Goal: Information Seeking & Learning: Compare options

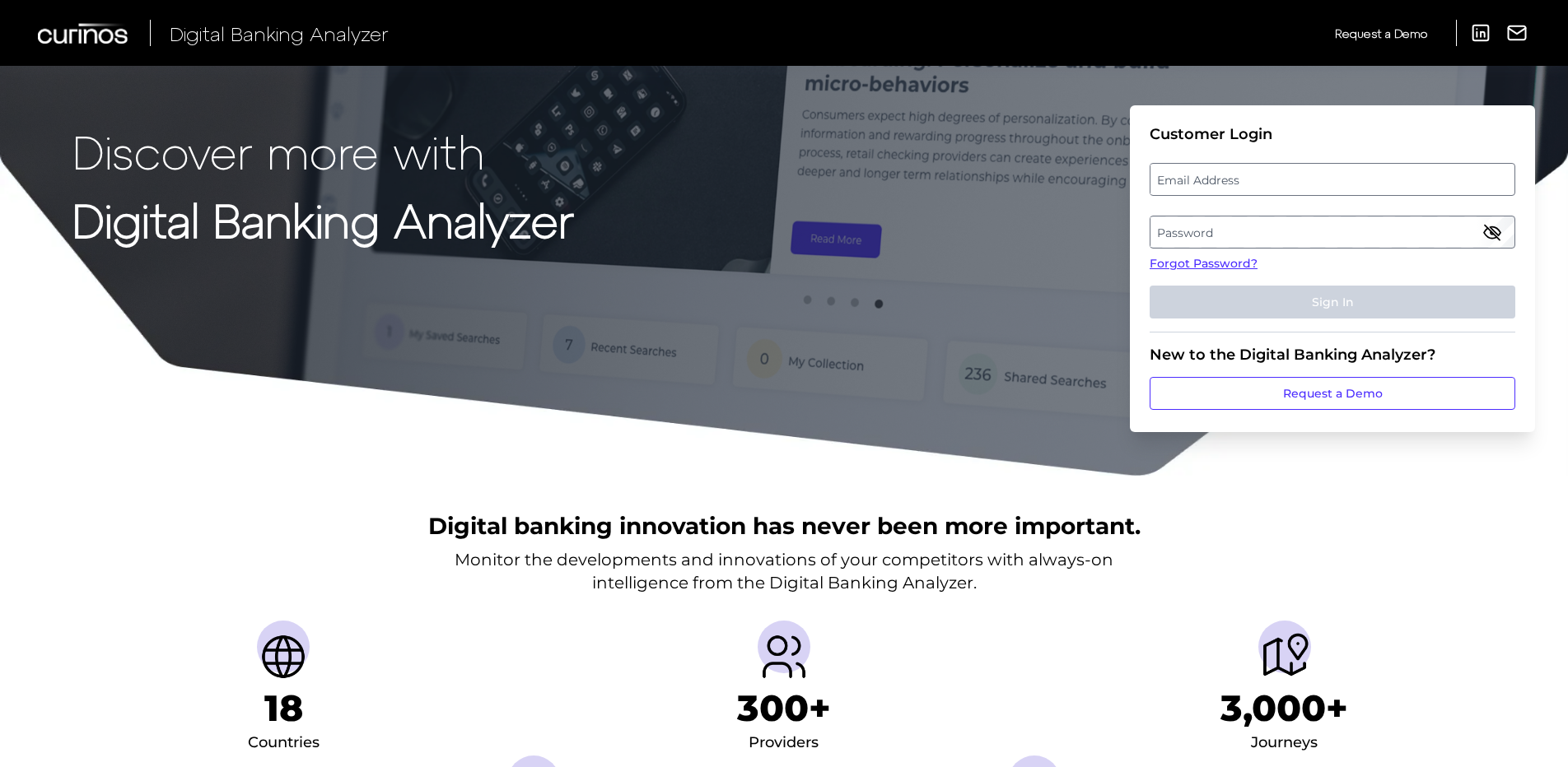
click at [1169, 176] on label "Email Address" at bounding box center [1331, 179] width 363 height 30
click at [1169, 176] on input "email" at bounding box center [1332, 179] width 365 height 33
type input "raeann.gonzales@wellsfargo.com"
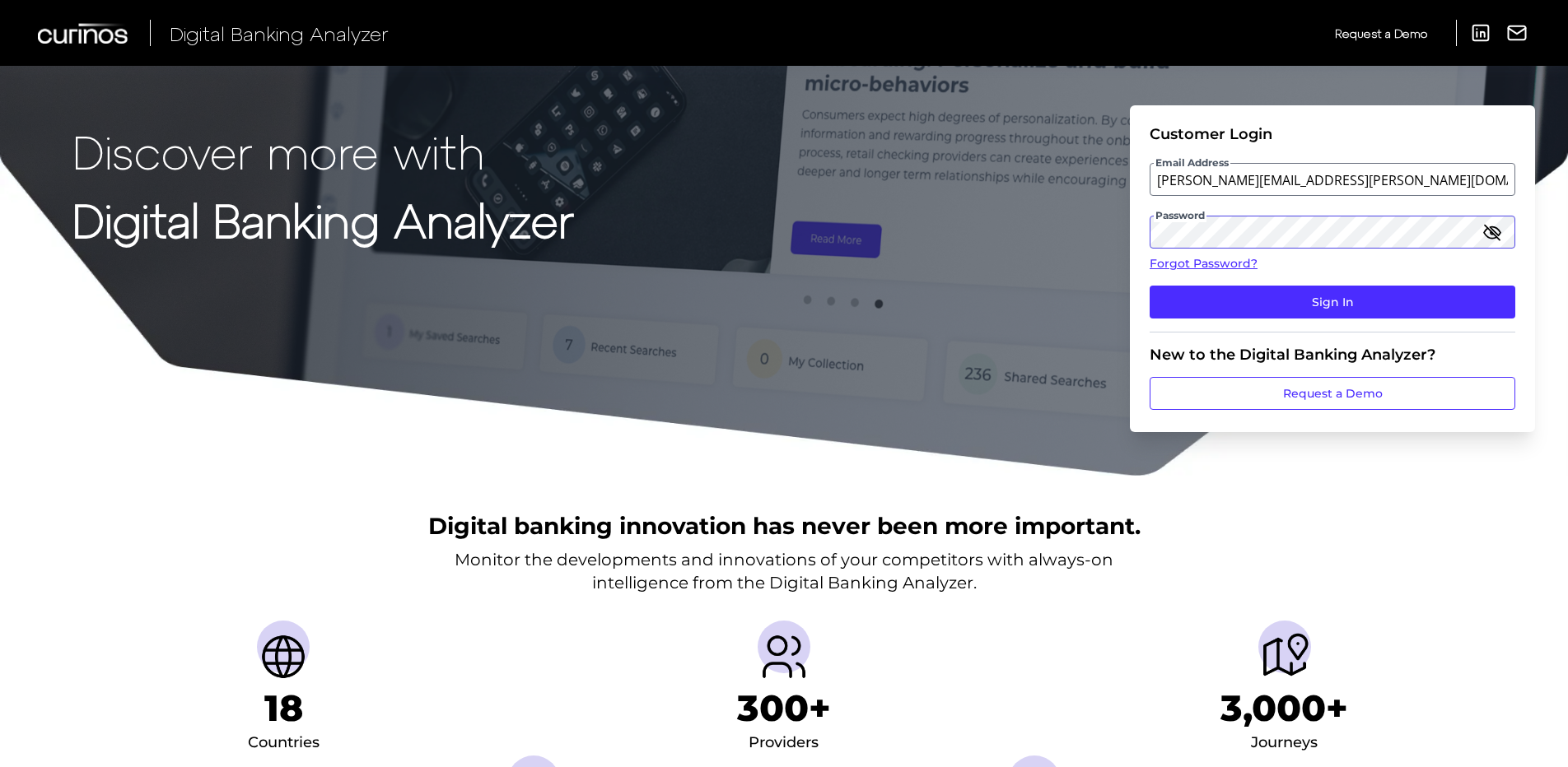
click at [1149, 285] on button "Sign In" at bounding box center [1332, 302] width 365 height 33
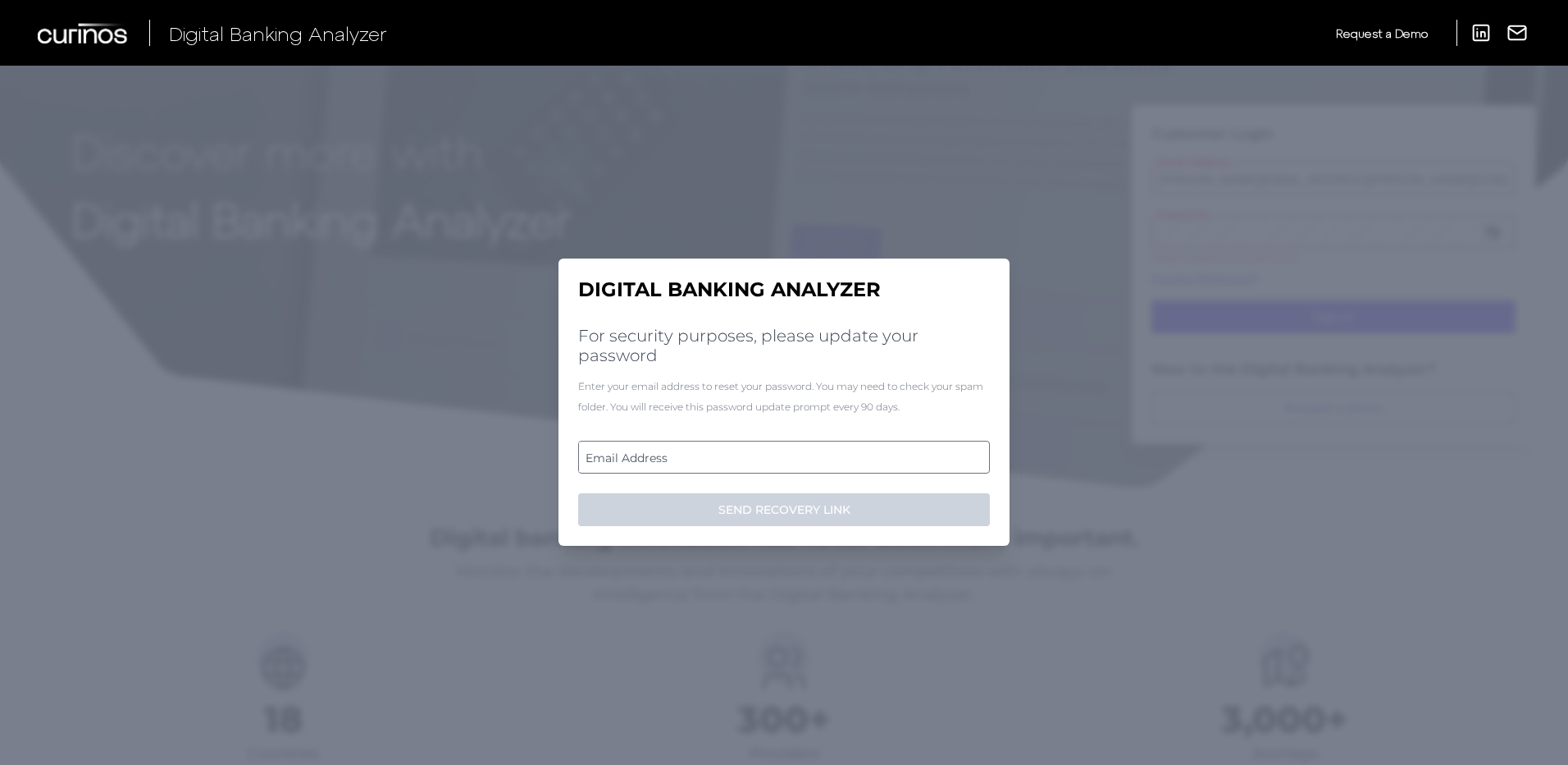
click at [644, 461] on label "Email Address" at bounding box center [783, 457] width 409 height 30
click at [644, 461] on input "email" at bounding box center [784, 457] width 411 height 33
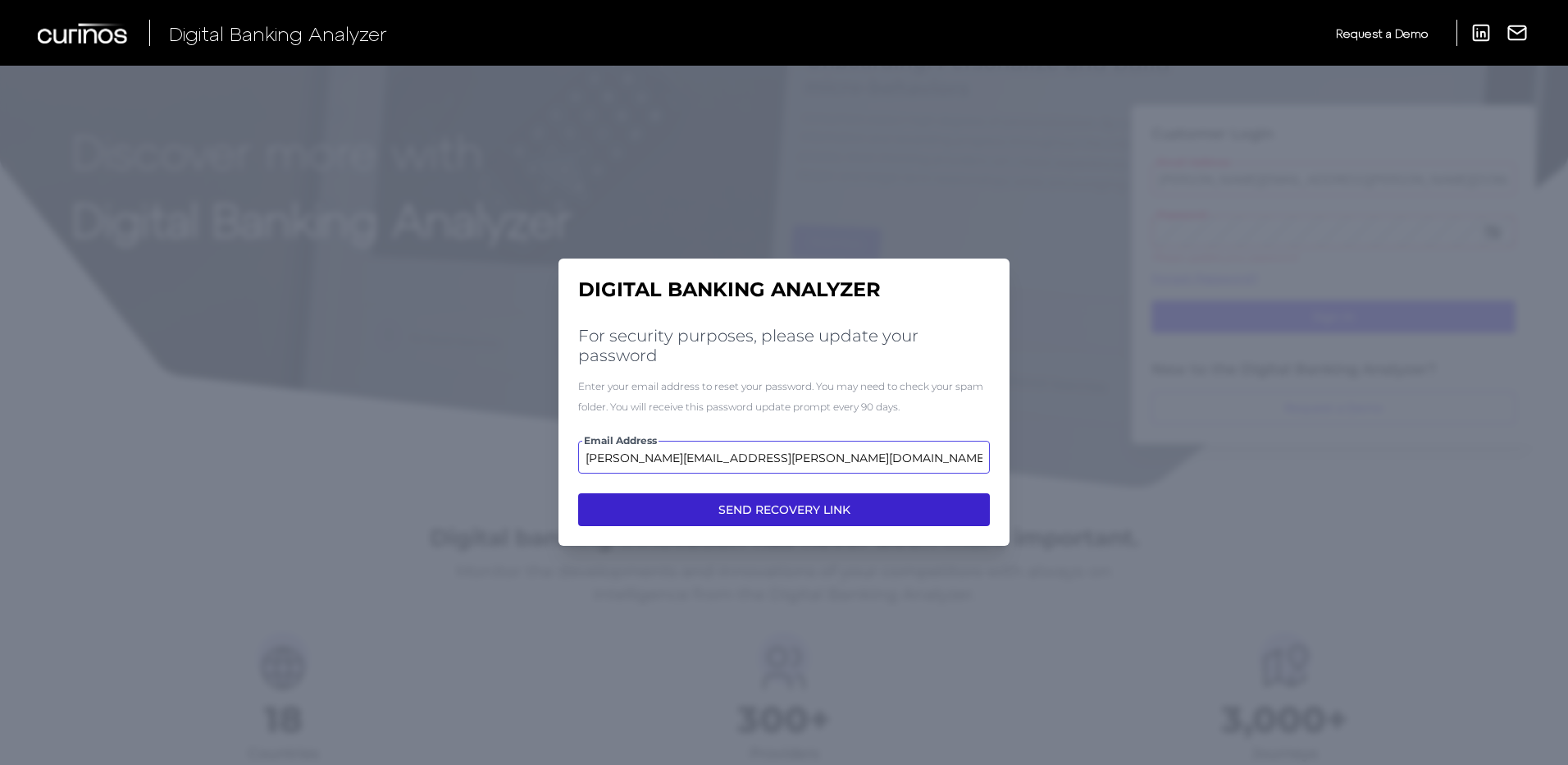
type input "raeann.gonzales@wellsfargo.com"
click at [753, 513] on button "SEND RECOVERY LINK" at bounding box center [784, 509] width 411 height 33
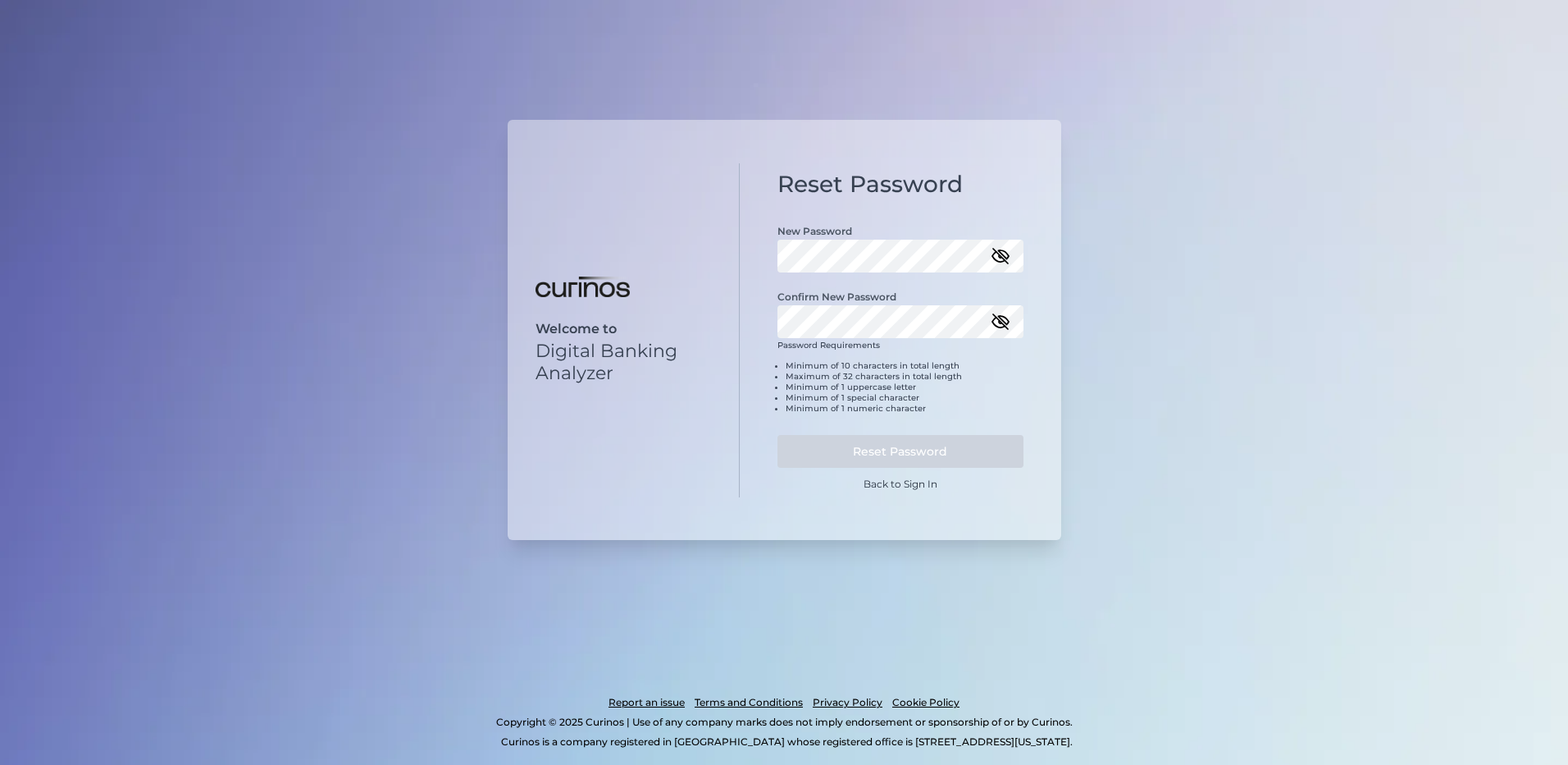
click at [991, 247] on button "button" at bounding box center [1000, 256] width 19 height 19
click at [869, 462] on button "Reset Password" at bounding box center [900, 451] width 246 height 33
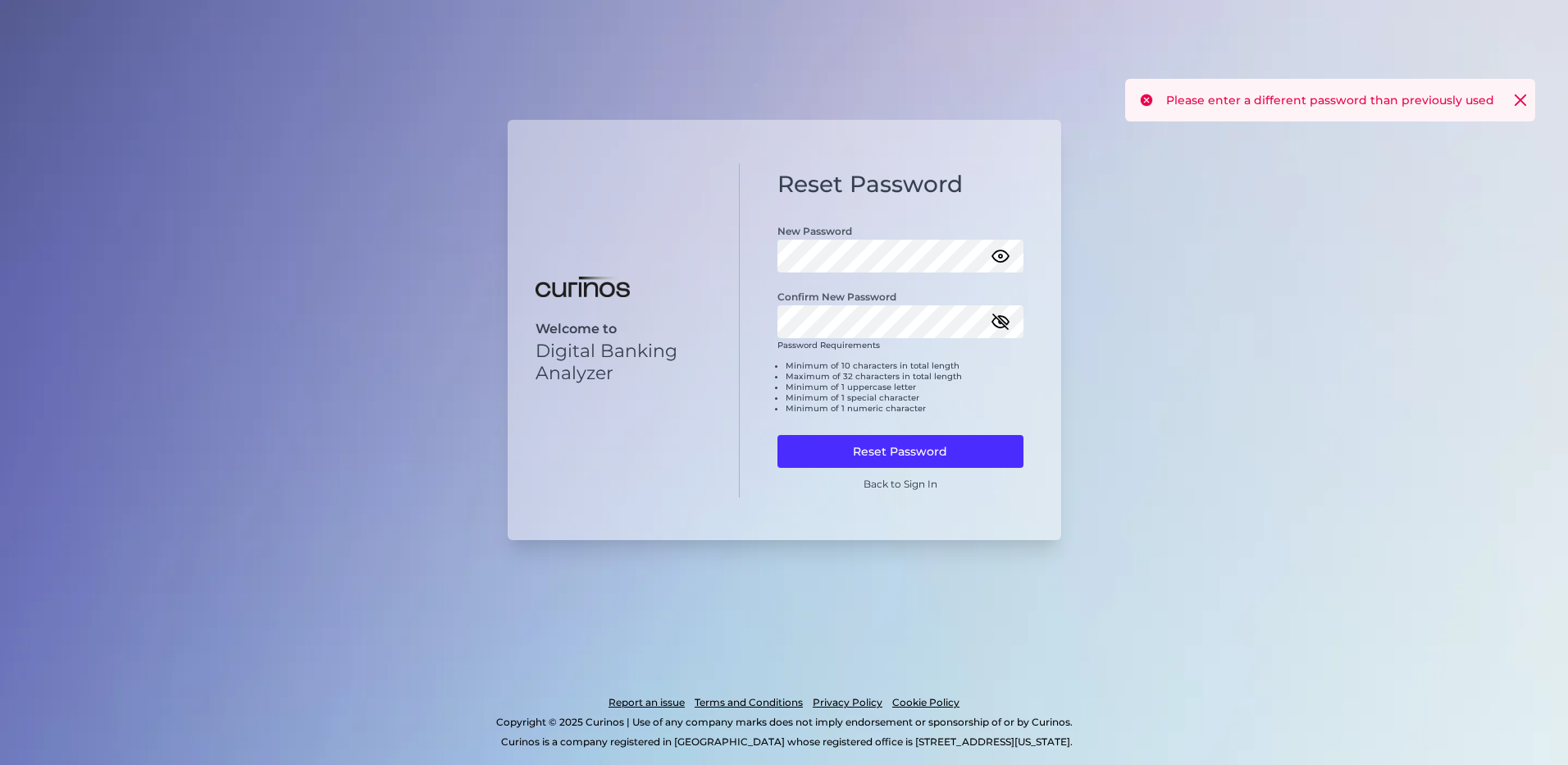
click at [997, 317] on icon "button" at bounding box center [1000, 321] width 19 height 19
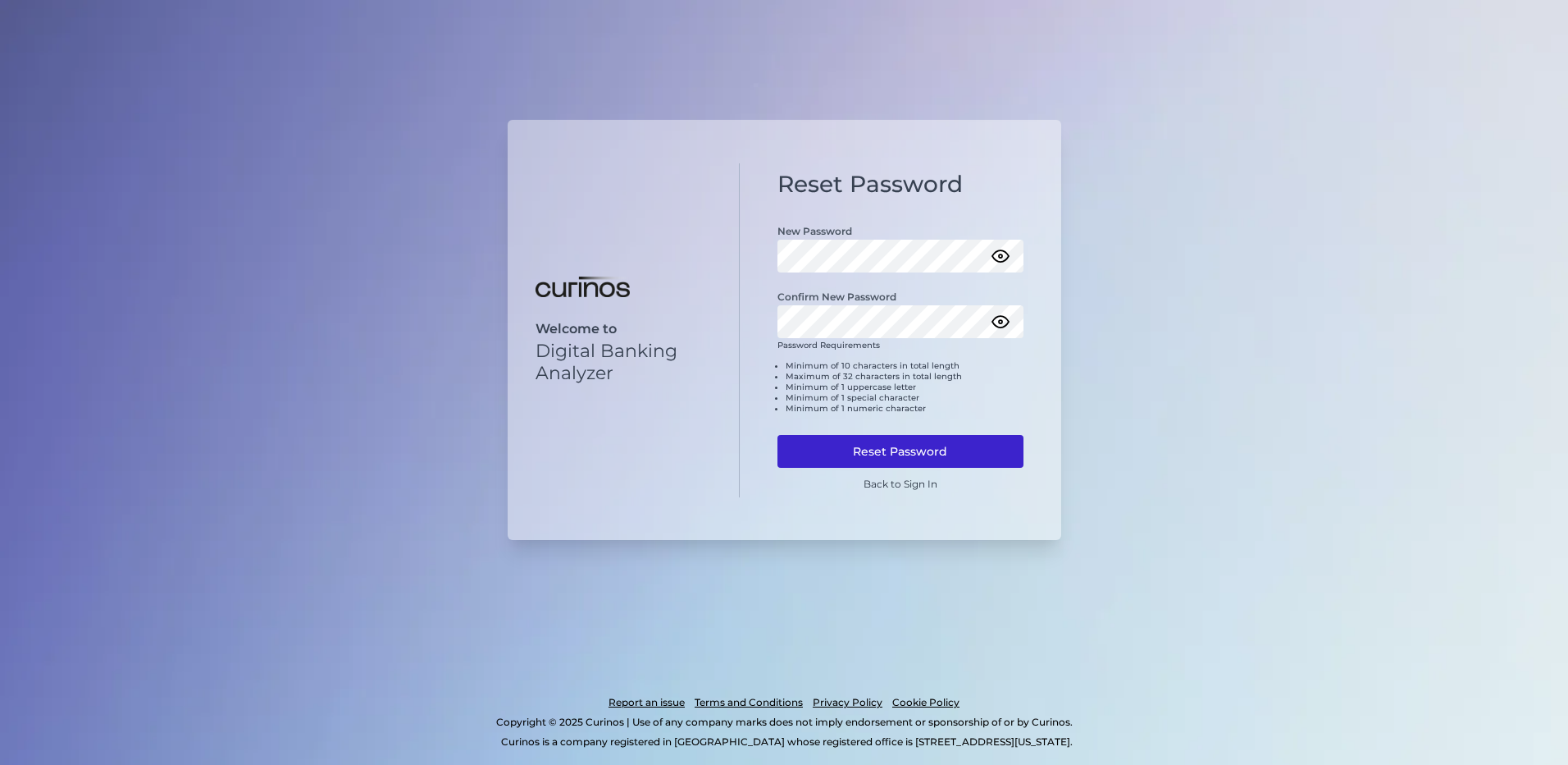
click at [940, 441] on button "Reset Password" at bounding box center [900, 451] width 246 height 33
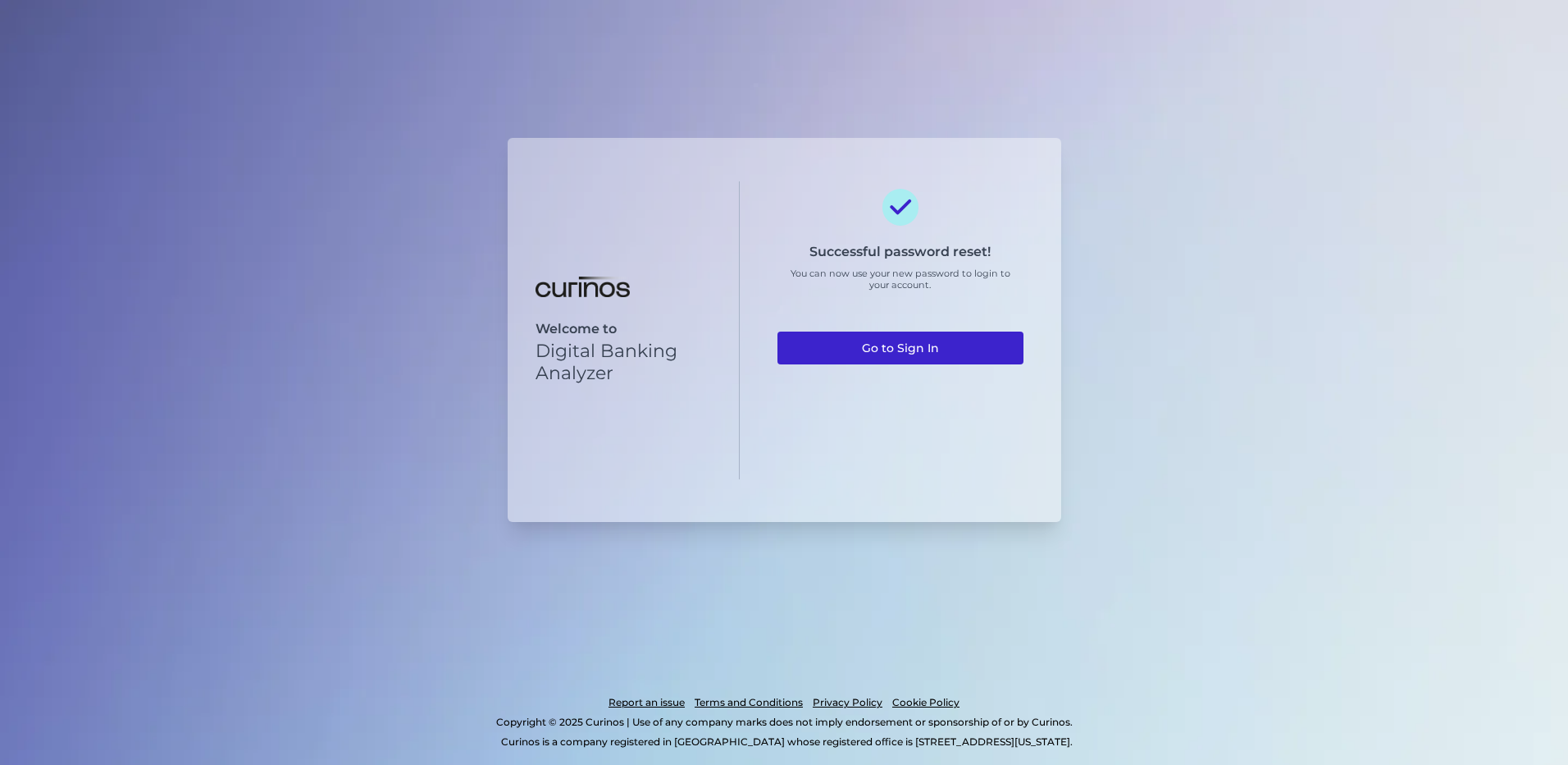
click at [932, 346] on link "Go to Sign In" at bounding box center [900, 347] width 246 height 33
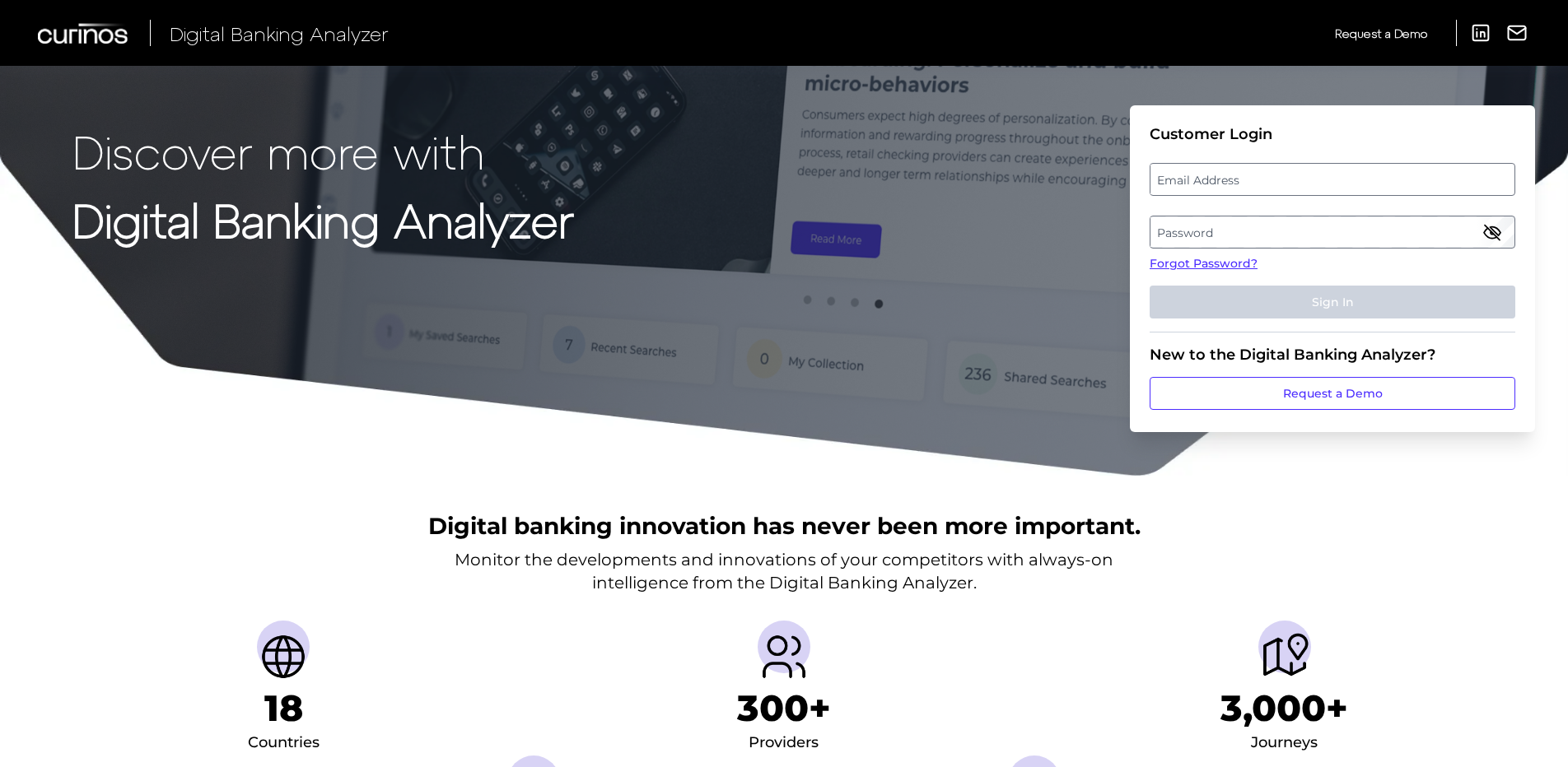
click at [1321, 178] on label "Email Address" at bounding box center [1331, 179] width 363 height 30
click at [1321, 178] on input "email" at bounding box center [1332, 179] width 365 height 33
type input "raeann.gonzales@wellsfargo.com"
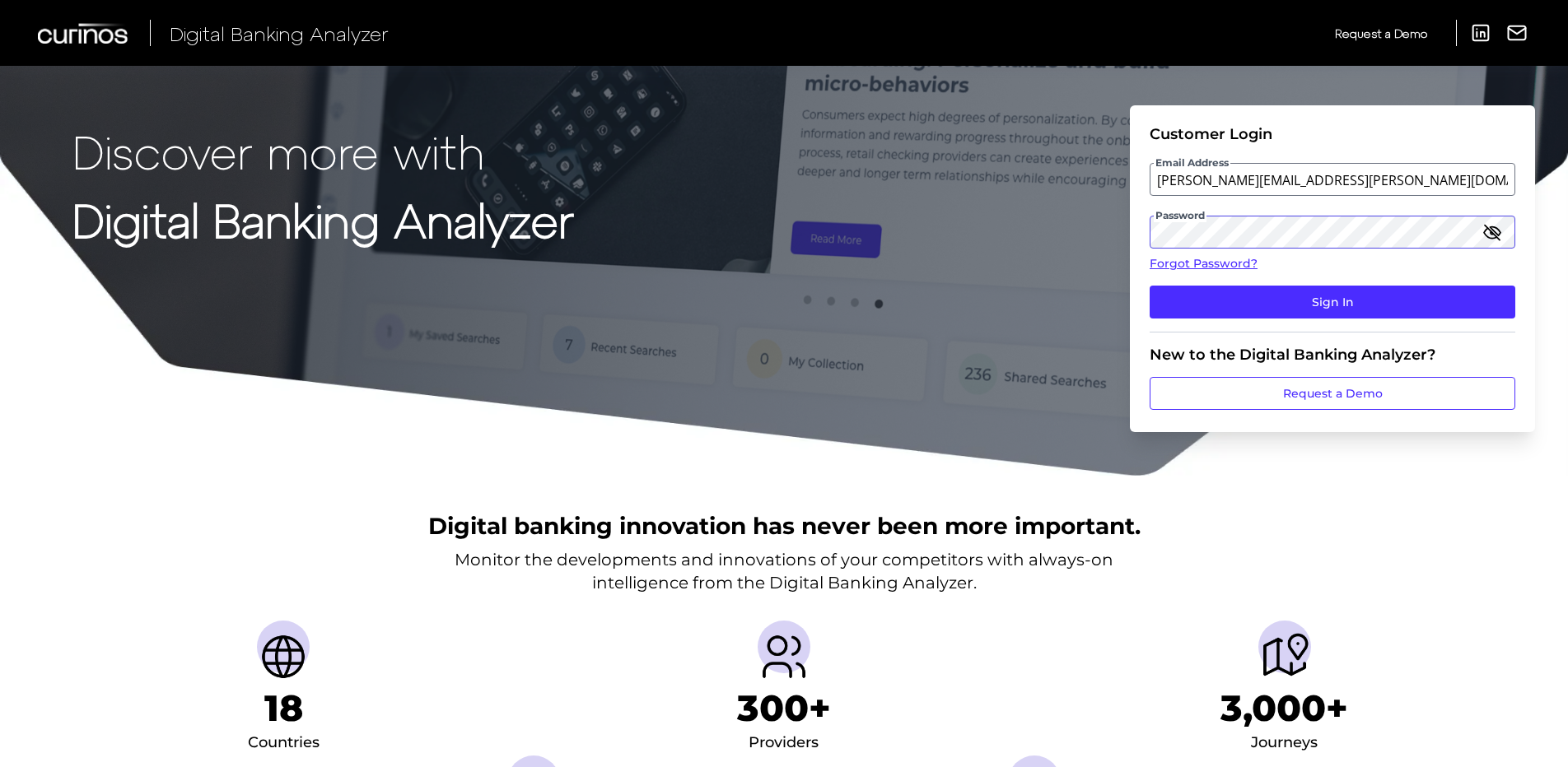
click at [1149, 285] on button "Sign In" at bounding box center [1332, 302] width 365 height 33
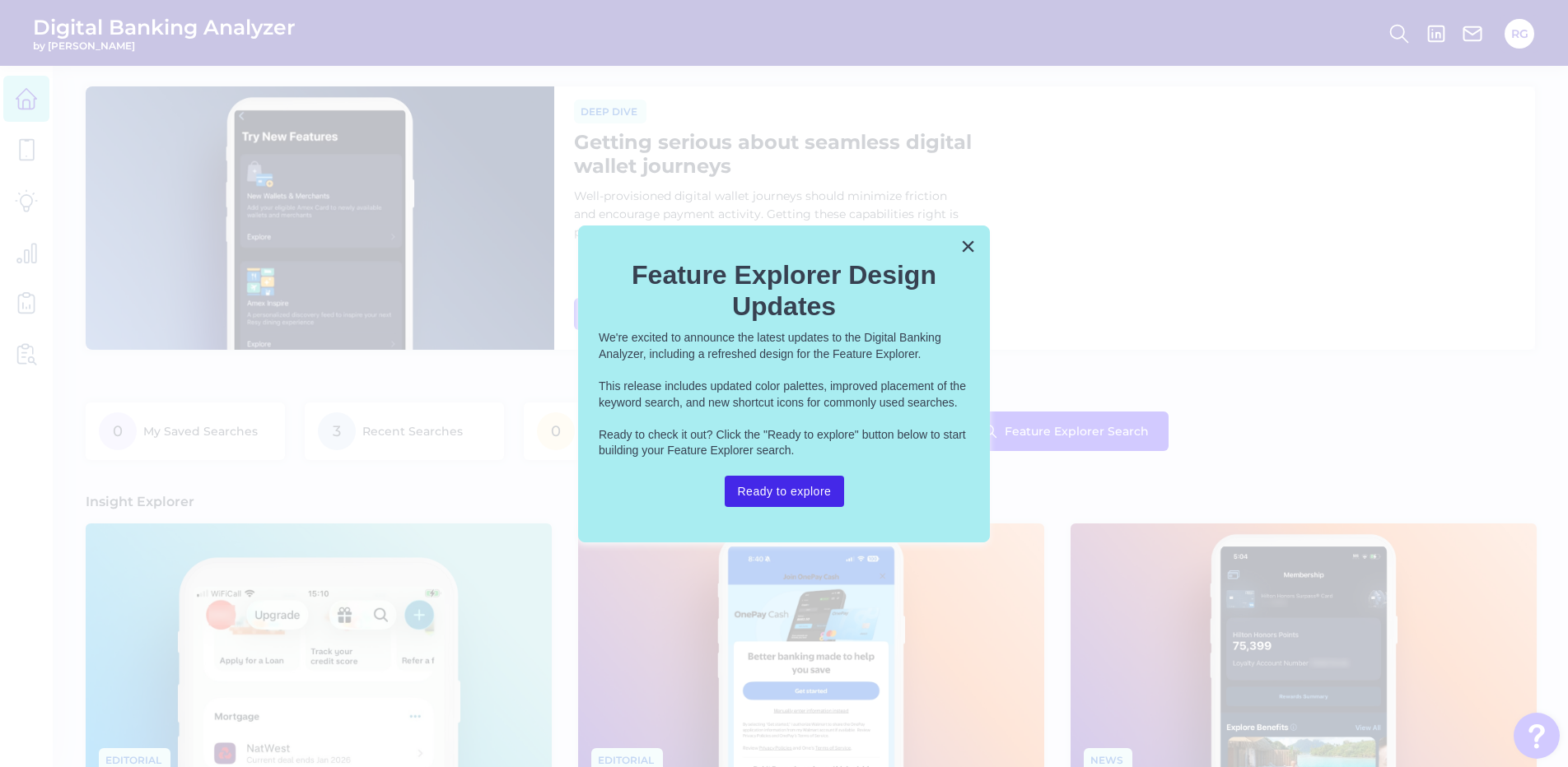
click at [796, 488] on button "Ready to explore" at bounding box center [784, 491] width 120 height 31
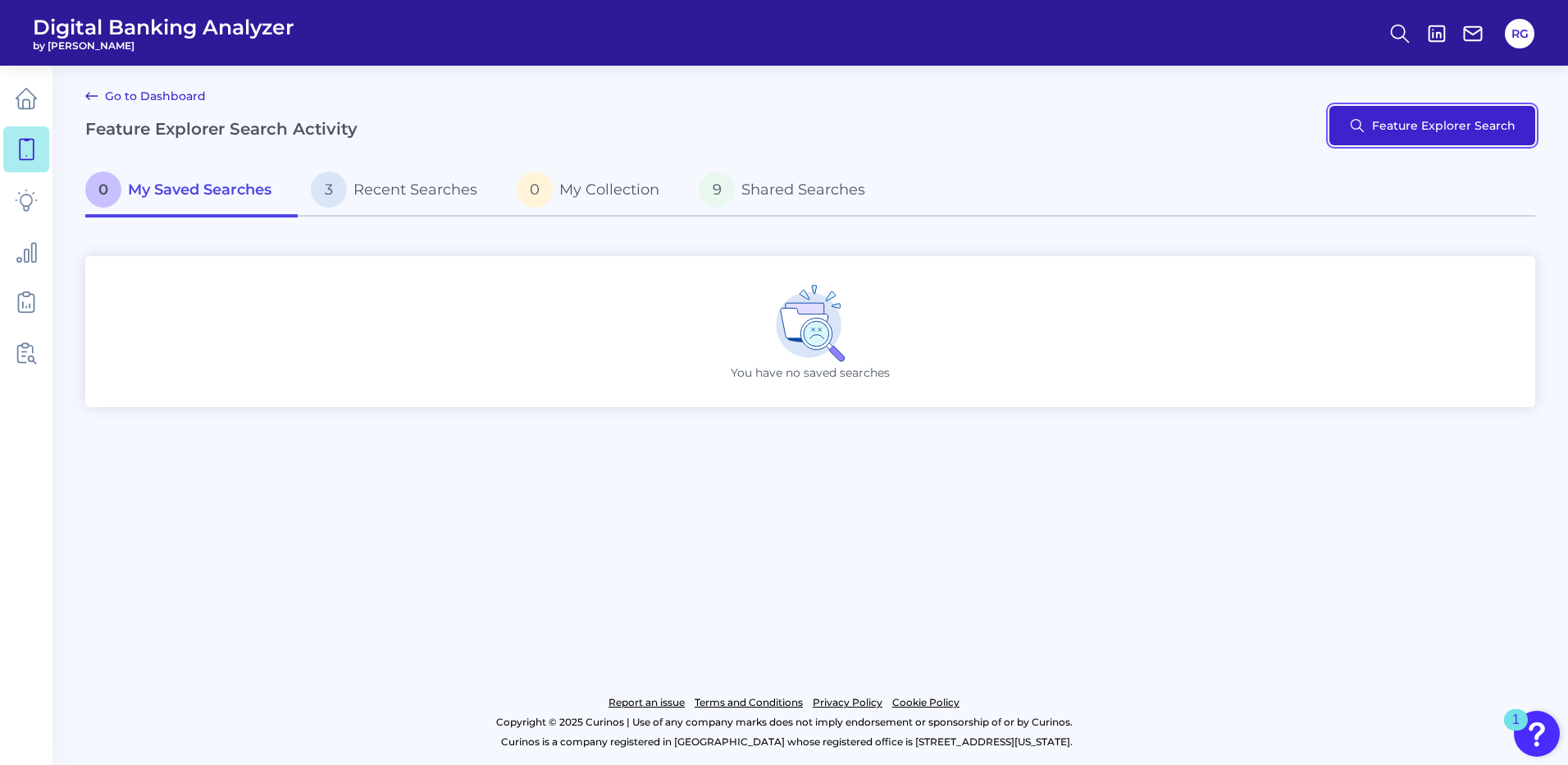
click at [1448, 133] on button "Feature Explorer Search" at bounding box center [1432, 125] width 206 height 40
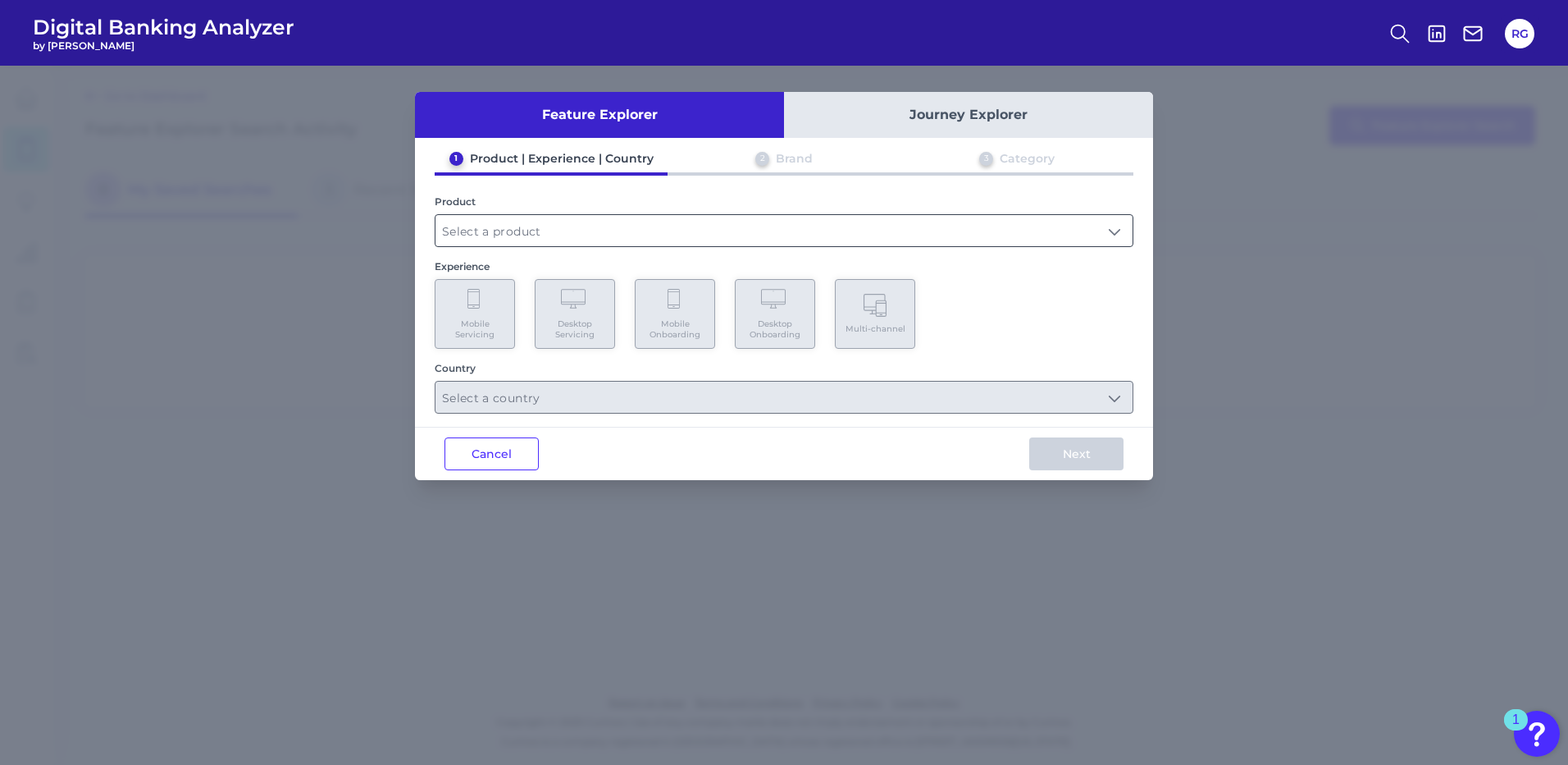
click at [539, 226] on input "text" at bounding box center [783, 230] width 697 height 31
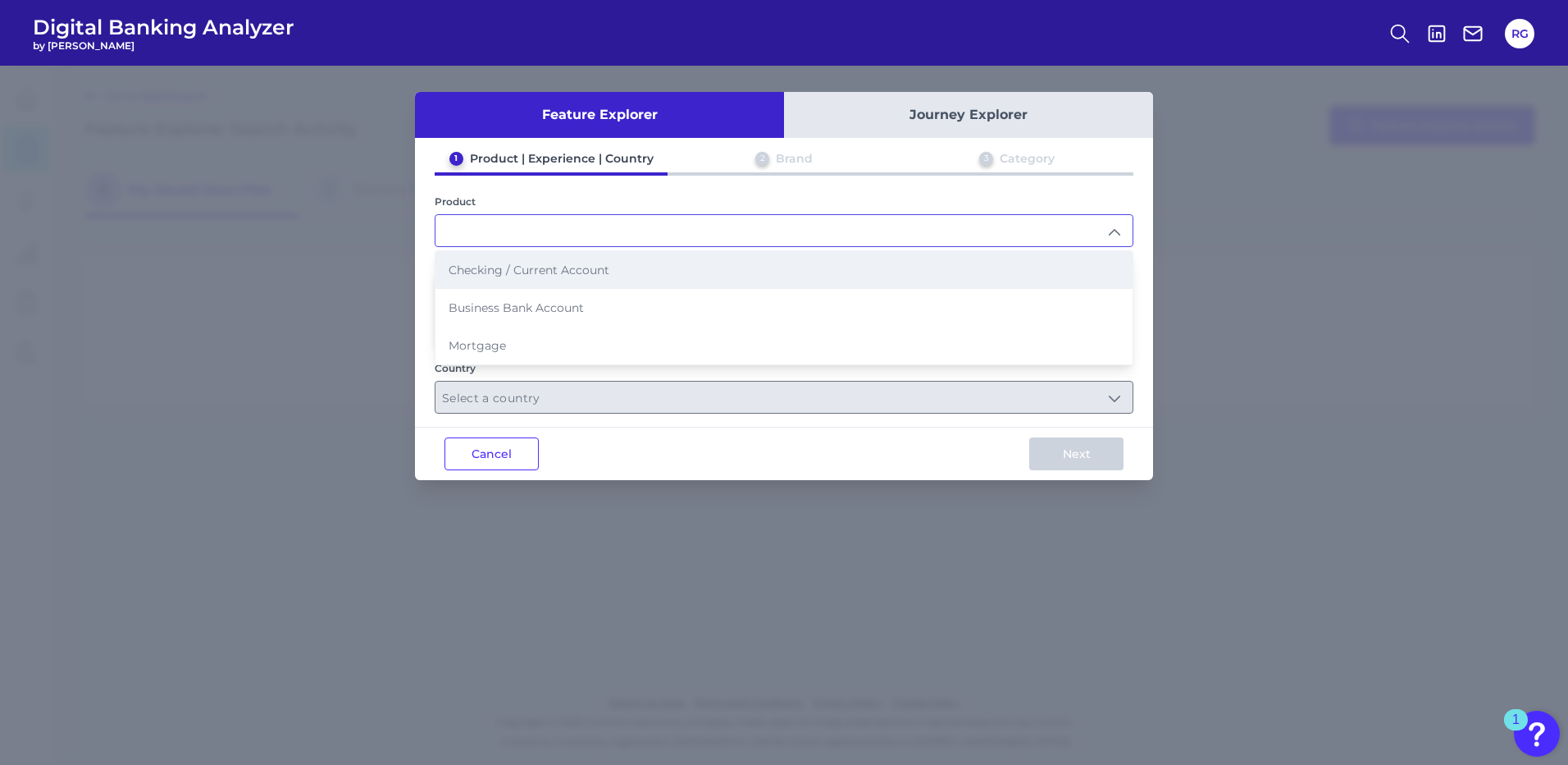
click at [518, 269] on span "Checking / Current Account" at bounding box center [529, 269] width 161 height 14
type input "Checking / Current Account"
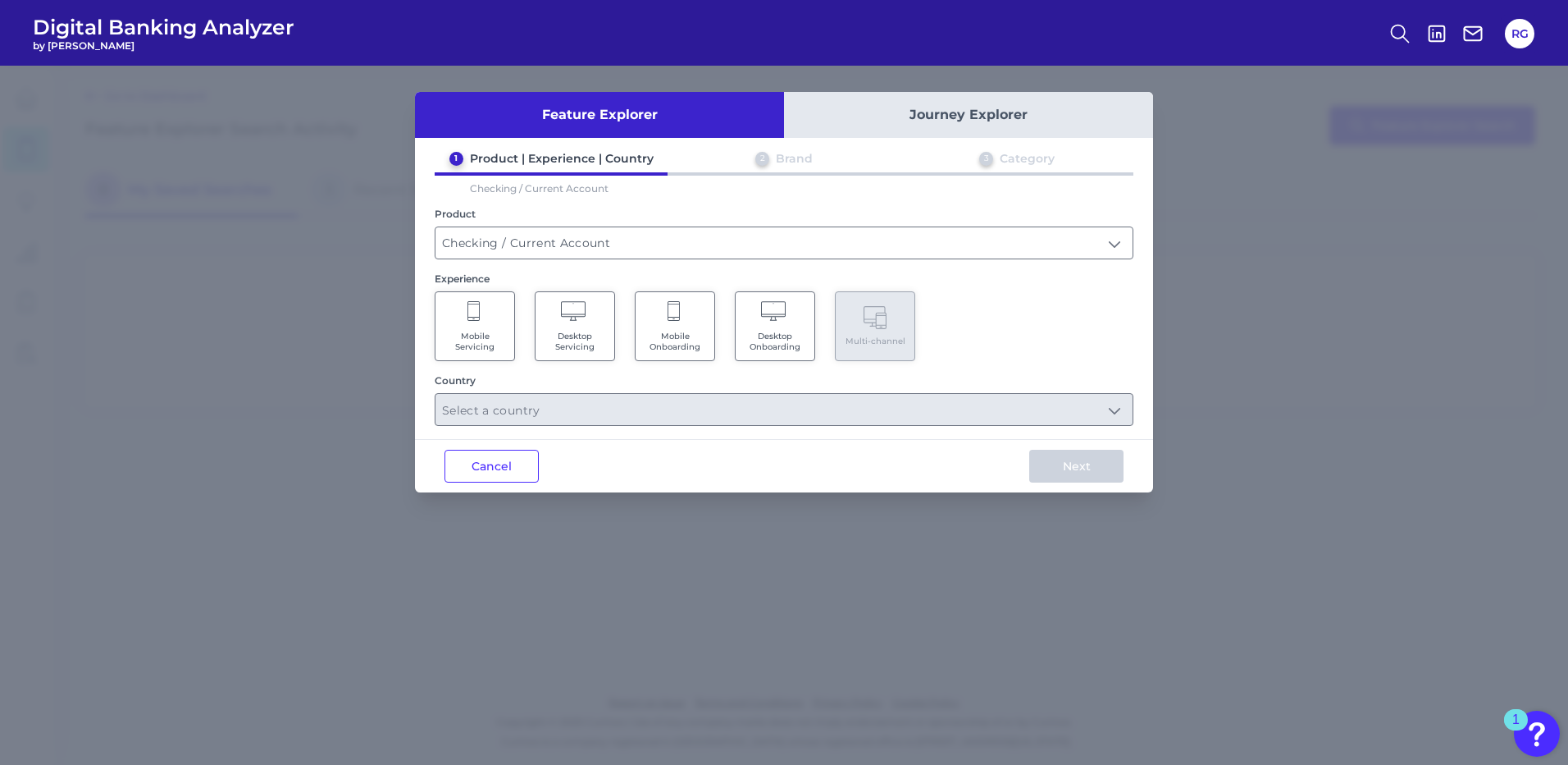
click at [485, 339] on span "Mobile Servicing" at bounding box center [475, 341] width 63 height 21
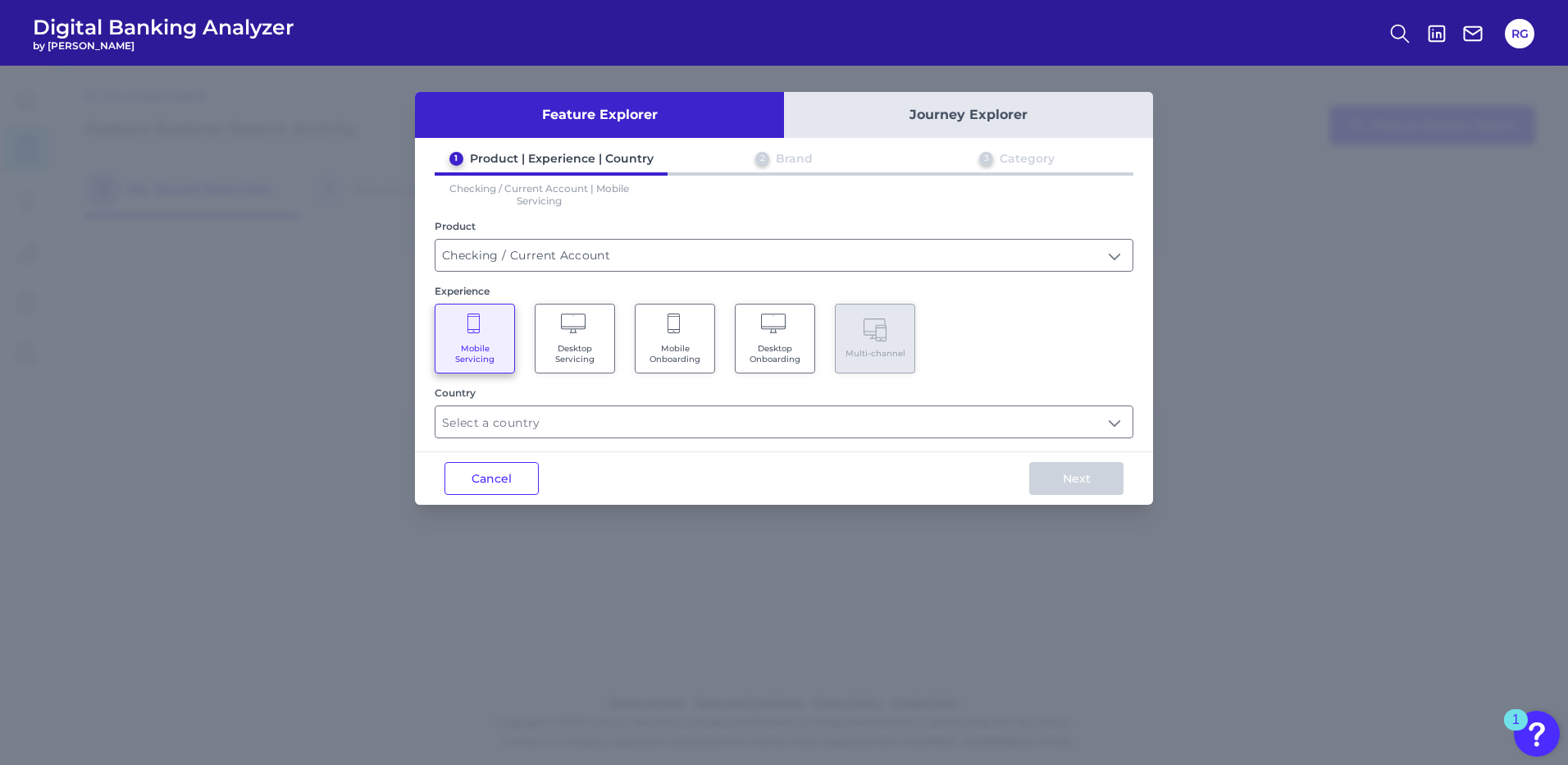
drag, startPoint x: 498, startPoint y: 450, endPoint x: 494, endPoint y: 440, distance: 10.8
click at [497, 451] on div "Feature Explorer Journey Explorer 1 Product | Experience | Country 2 Brand 3 Ca…" at bounding box center [784, 298] width 738 height 413
click at [494, 435] on input "text" at bounding box center [783, 422] width 697 height 31
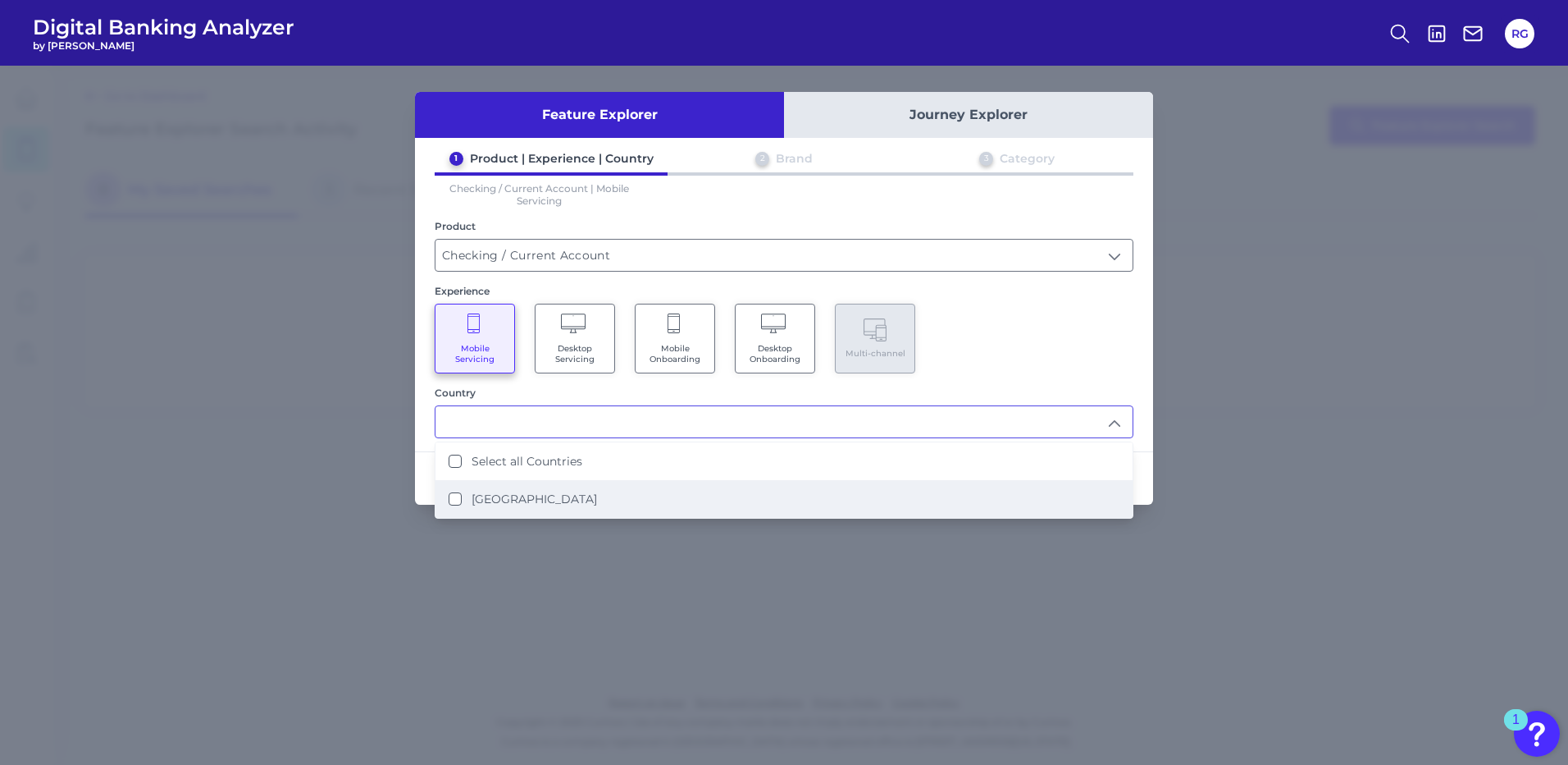
click at [456, 499] on States "United States" at bounding box center [455, 499] width 14 height 14
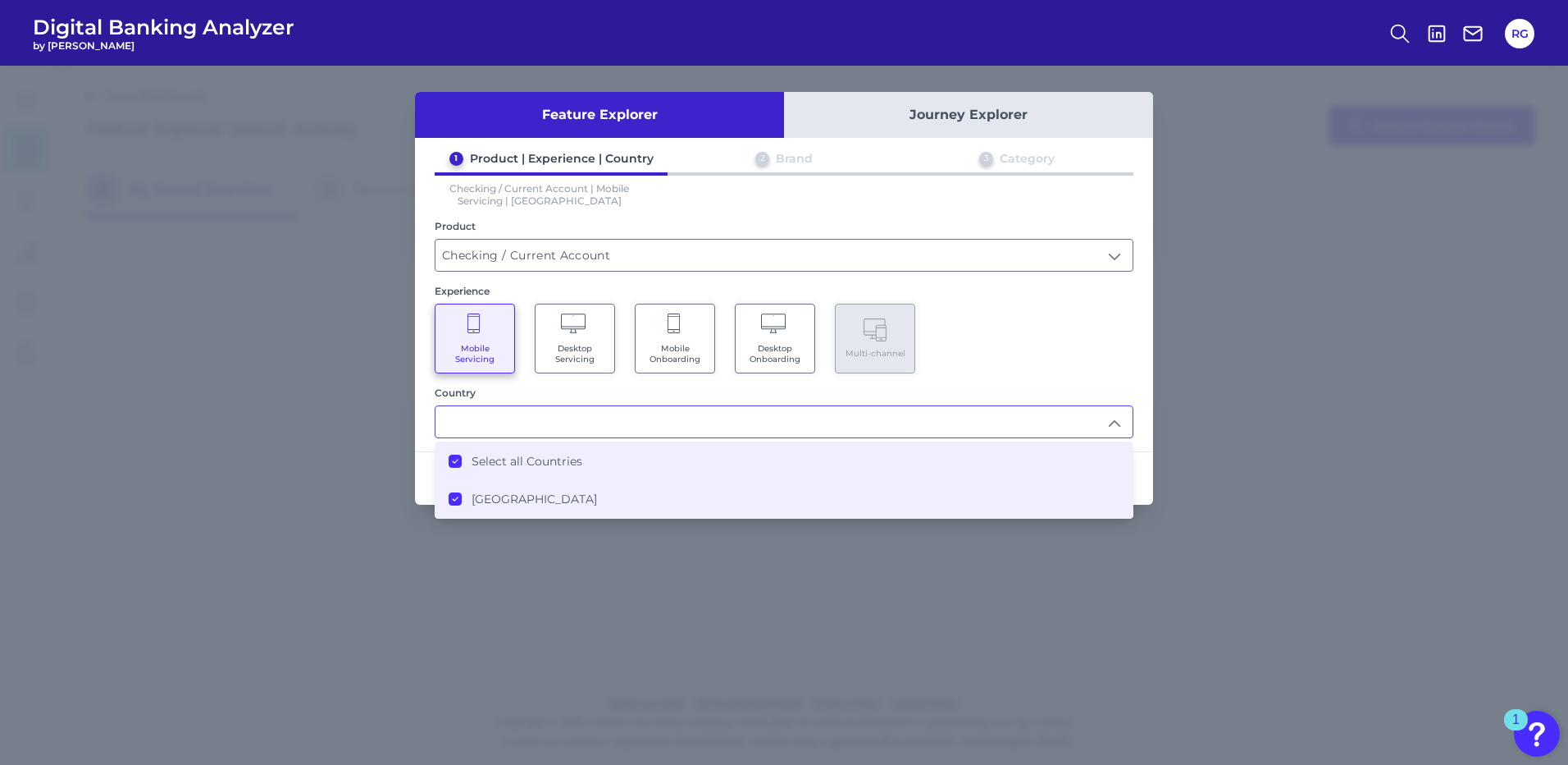
type input "Select all Countries"
click at [379, 536] on div "Feature Explorer Journey Explorer 1 Product | Experience | Country 2 Brand 3 Ca…" at bounding box center [784, 415] width 1568 height 699
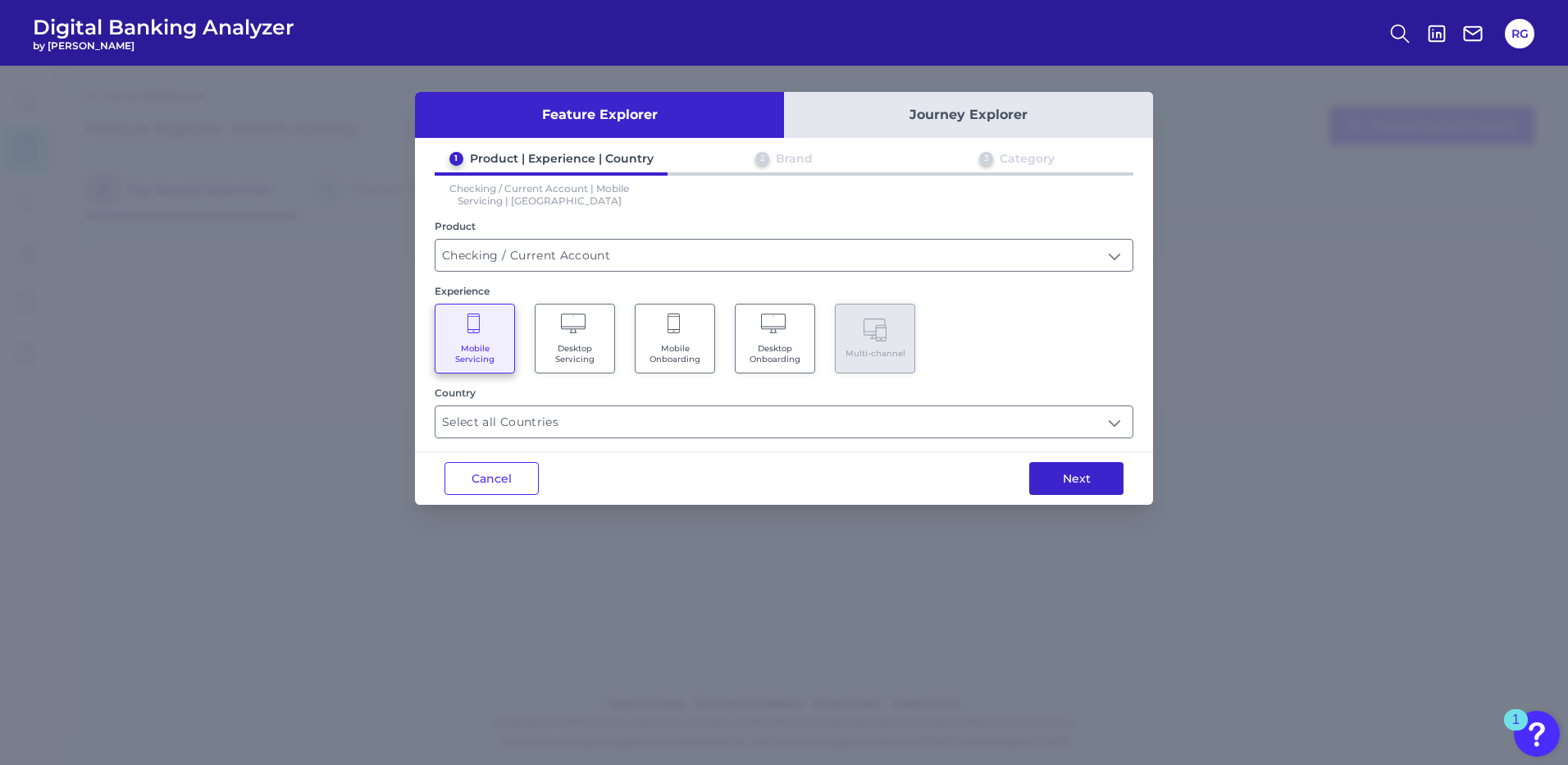
click at [1063, 481] on button "Next" at bounding box center [1076, 478] width 94 height 33
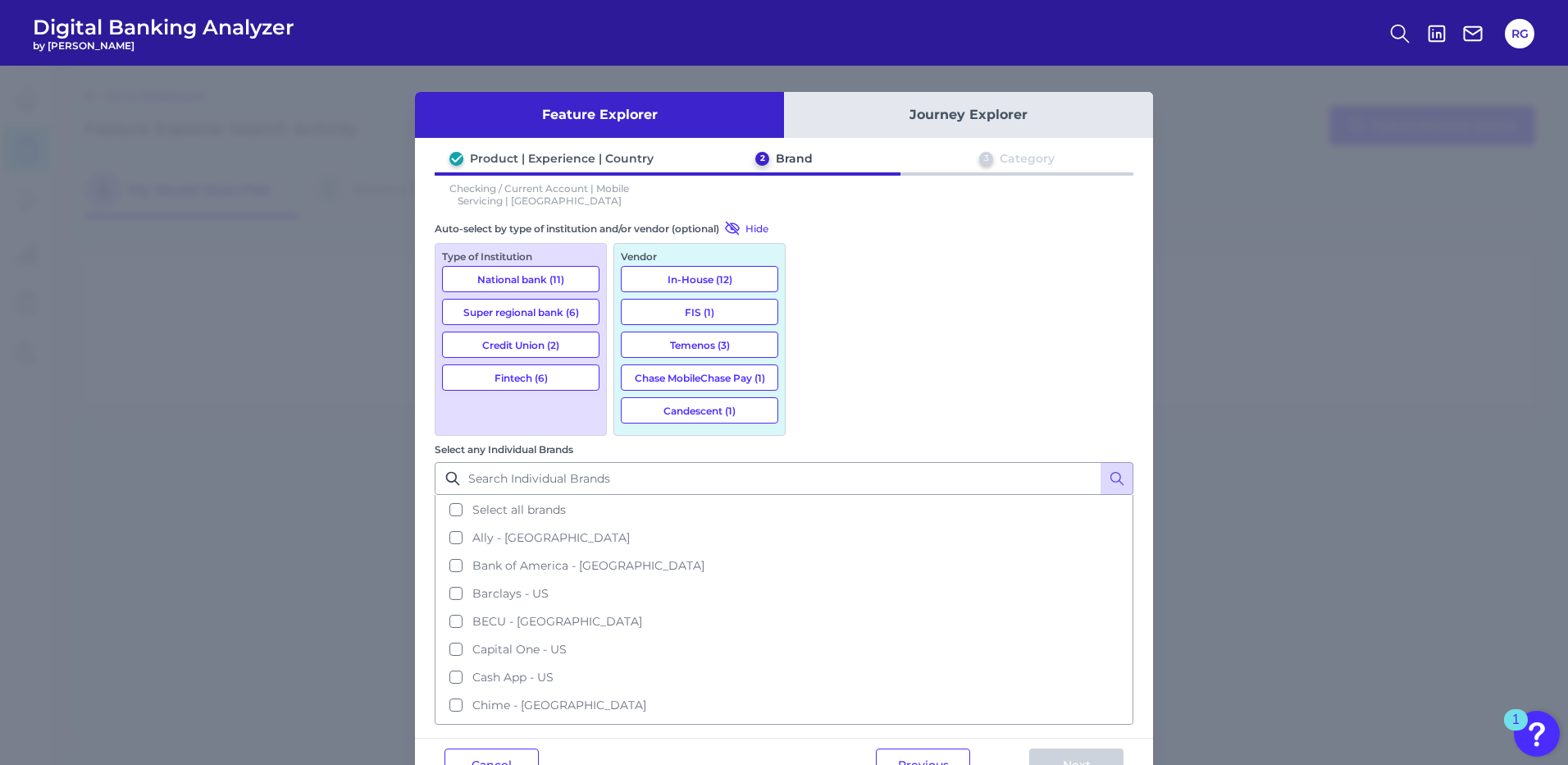
click at [563, 311] on button "Super regional bank (6)" at bounding box center [521, 312] width 157 height 26
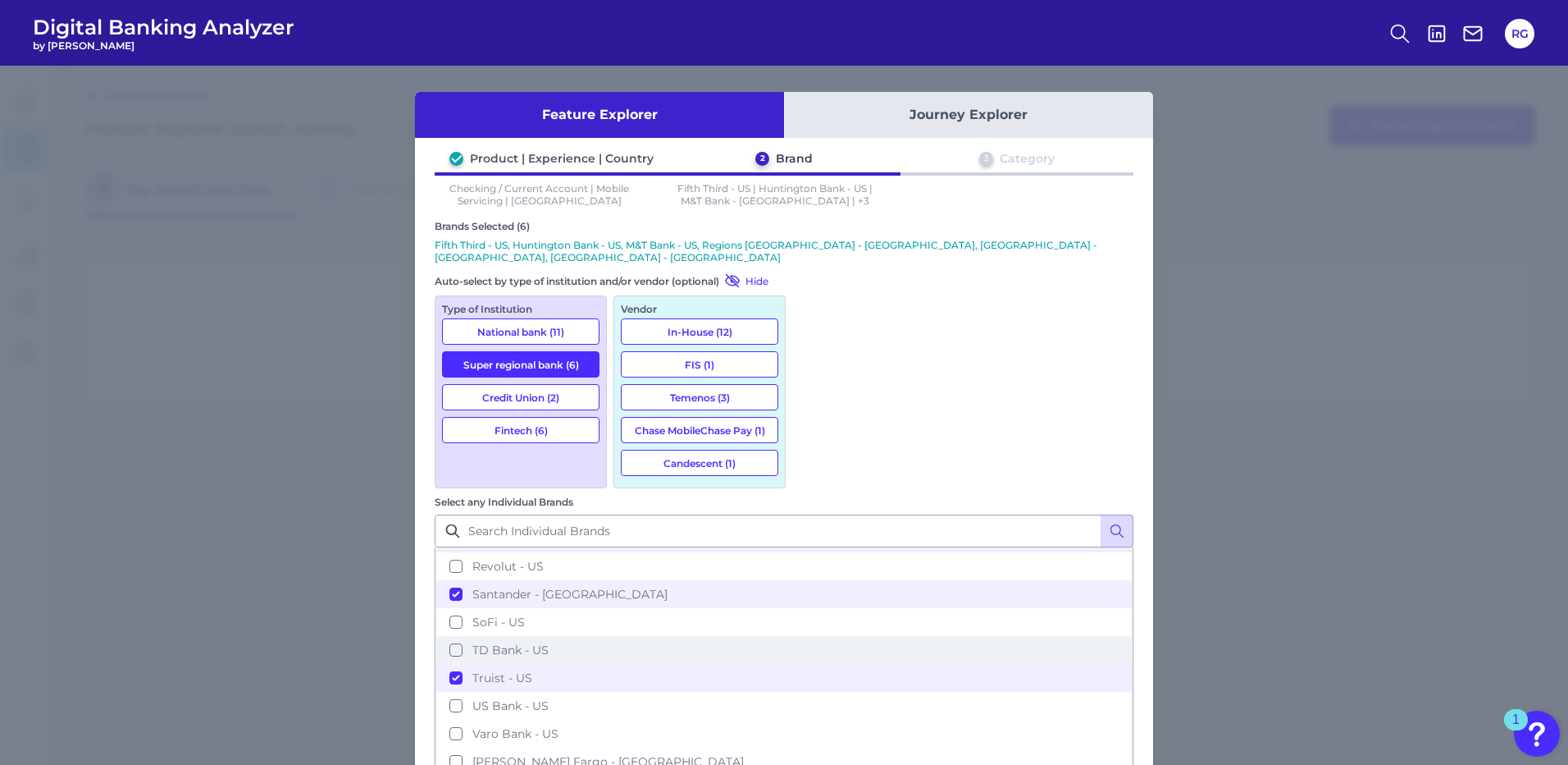
scroll to position [416, 0]
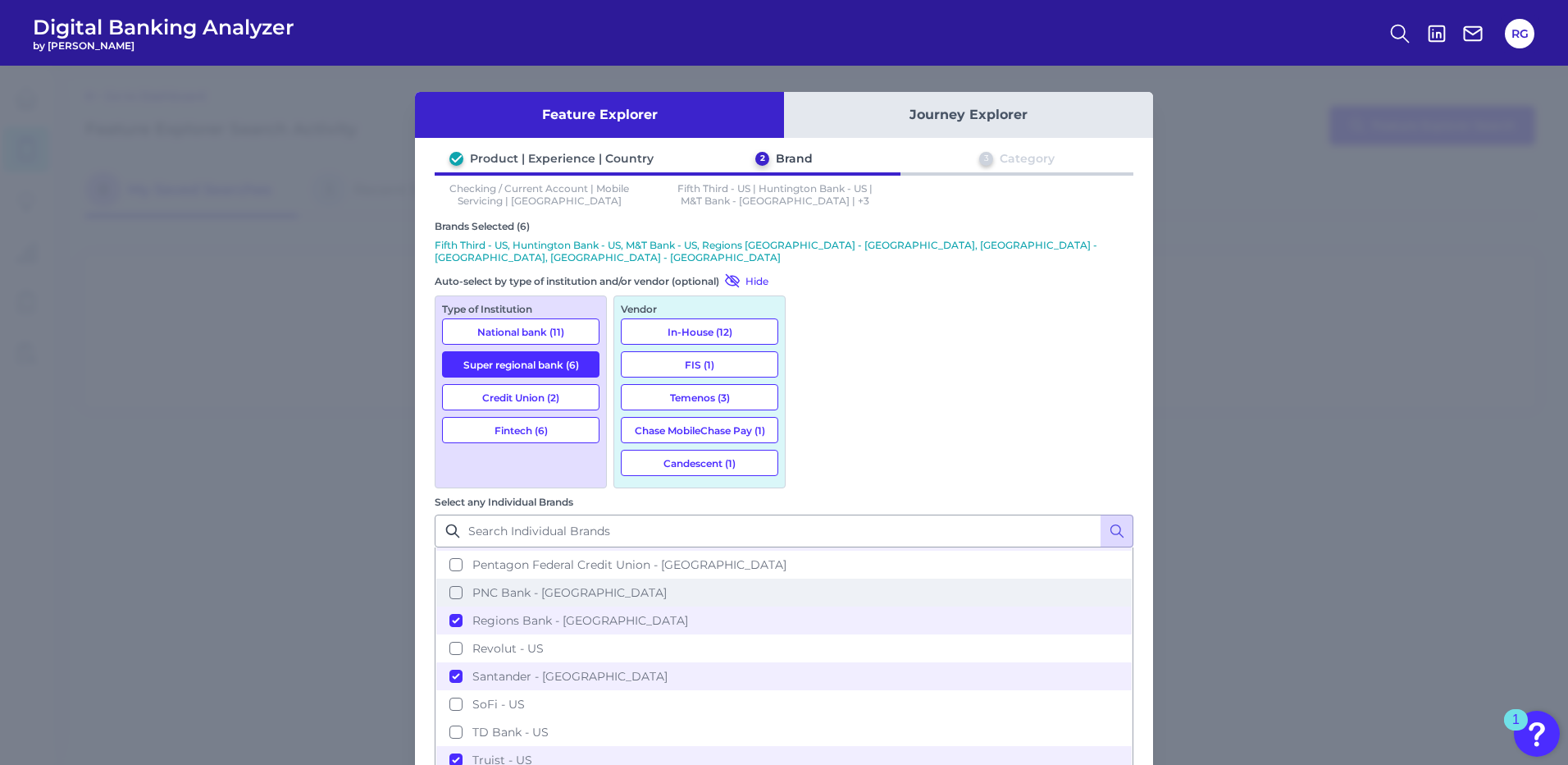
click at [810, 579] on button "PNC Bank - US" at bounding box center [784, 592] width 696 height 28
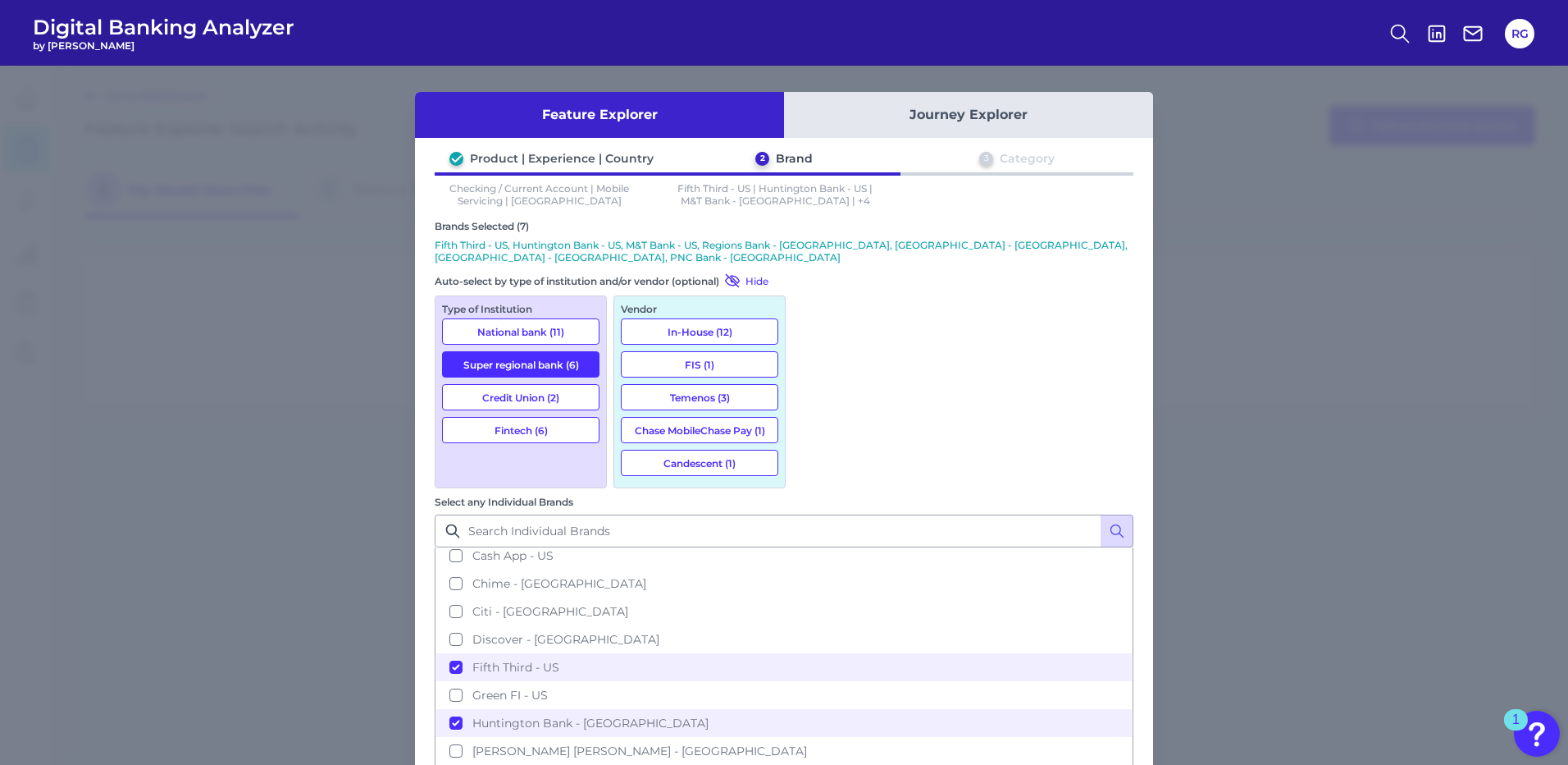
scroll to position [0, 0]
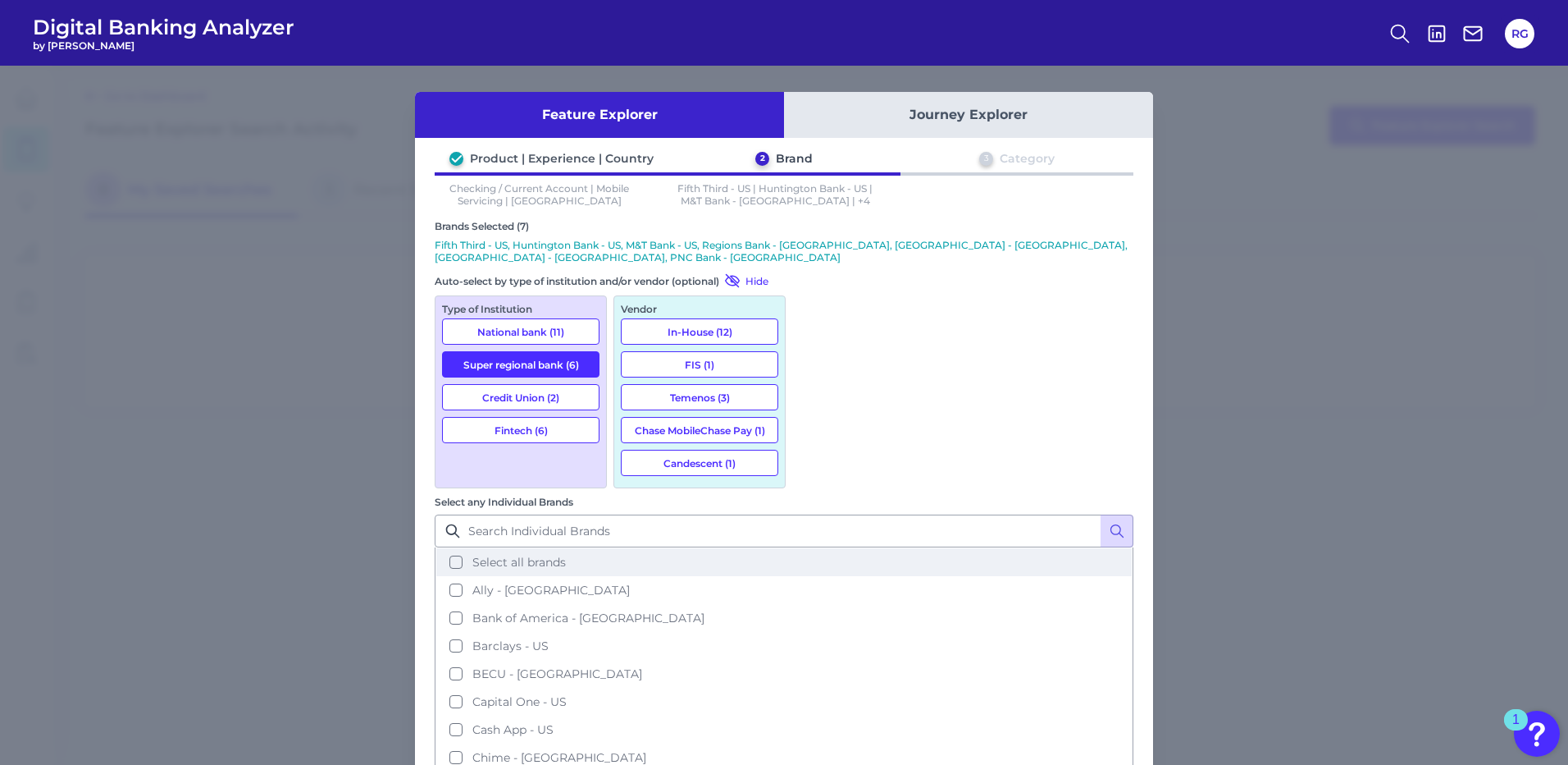
click at [817, 548] on button "Select all brands" at bounding box center [784, 562] width 696 height 28
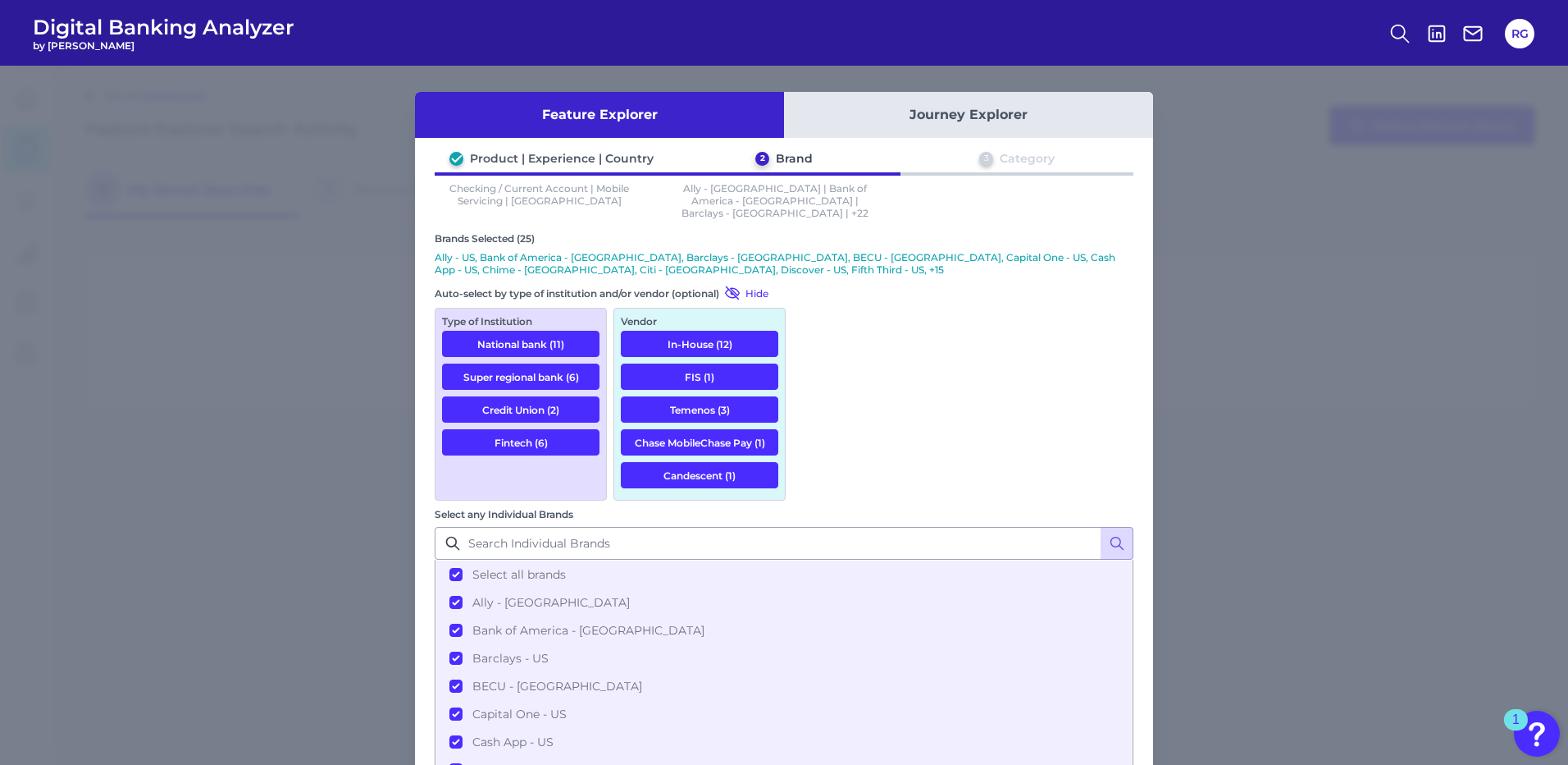
drag, startPoint x: 817, startPoint y: 342, endPoint x: 792, endPoint y: 341, distance: 25.0
click at [792, 560] on ul "Select all brands Ally - US Bank of America - US Barclays - US BECU - US Capita…" at bounding box center [783, 674] width 698 height 230
click at [814, 561] on button "Select all brands" at bounding box center [784, 574] width 696 height 28
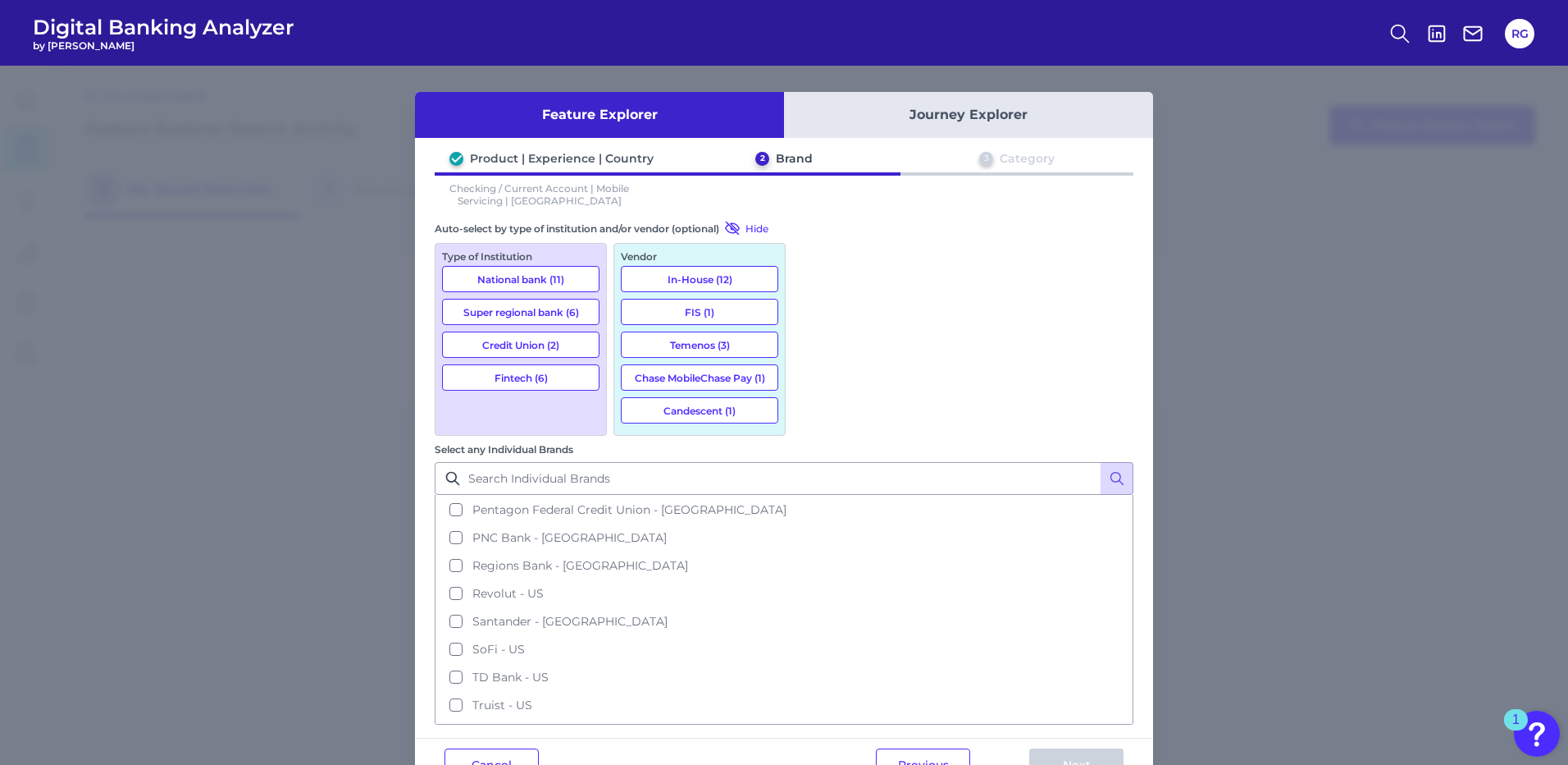
scroll to position [416, 0]
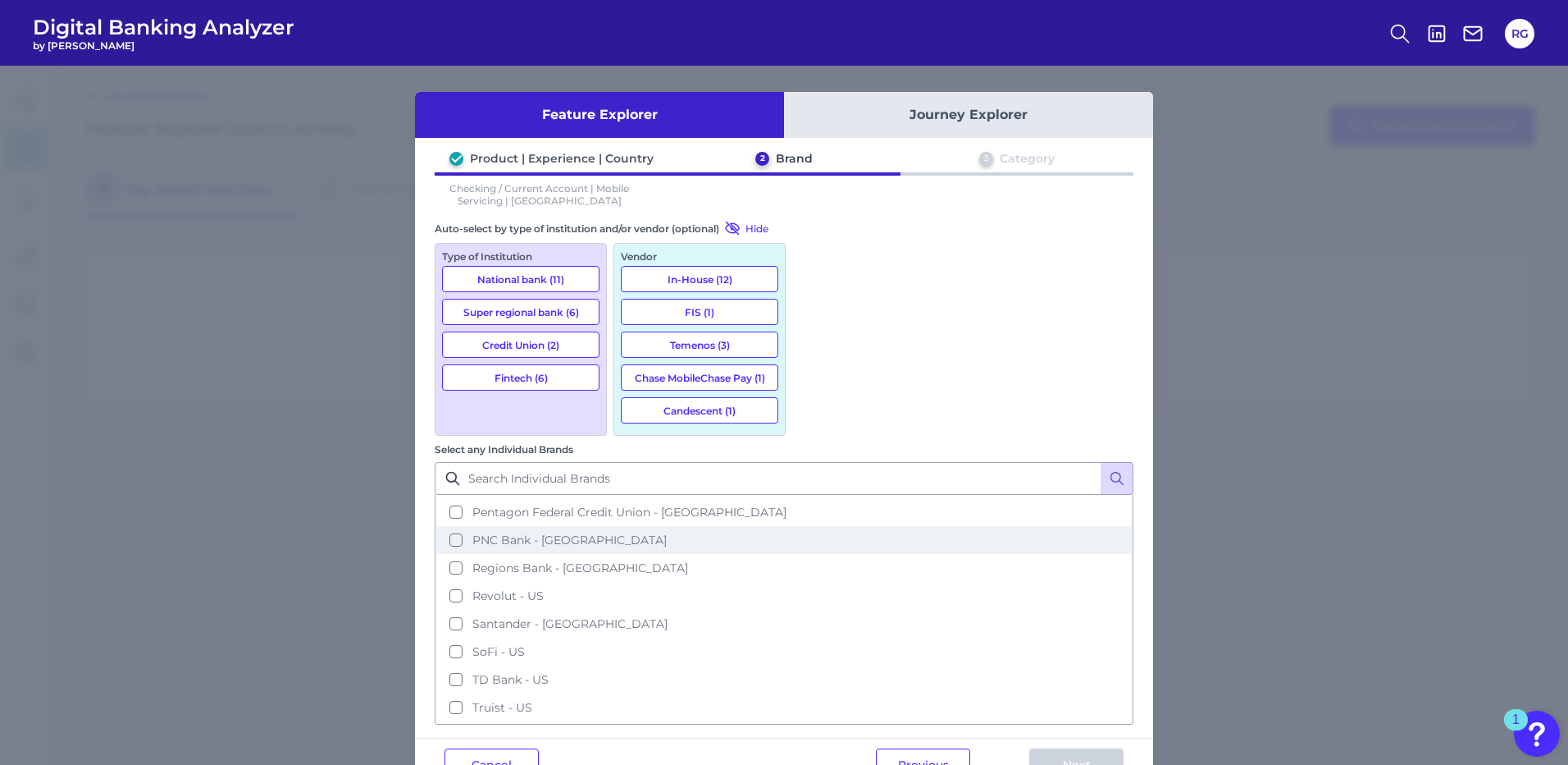
click at [820, 526] on button "PNC Bank - US" at bounding box center [784, 540] width 696 height 28
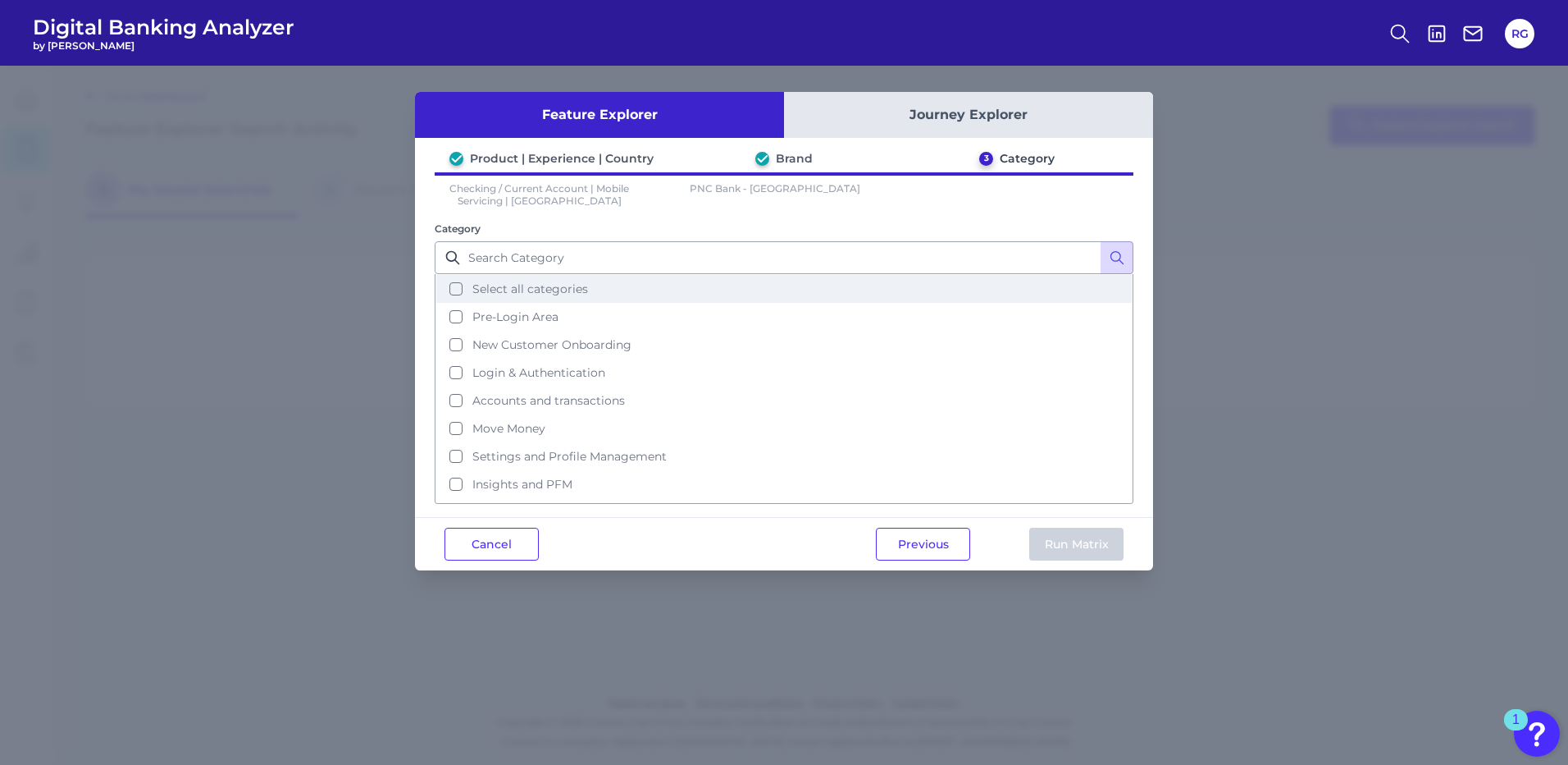
click at [460, 286] on button "Select all categories" at bounding box center [784, 289] width 696 height 28
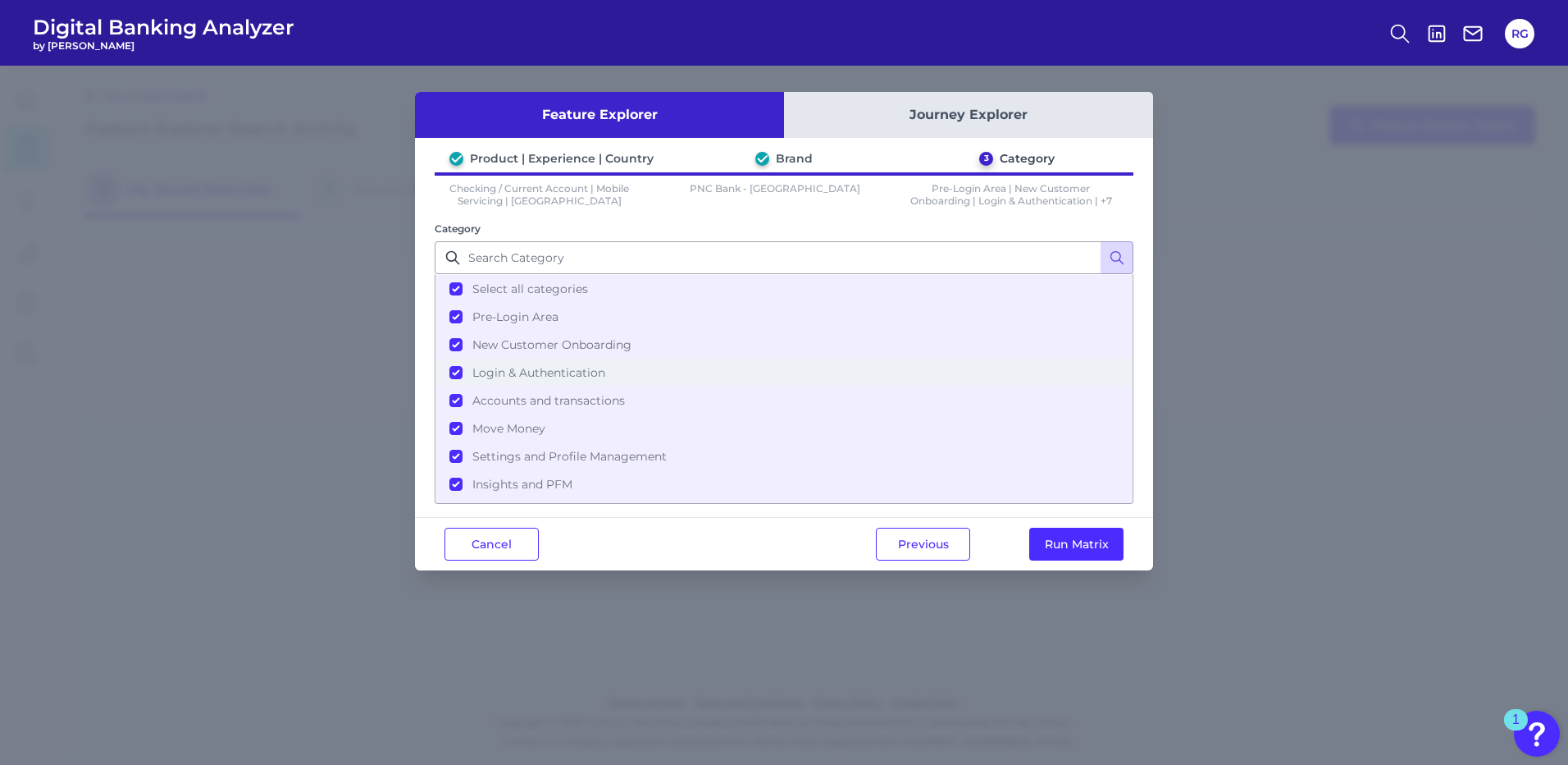
scroll to position [80, 0]
click at [1051, 543] on button "Run Matrix" at bounding box center [1076, 544] width 94 height 33
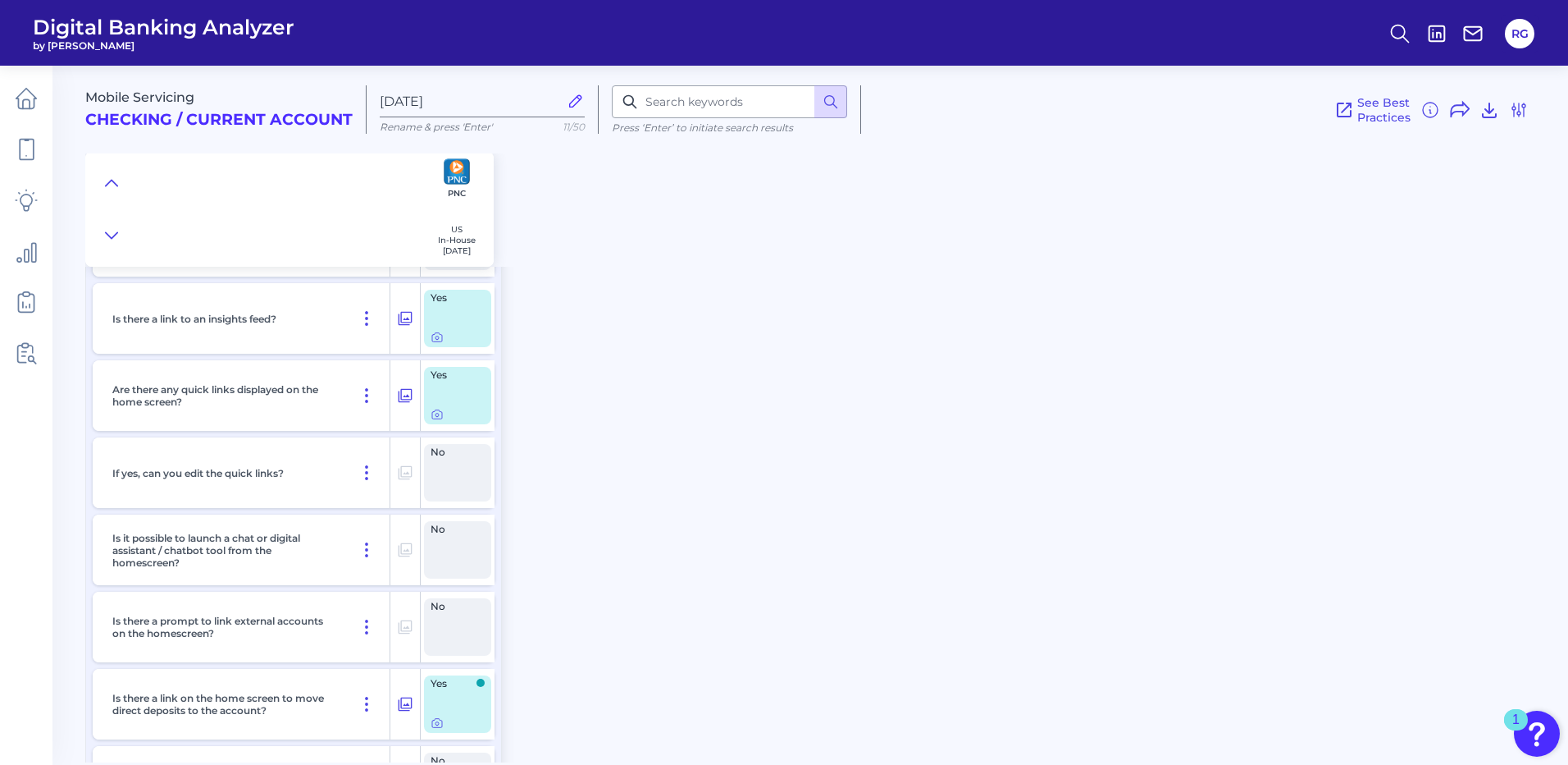
scroll to position [3529, 0]
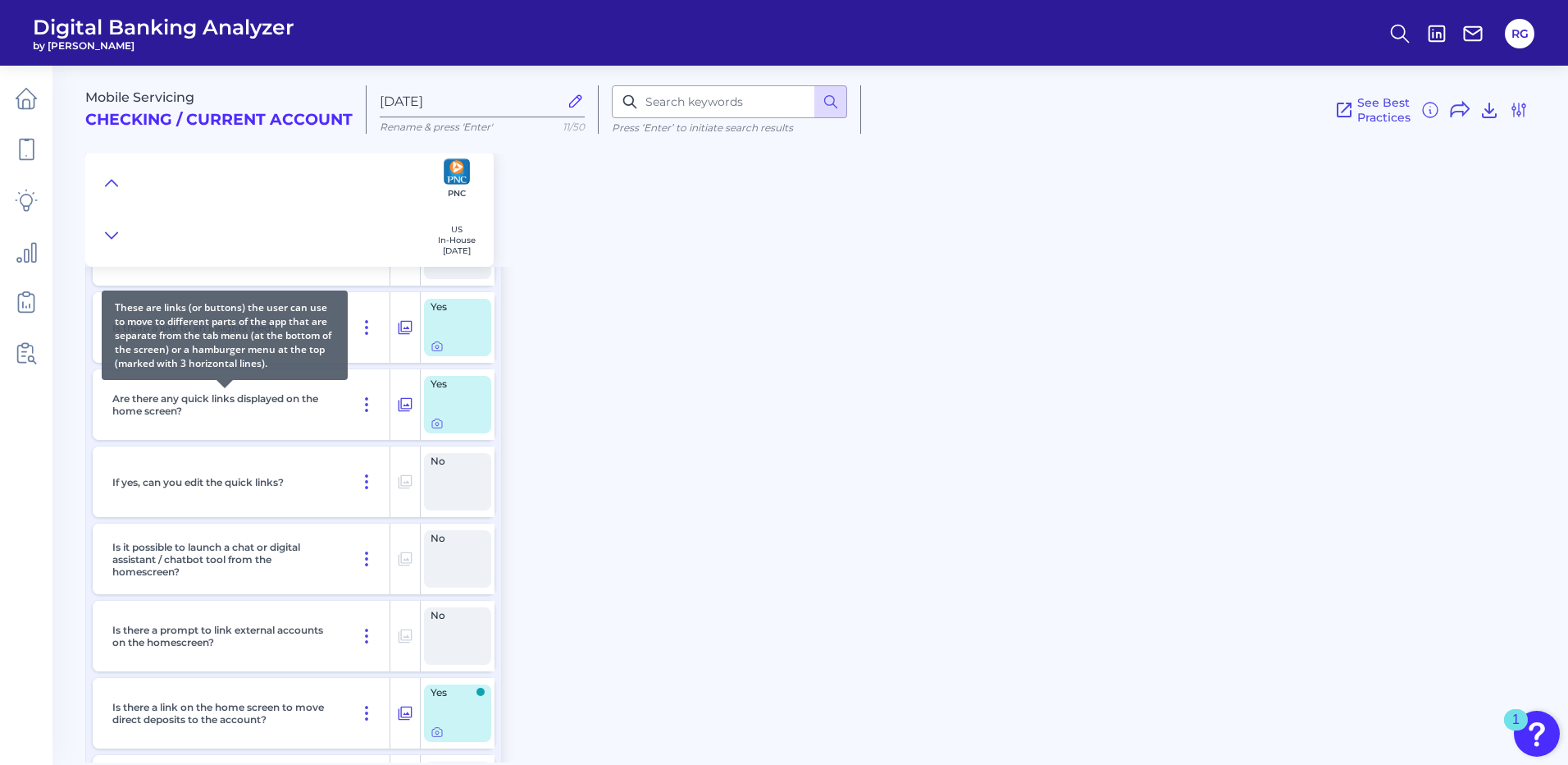
click at [219, 398] on p "Are there any quick links displayed on the home screen?" at bounding box center [224, 404] width 224 height 25
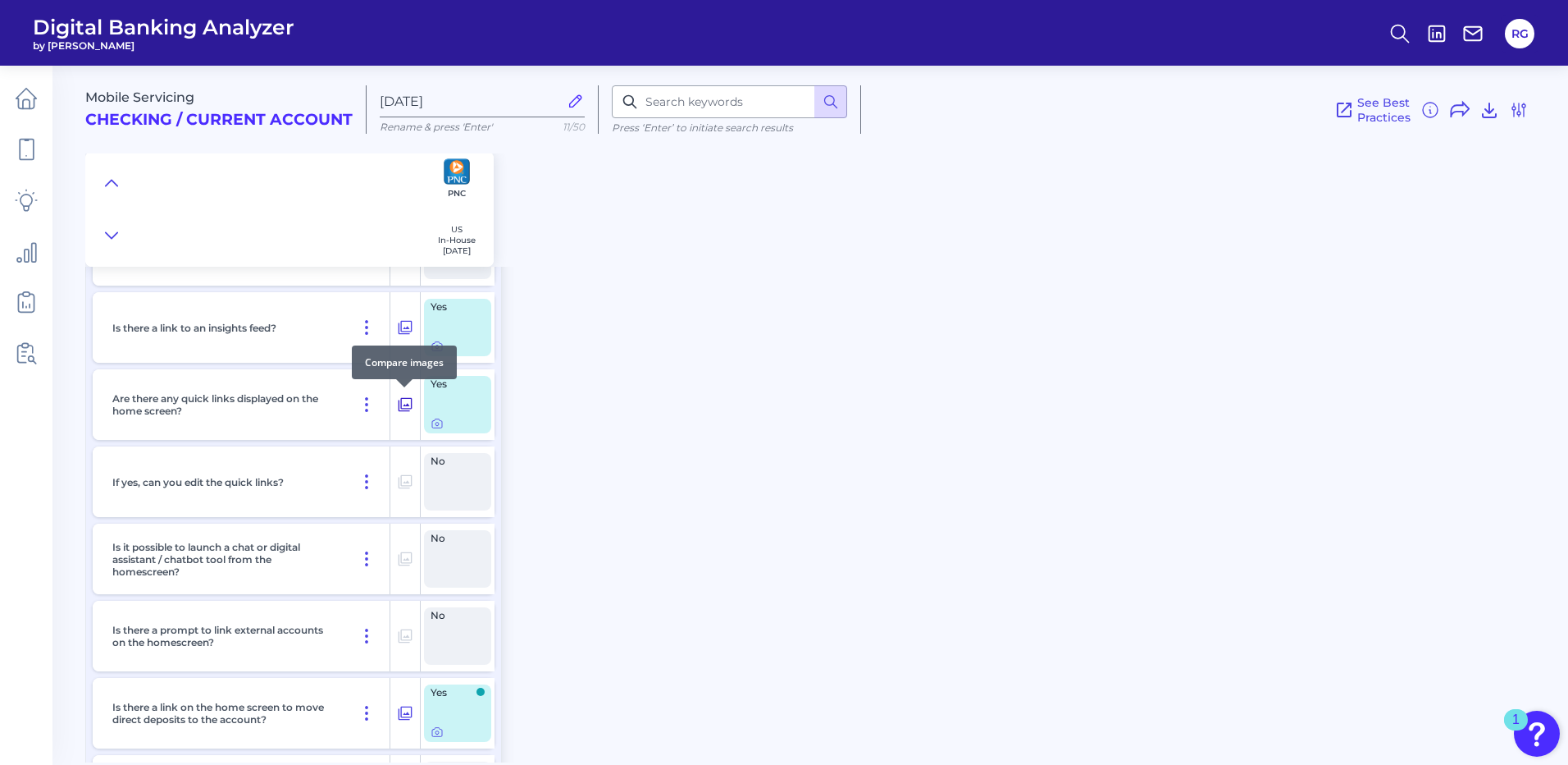
click at [407, 406] on icon at bounding box center [406, 405] width 14 height 14
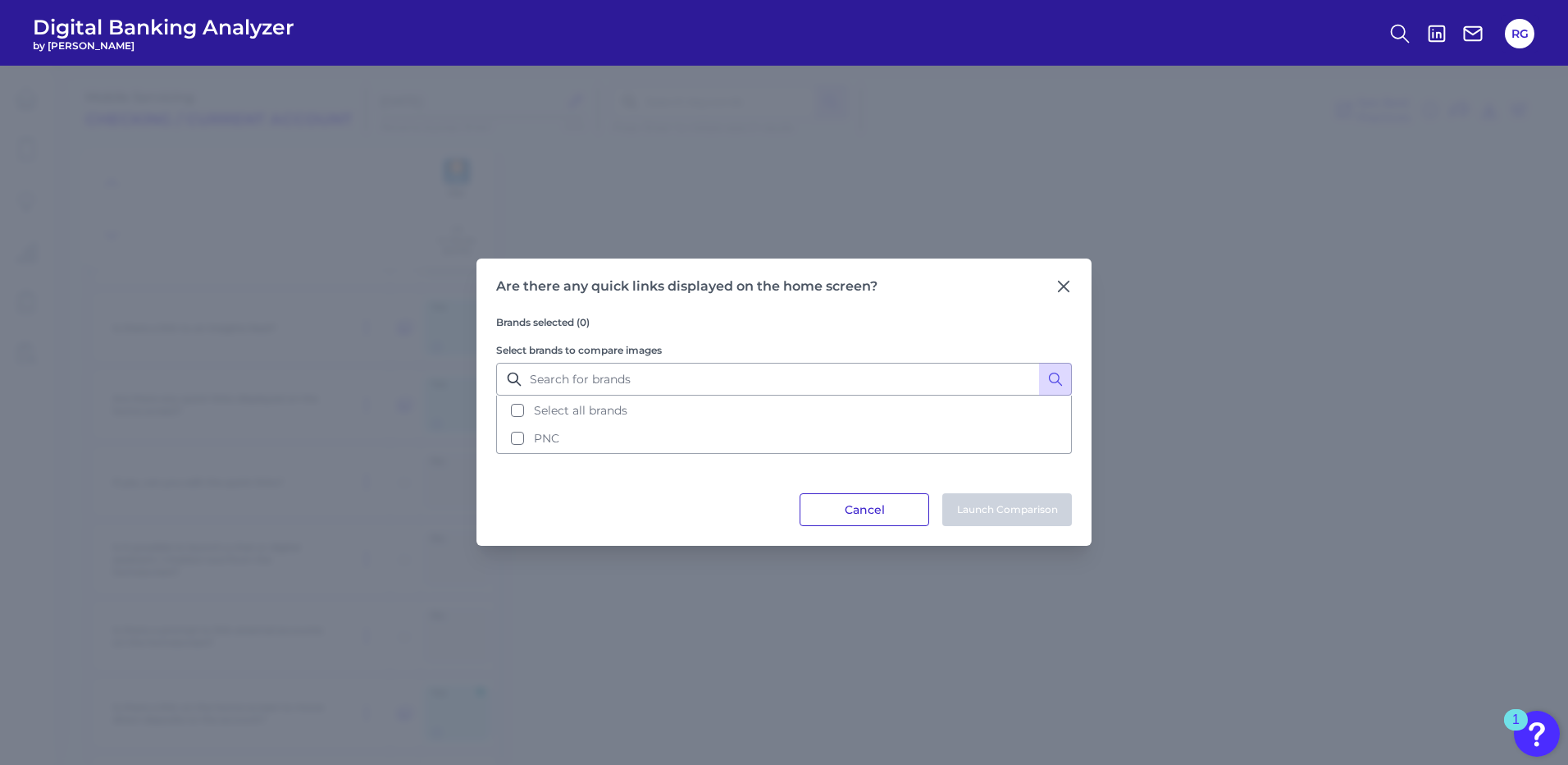
click at [856, 513] on button "Cancel" at bounding box center [864, 509] width 130 height 33
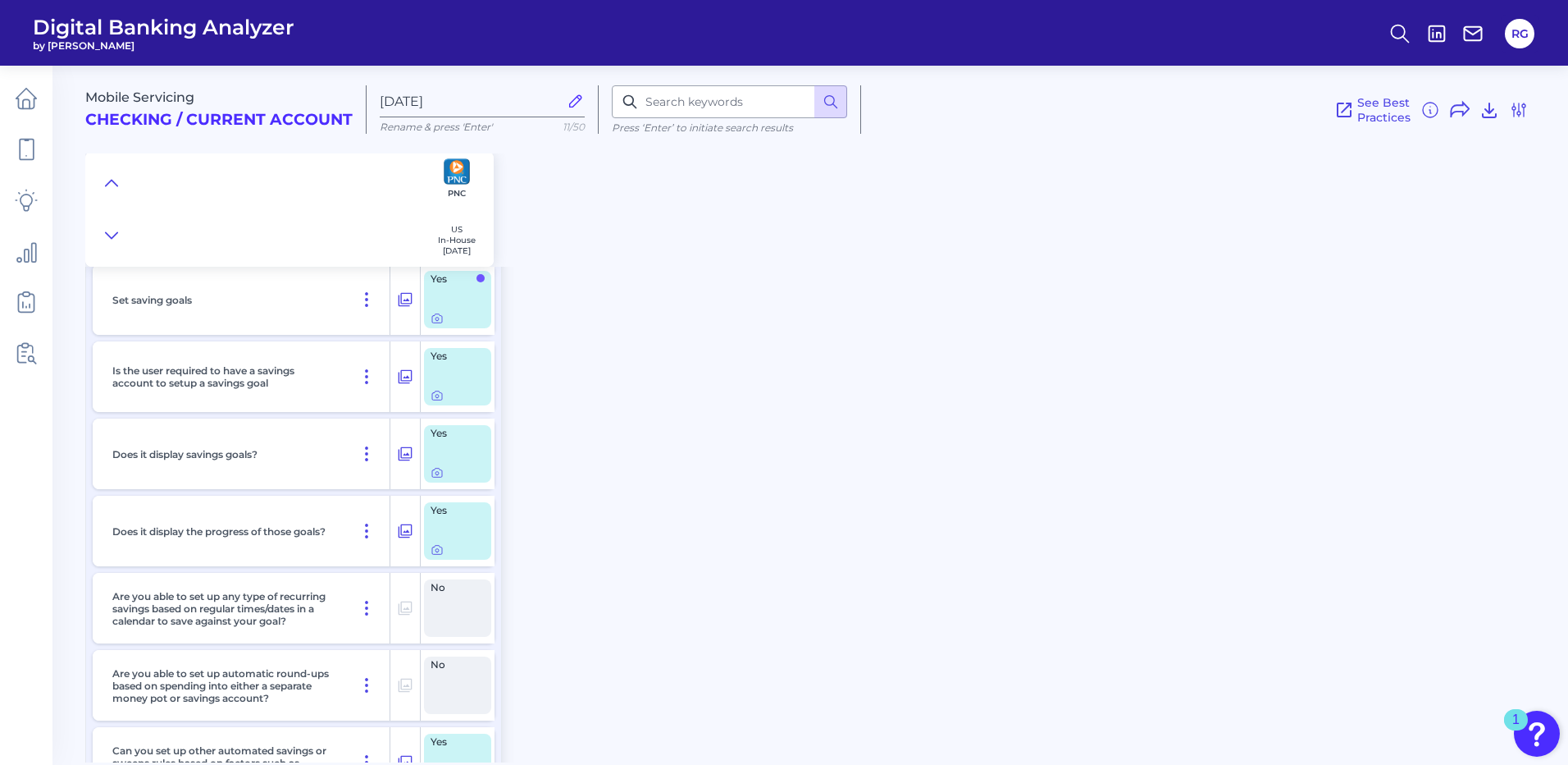
scroll to position [20682, 0]
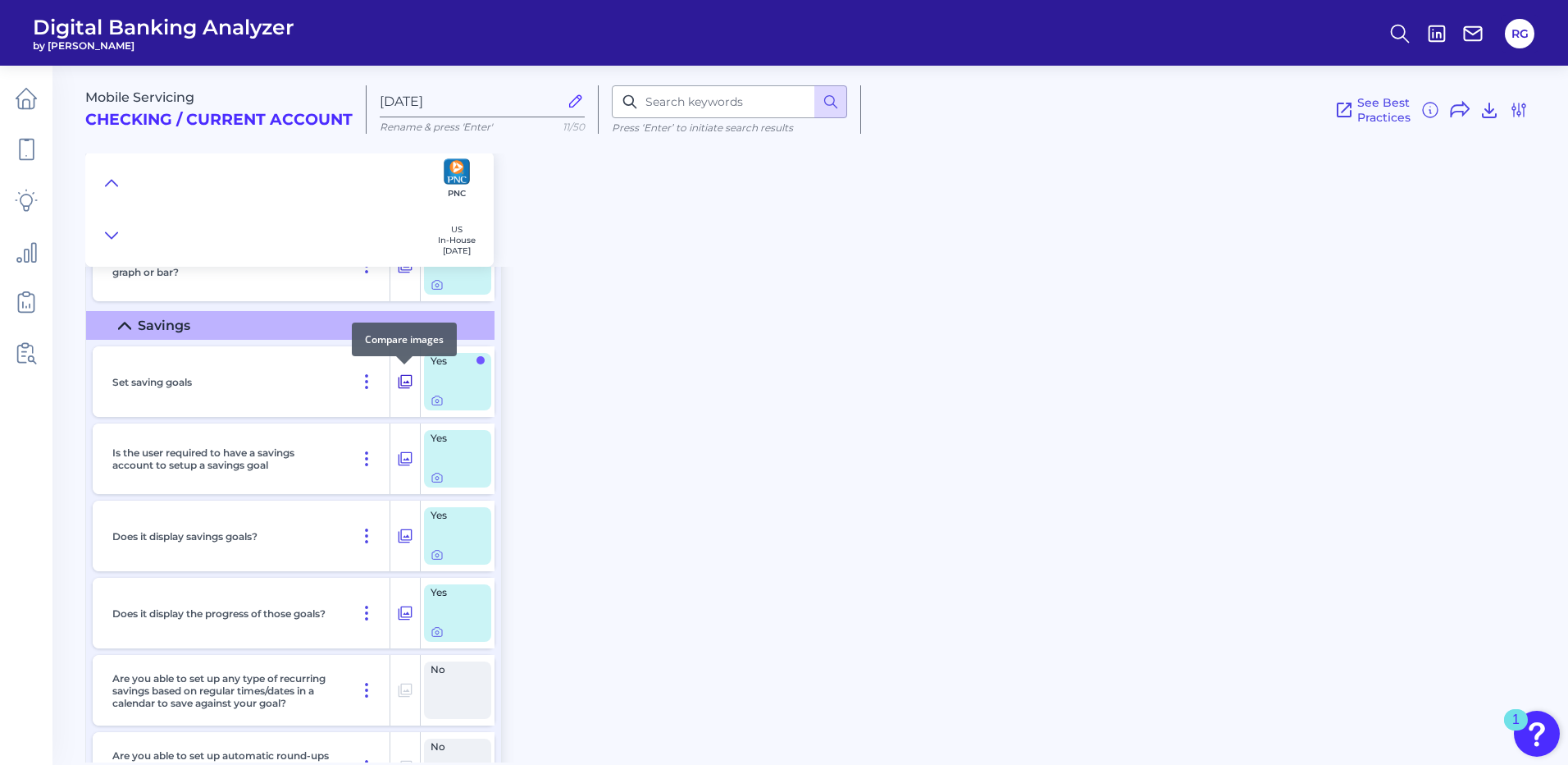
click at [407, 385] on icon at bounding box center [405, 381] width 16 height 19
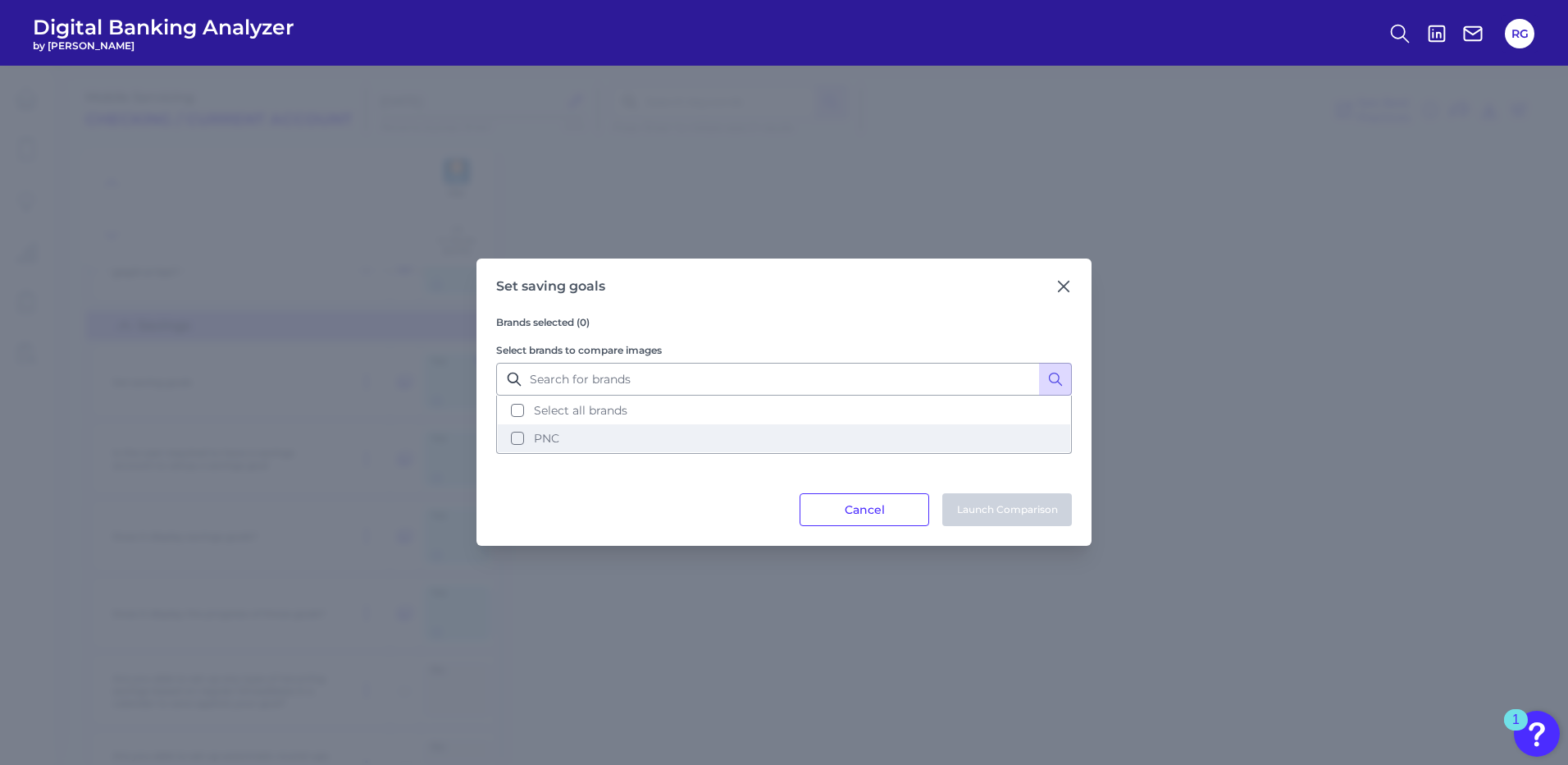
click at [516, 431] on button "PNC" at bounding box center [784, 438] width 572 height 28
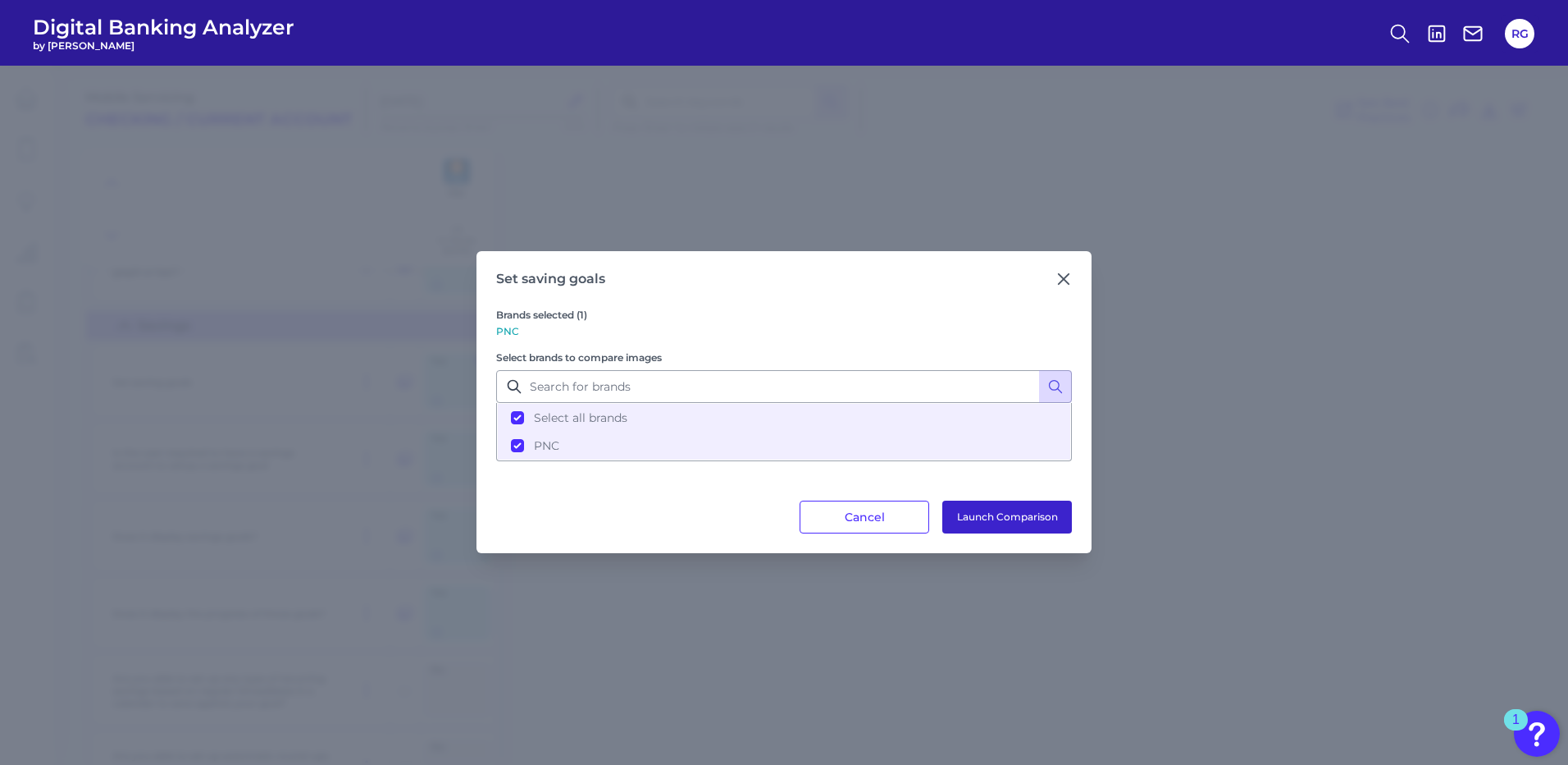
click at [999, 515] on button "Launch Comparison" at bounding box center [1007, 517] width 130 height 33
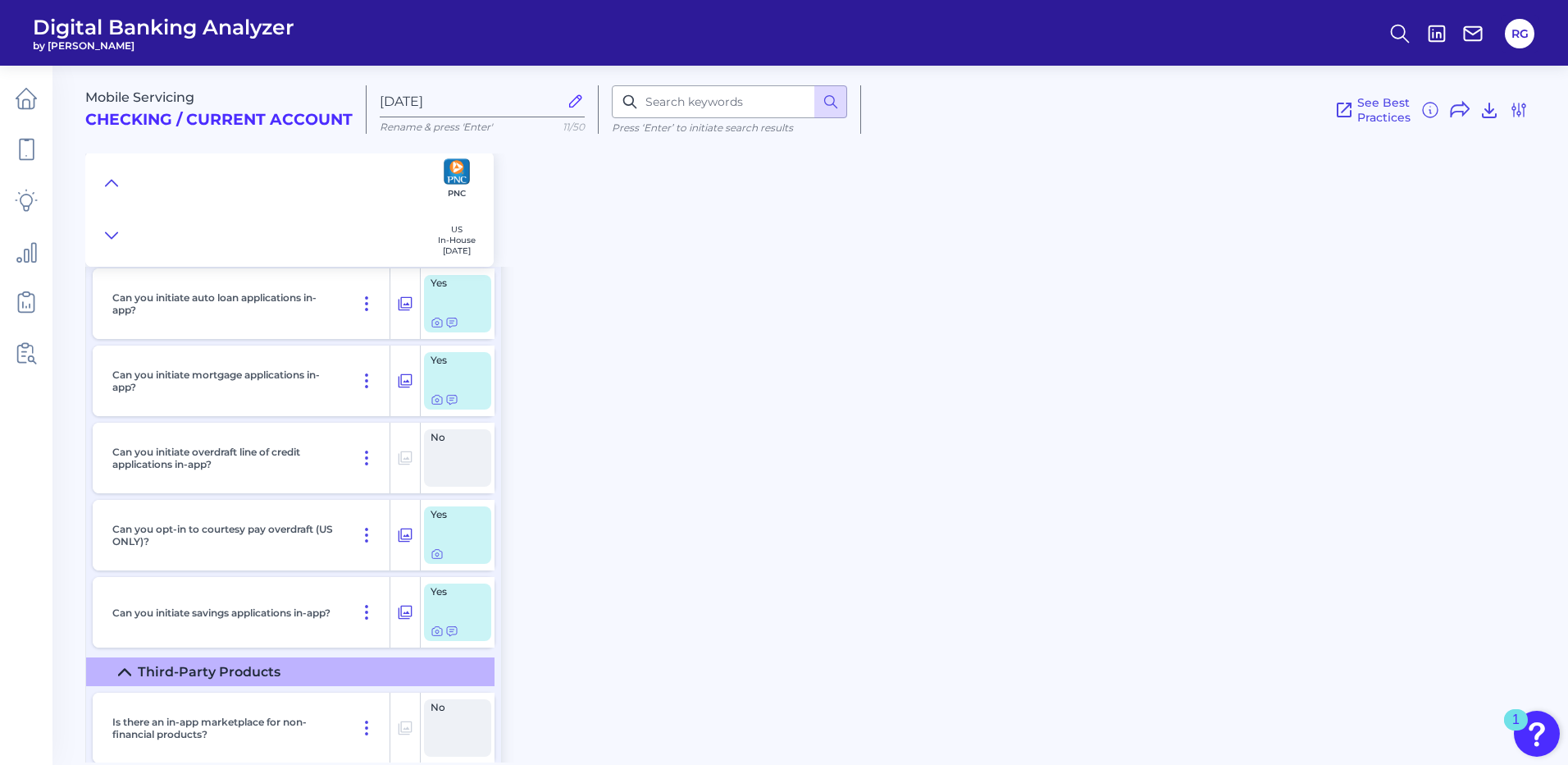
scroll to position [24597, 0]
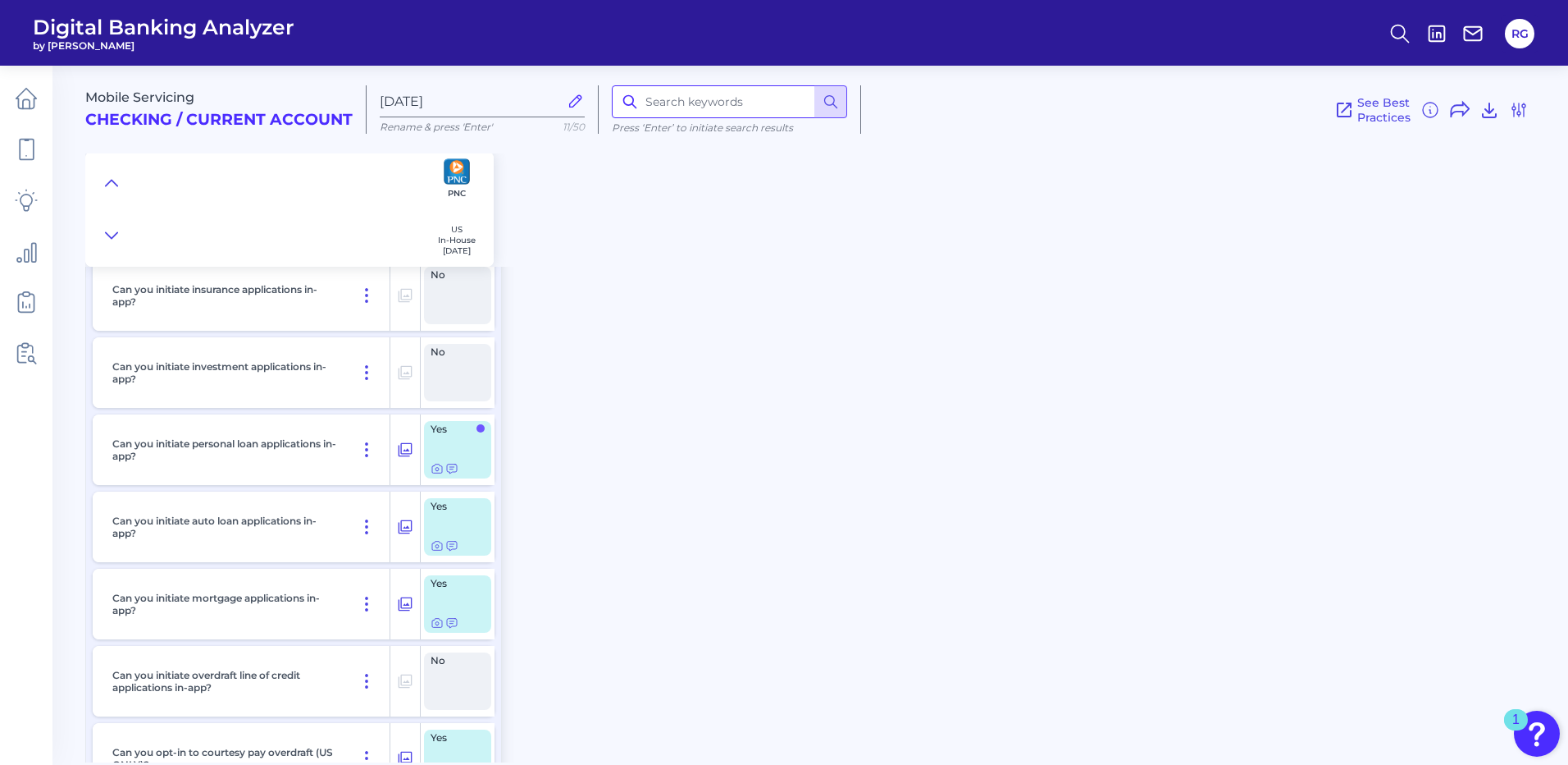
click at [744, 102] on input at bounding box center [730, 102] width 235 height 33
type input "overdraft"
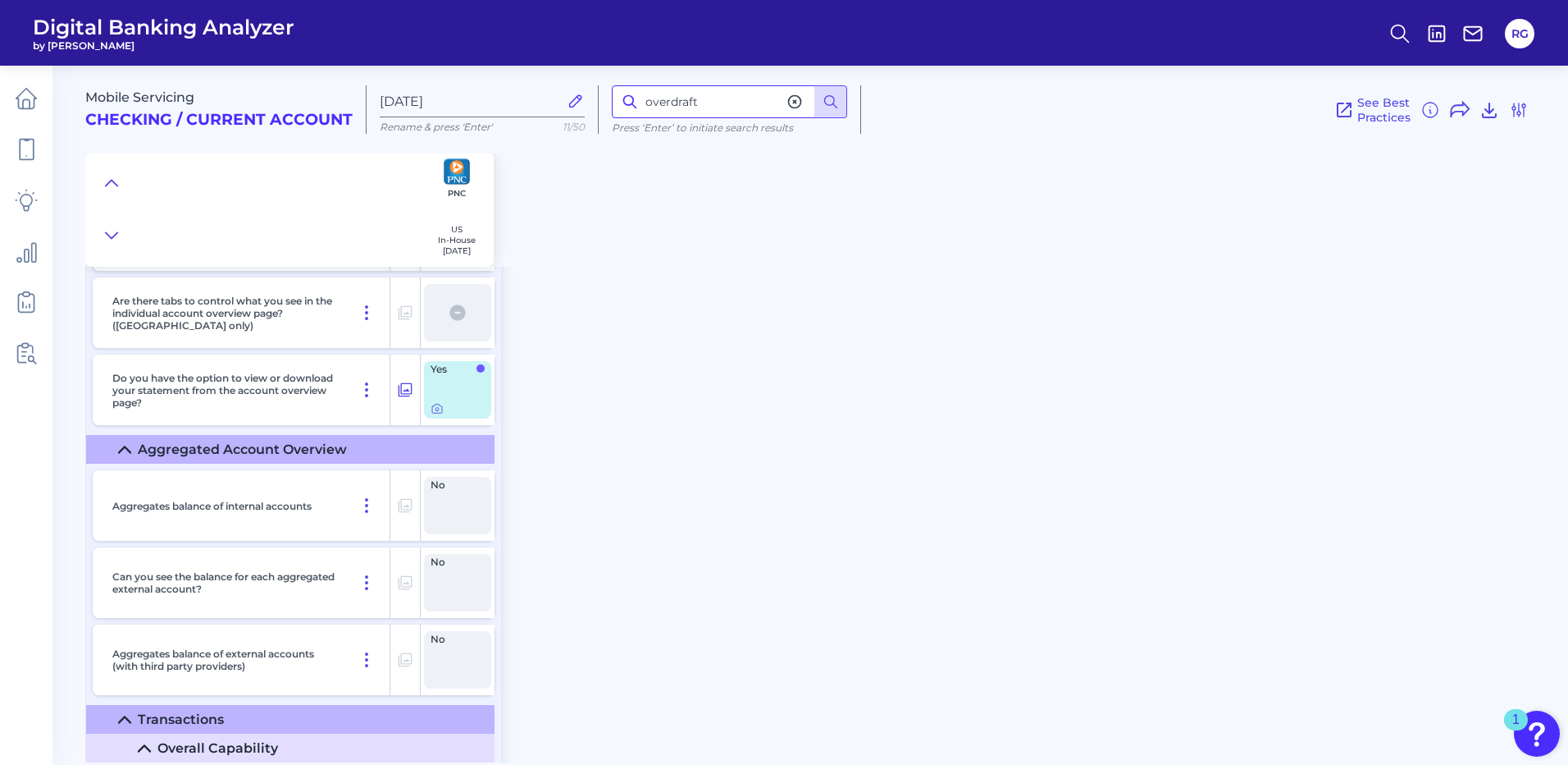
scroll to position [4900, 0]
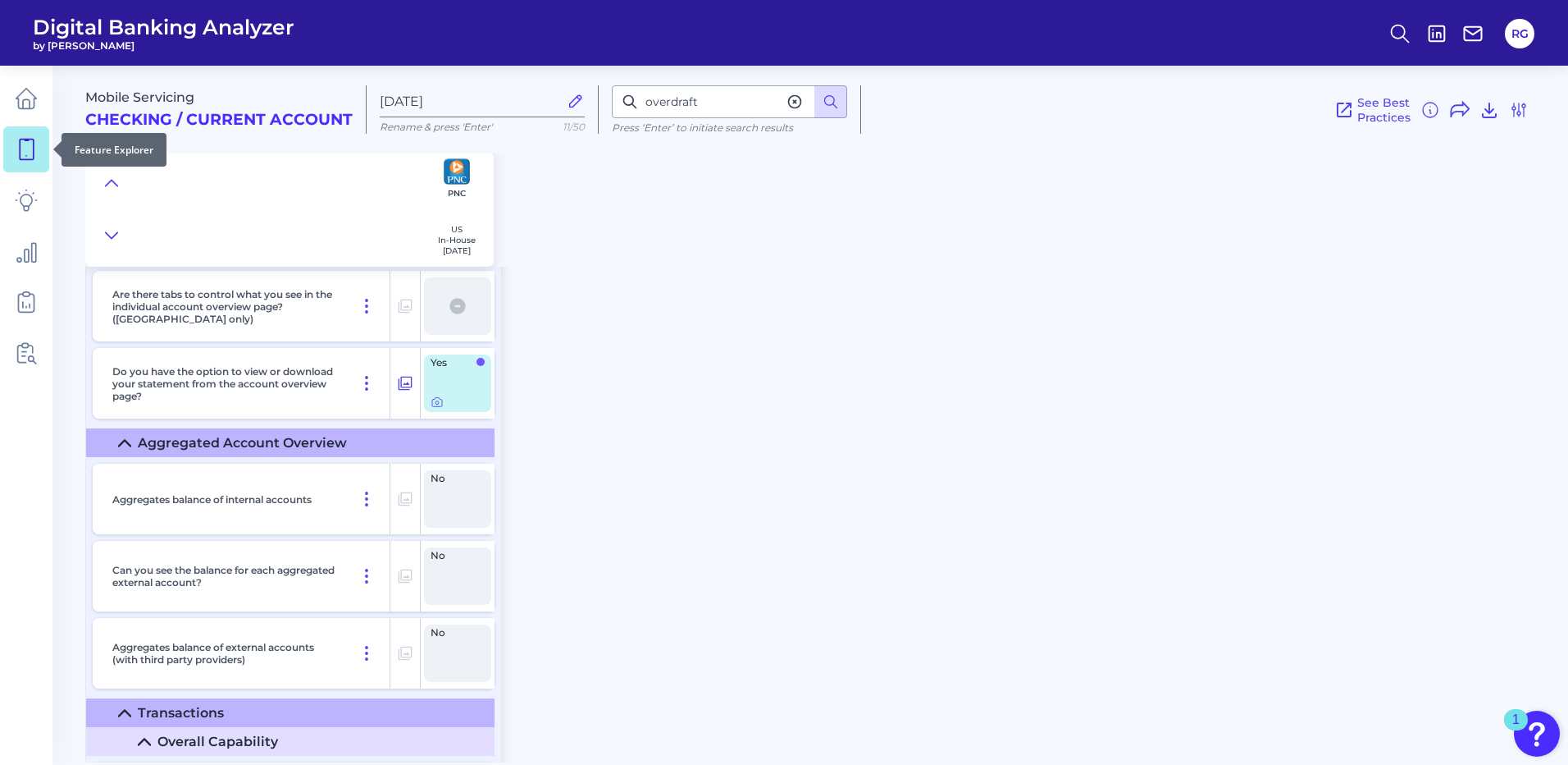
click at [35, 153] on icon at bounding box center [25, 149] width 23 height 23
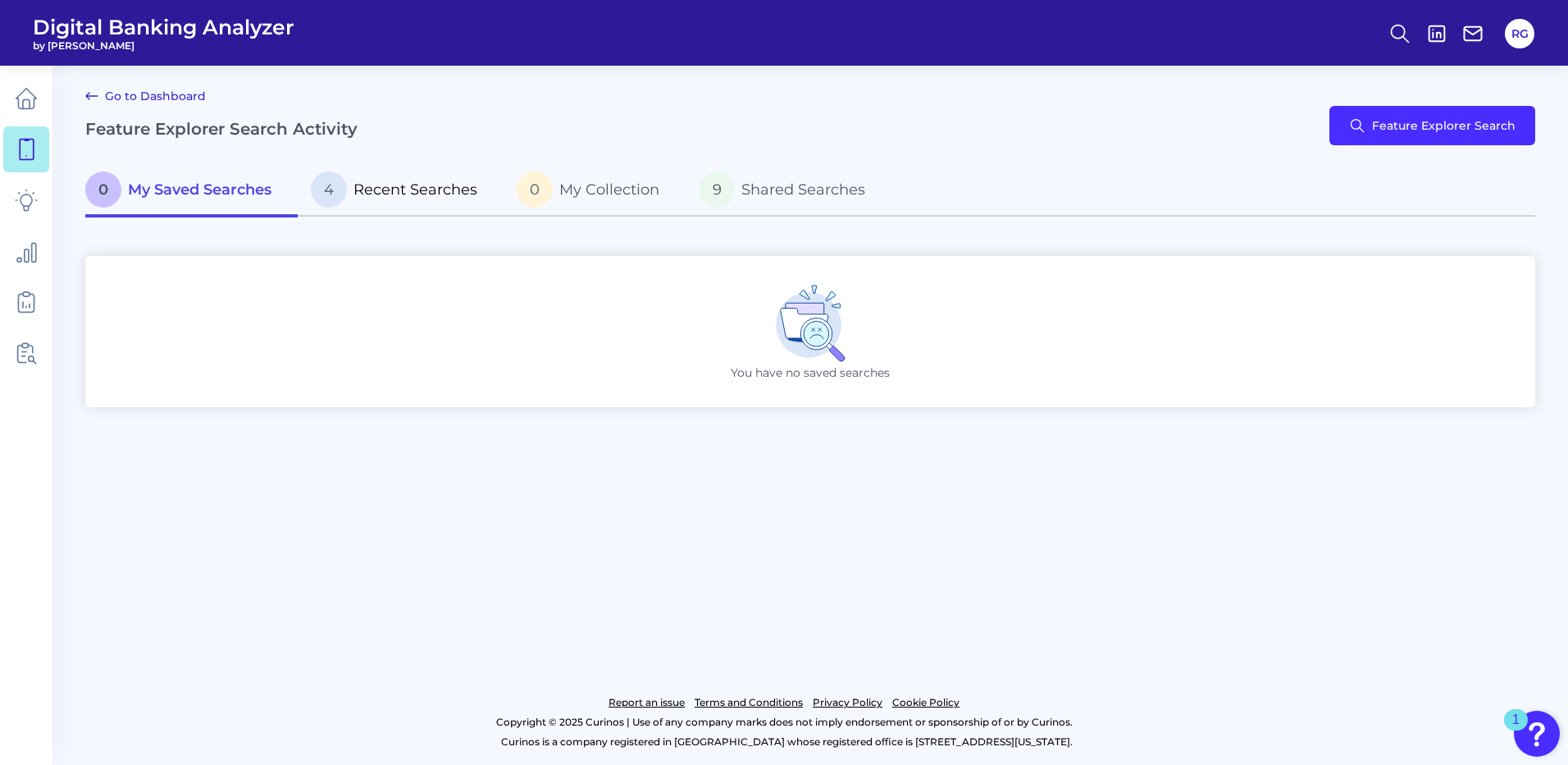
click at [387, 186] on span "Recent Searches" at bounding box center [416, 189] width 124 height 18
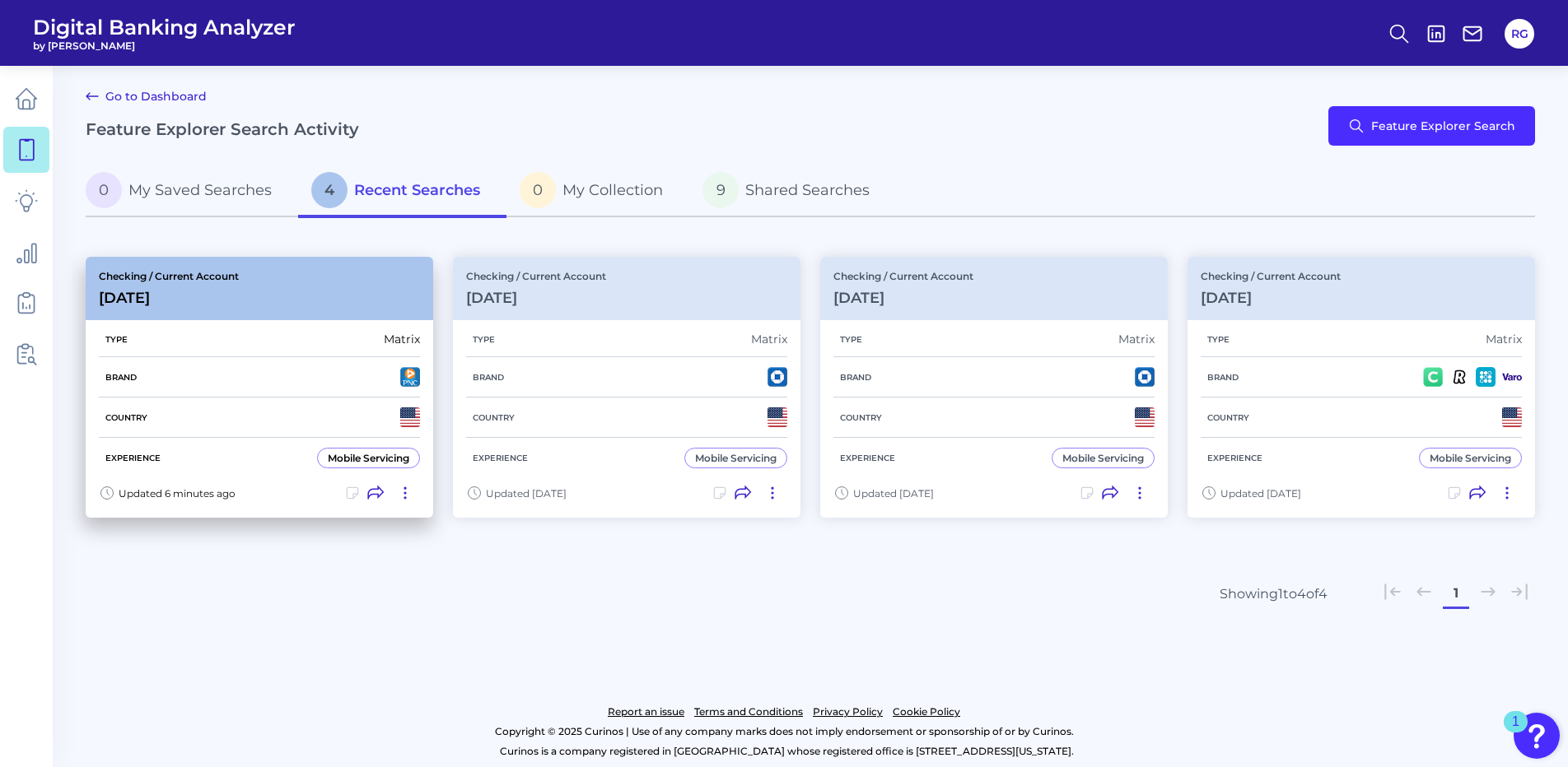
click at [290, 300] on div "Checking / Current Account Oct 08 2025" at bounding box center [259, 288] width 348 height 64
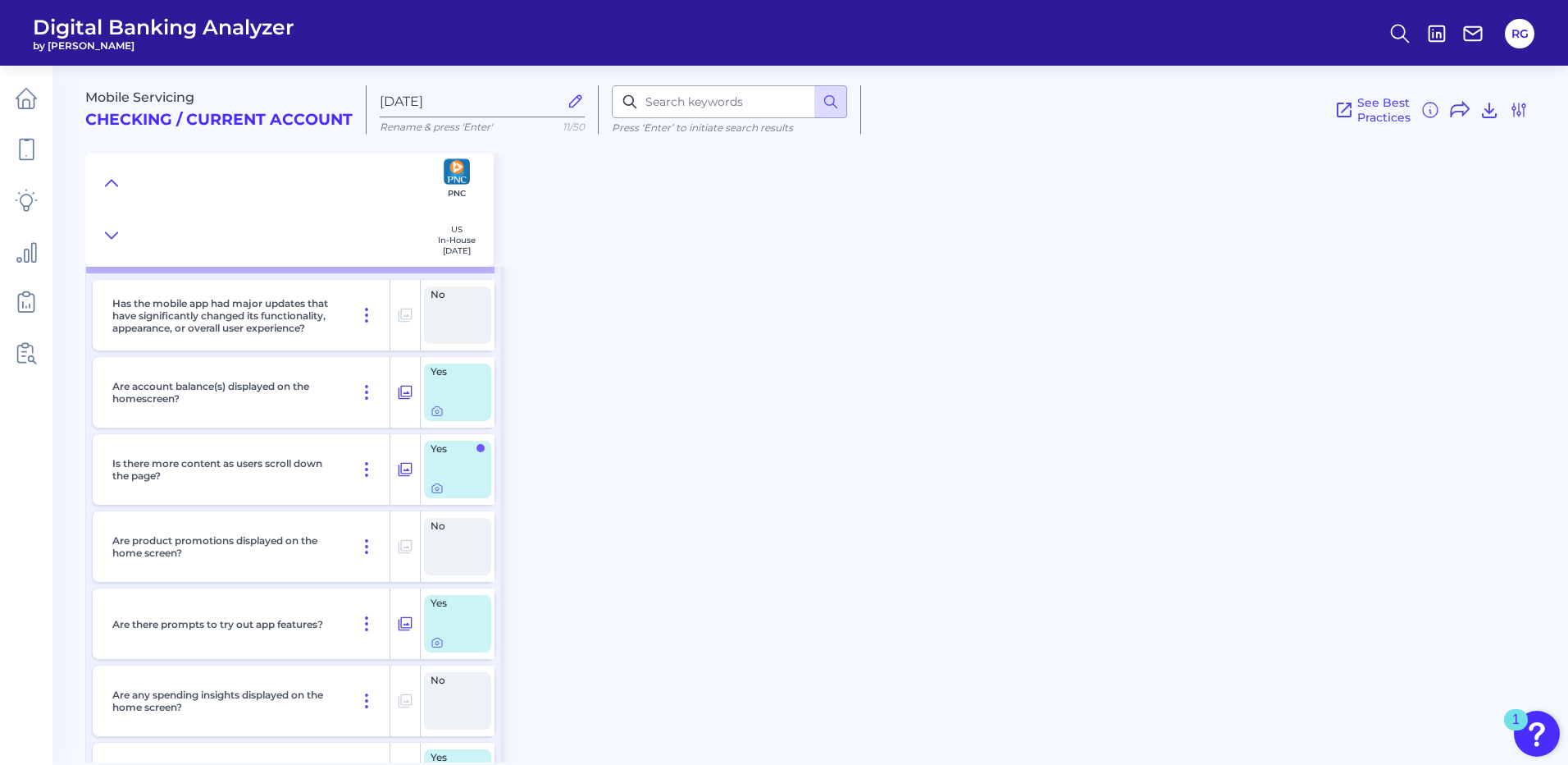
scroll to position [3118, 0]
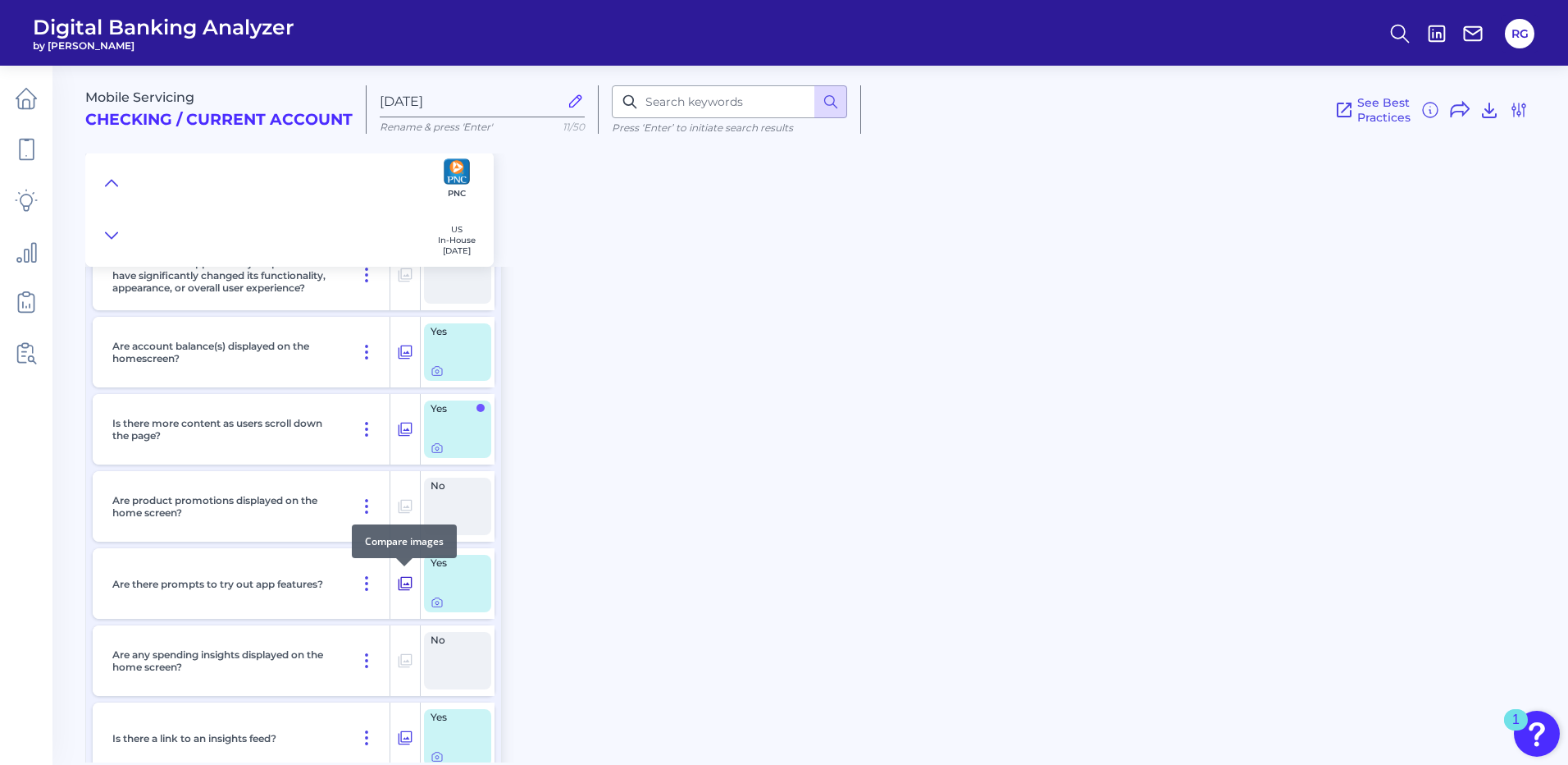
click at [400, 579] on icon at bounding box center [405, 583] width 16 height 19
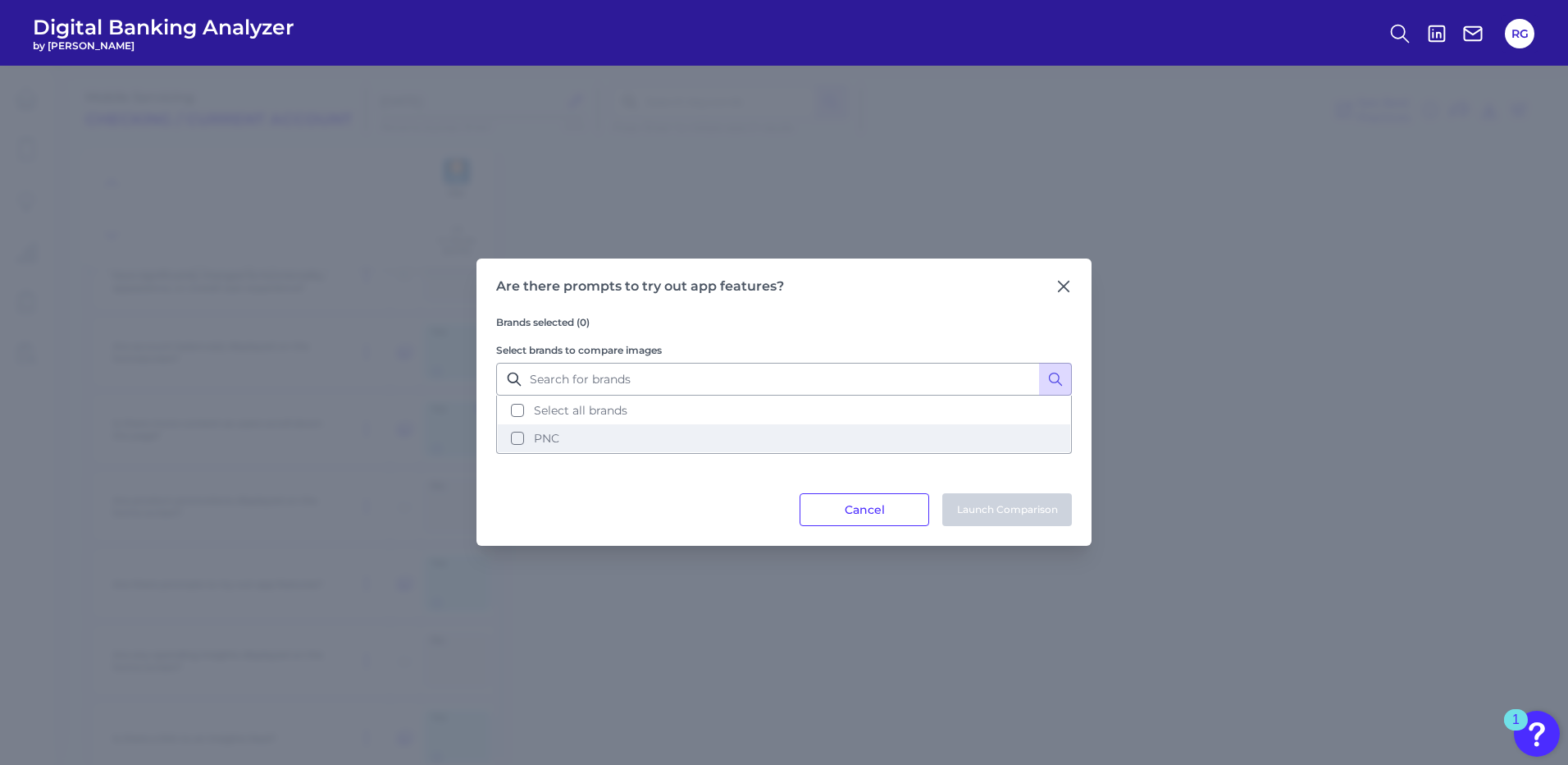
click at [512, 433] on button "PNC" at bounding box center [784, 438] width 572 height 28
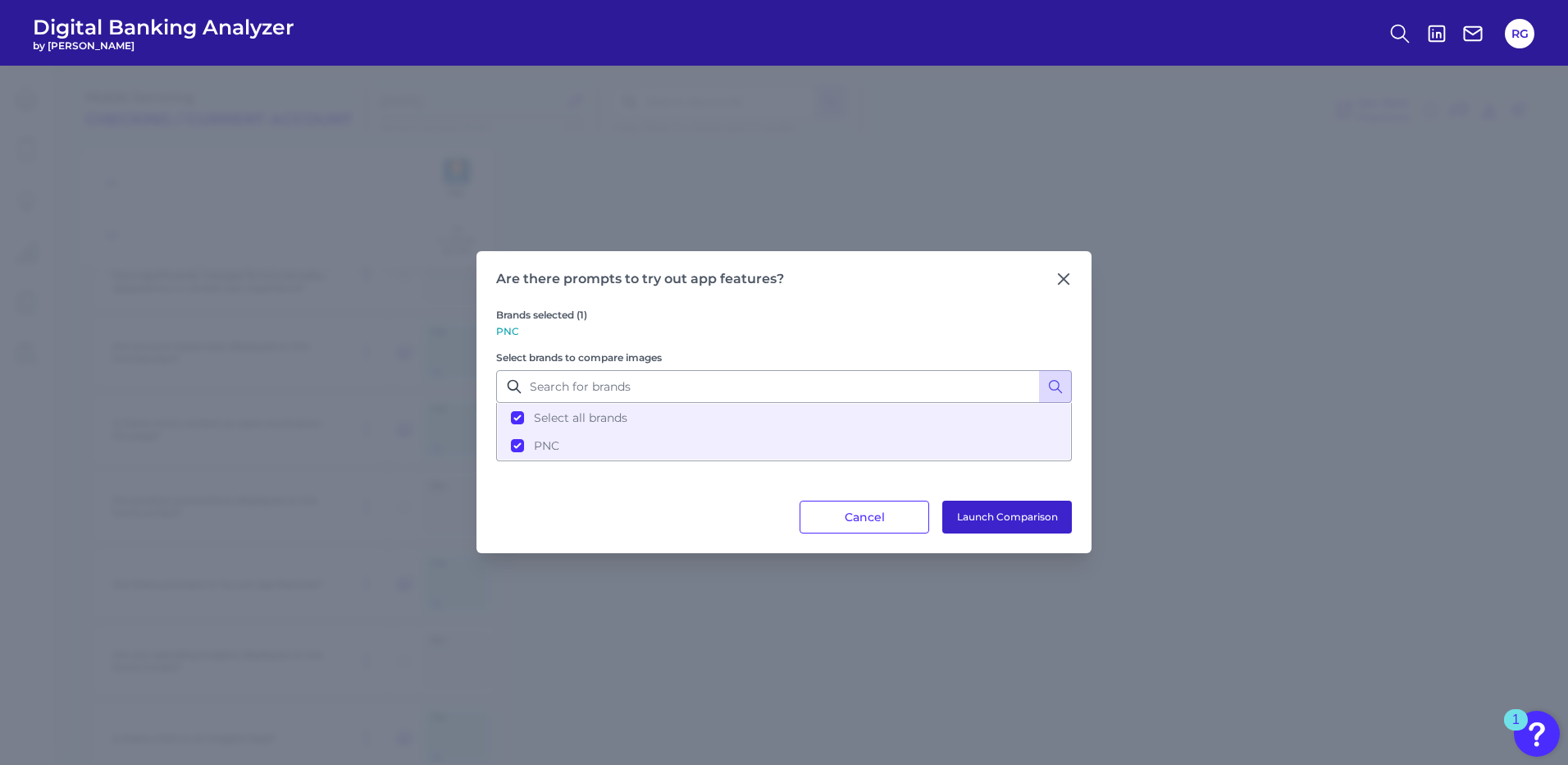
click at [987, 519] on button "Launch Comparison" at bounding box center [1007, 517] width 130 height 33
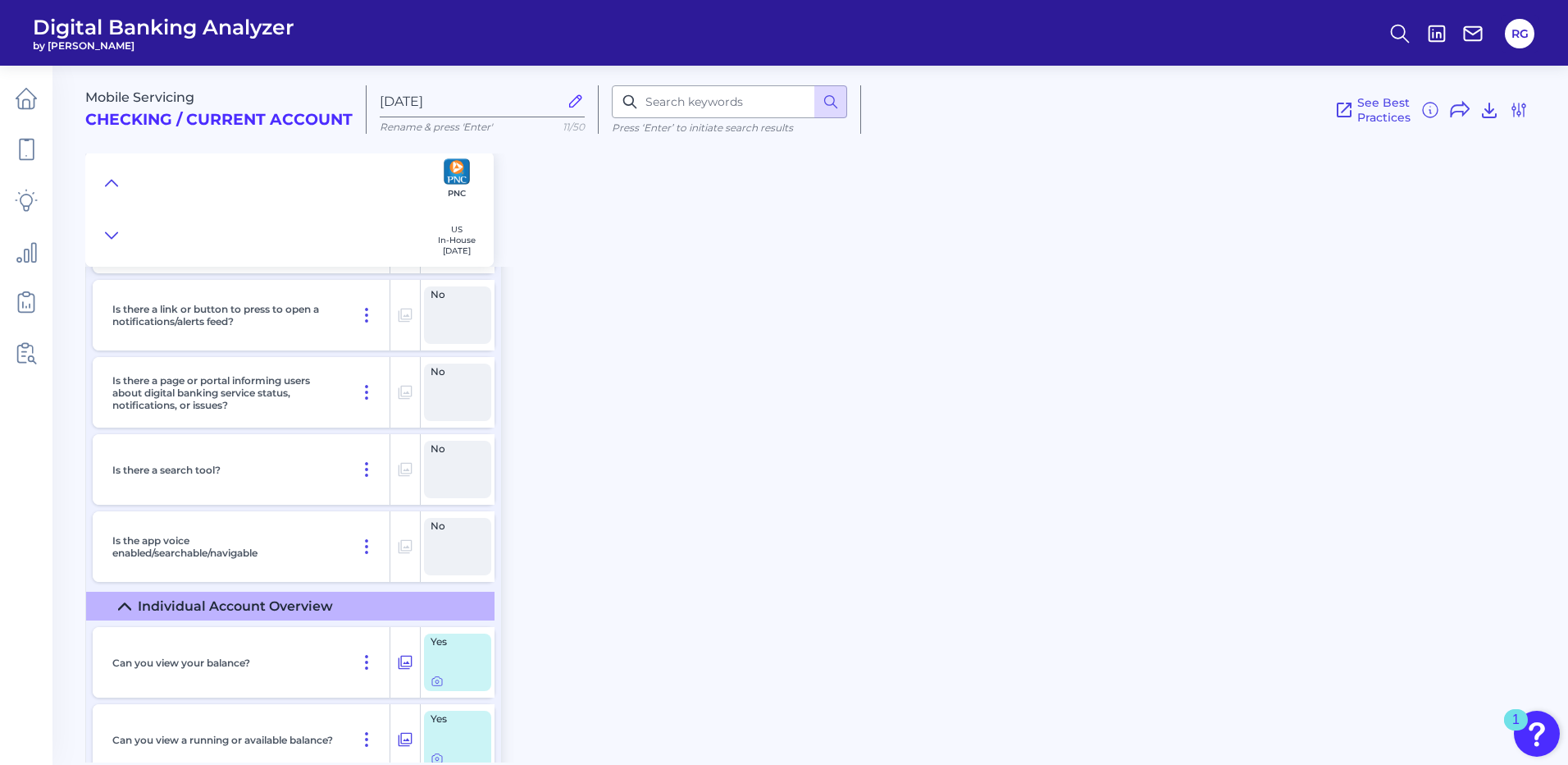
scroll to position [4104, 0]
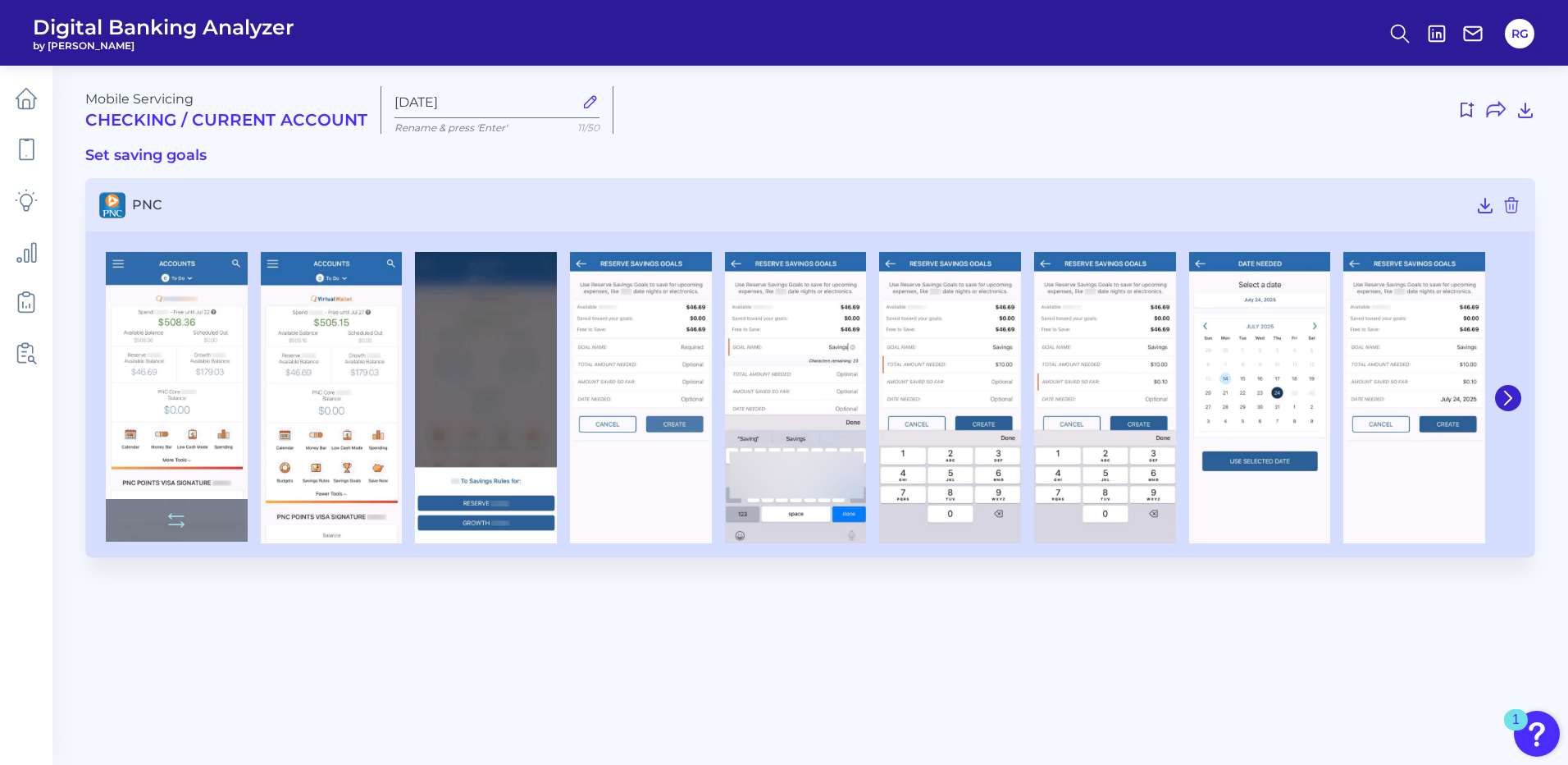
click at [172, 341] on img at bounding box center [177, 396] width 142 height 290
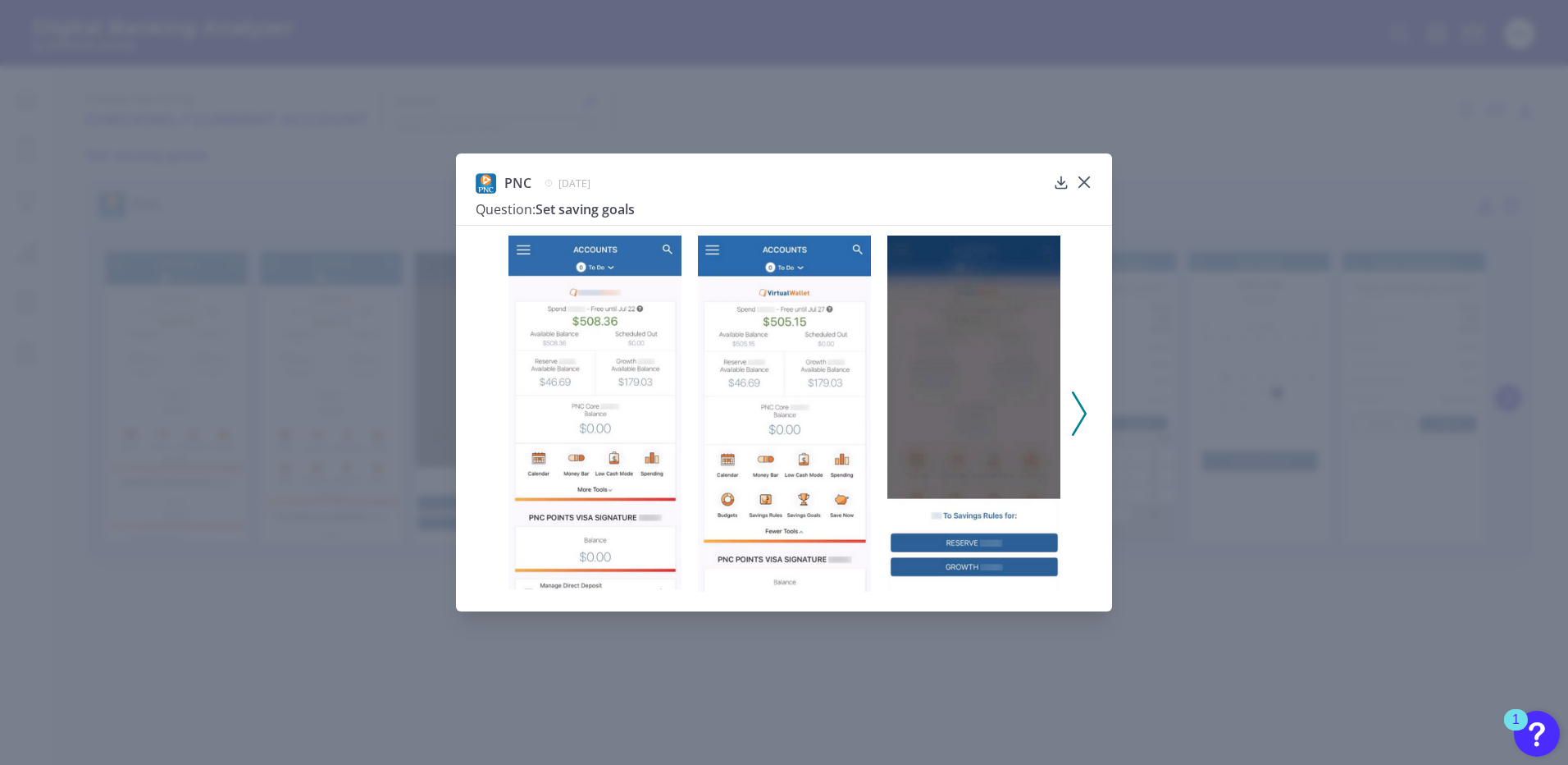
click at [1084, 410] on polyline at bounding box center [1079, 413] width 13 height 42
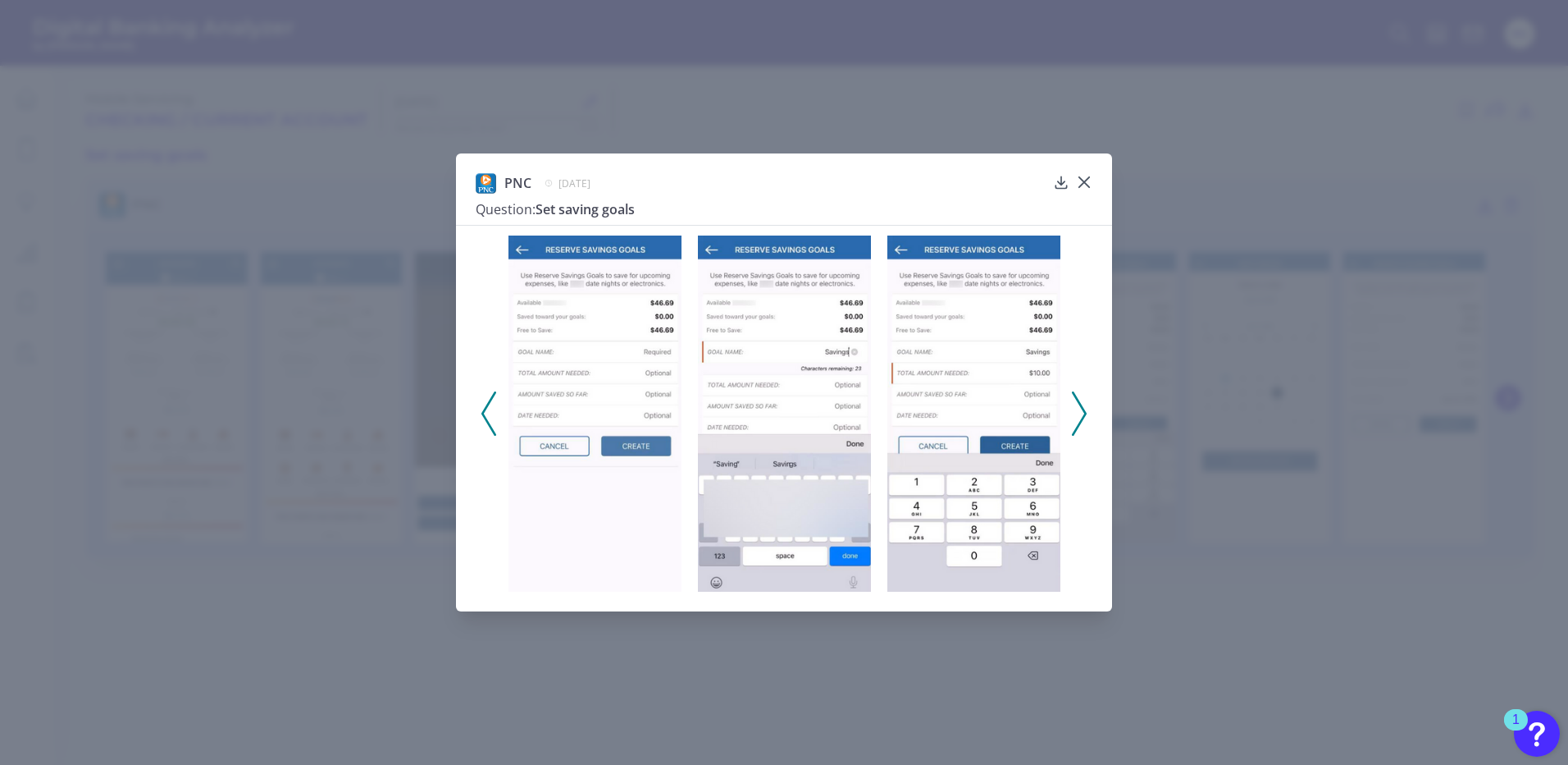
click at [1081, 409] on icon at bounding box center [1079, 413] width 14 height 44
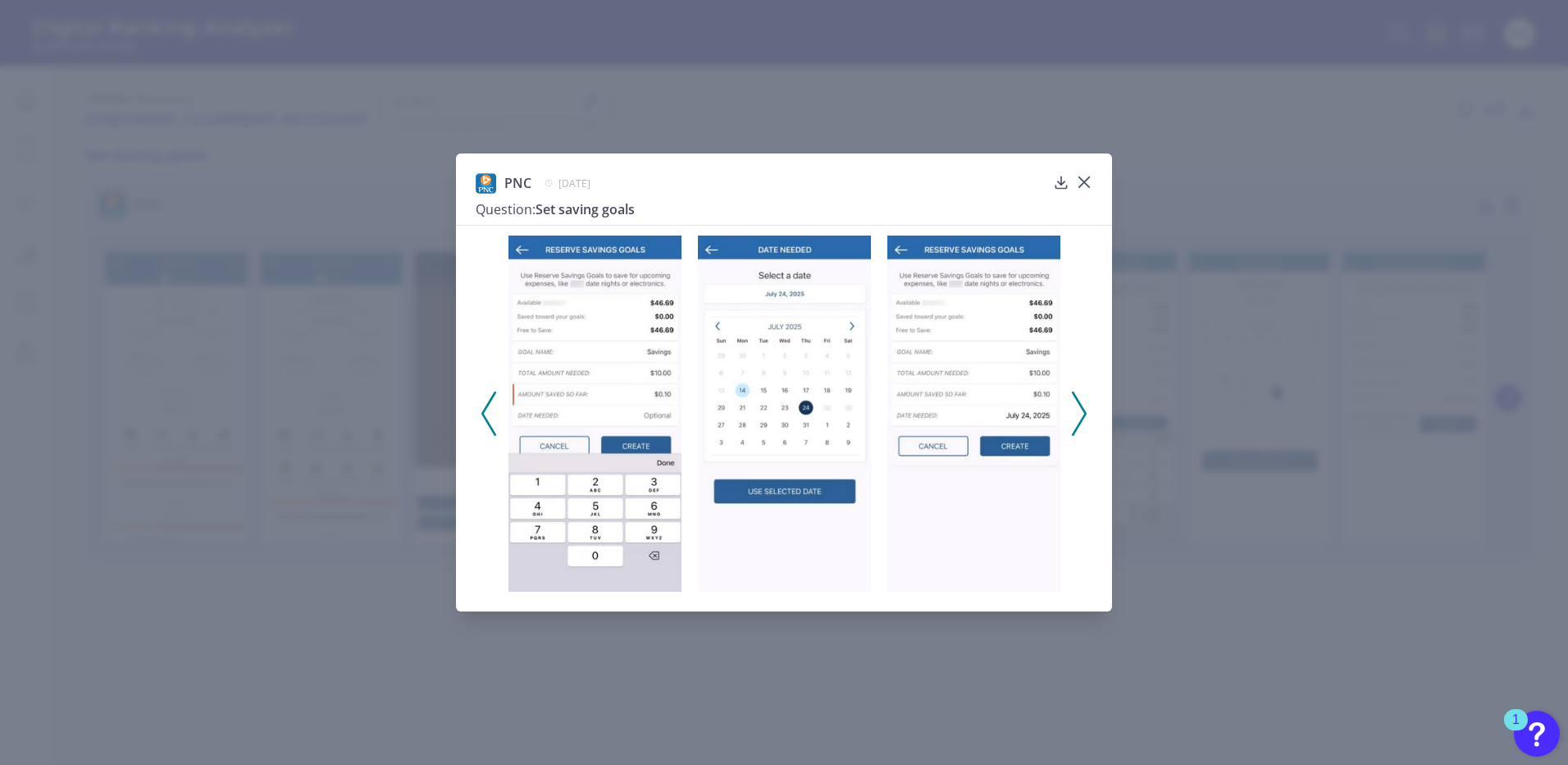
click at [1083, 408] on polyline at bounding box center [1079, 413] width 13 height 42
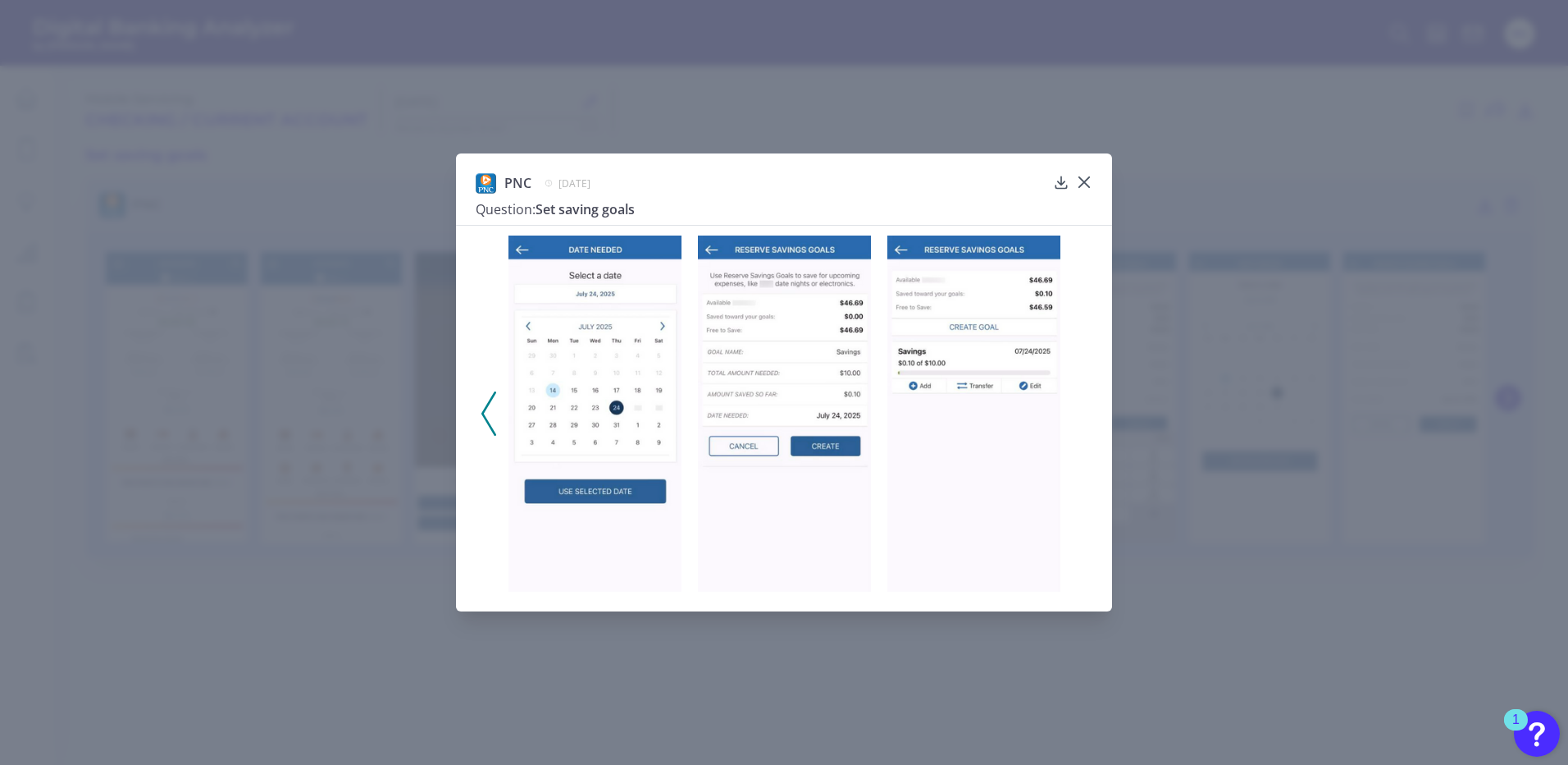
click at [486, 408] on polyline at bounding box center [489, 413] width 13 height 42
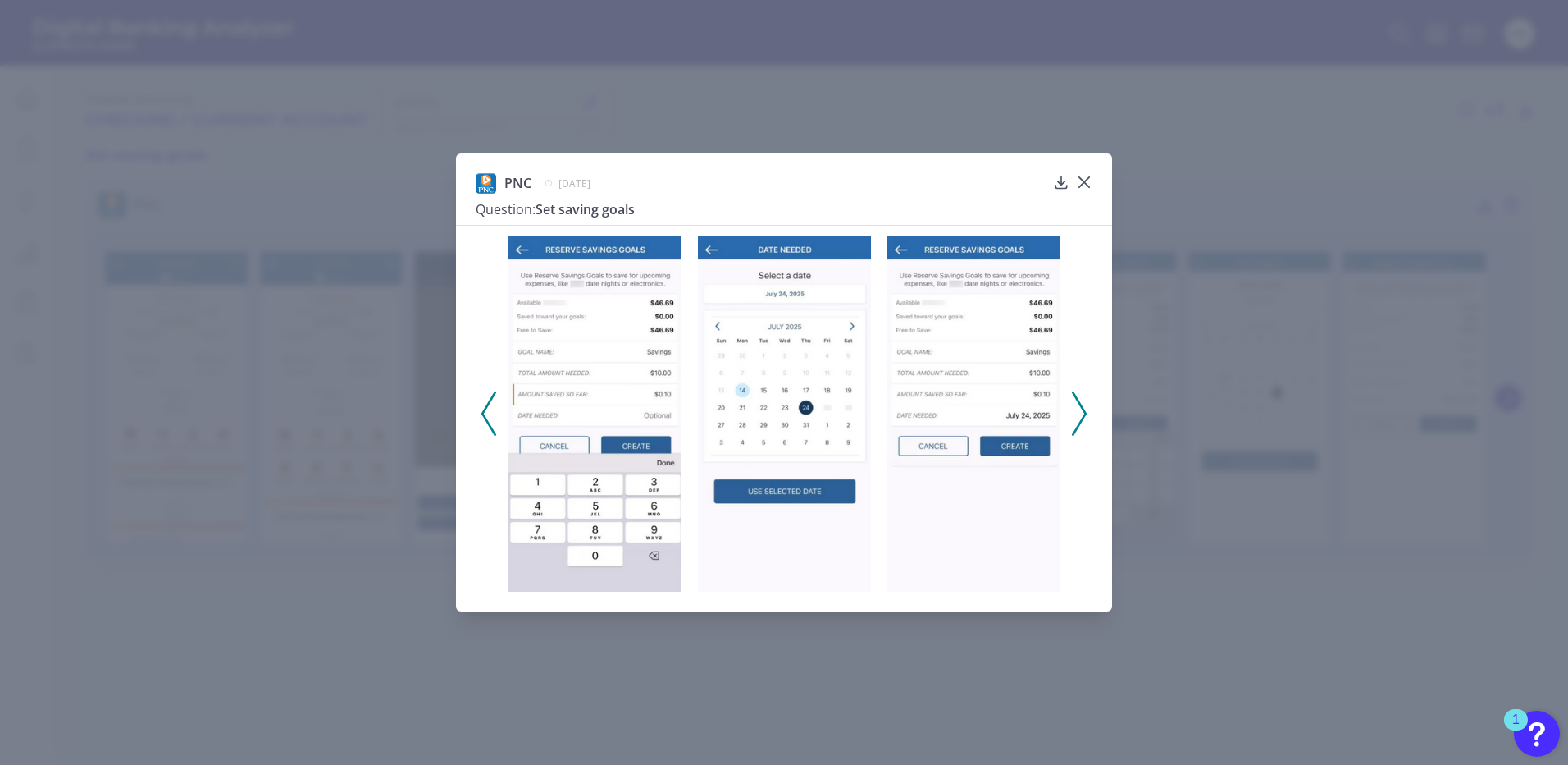
click at [486, 408] on polyline at bounding box center [489, 413] width 13 height 42
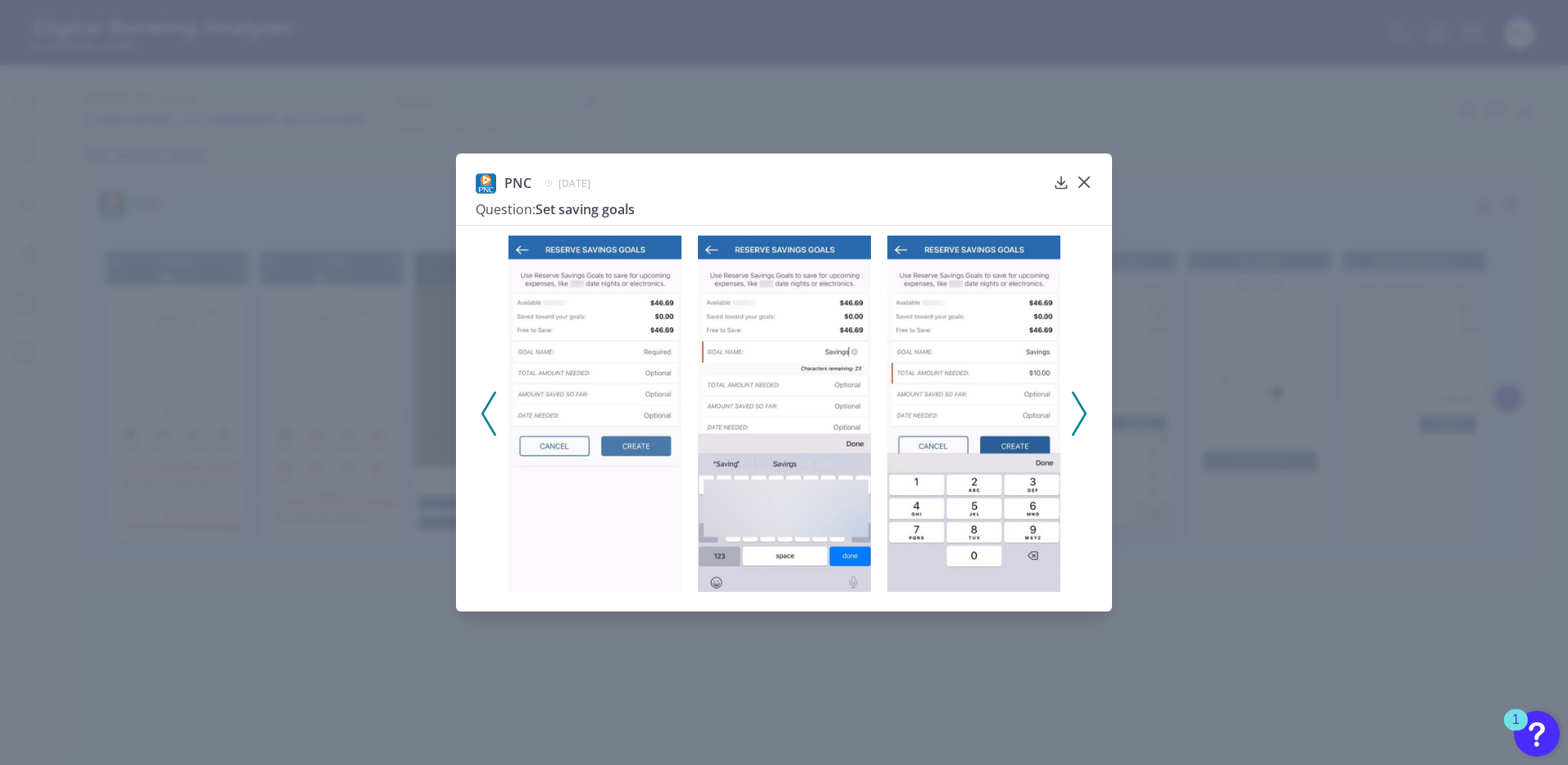
click at [489, 406] on icon at bounding box center [489, 413] width 14 height 44
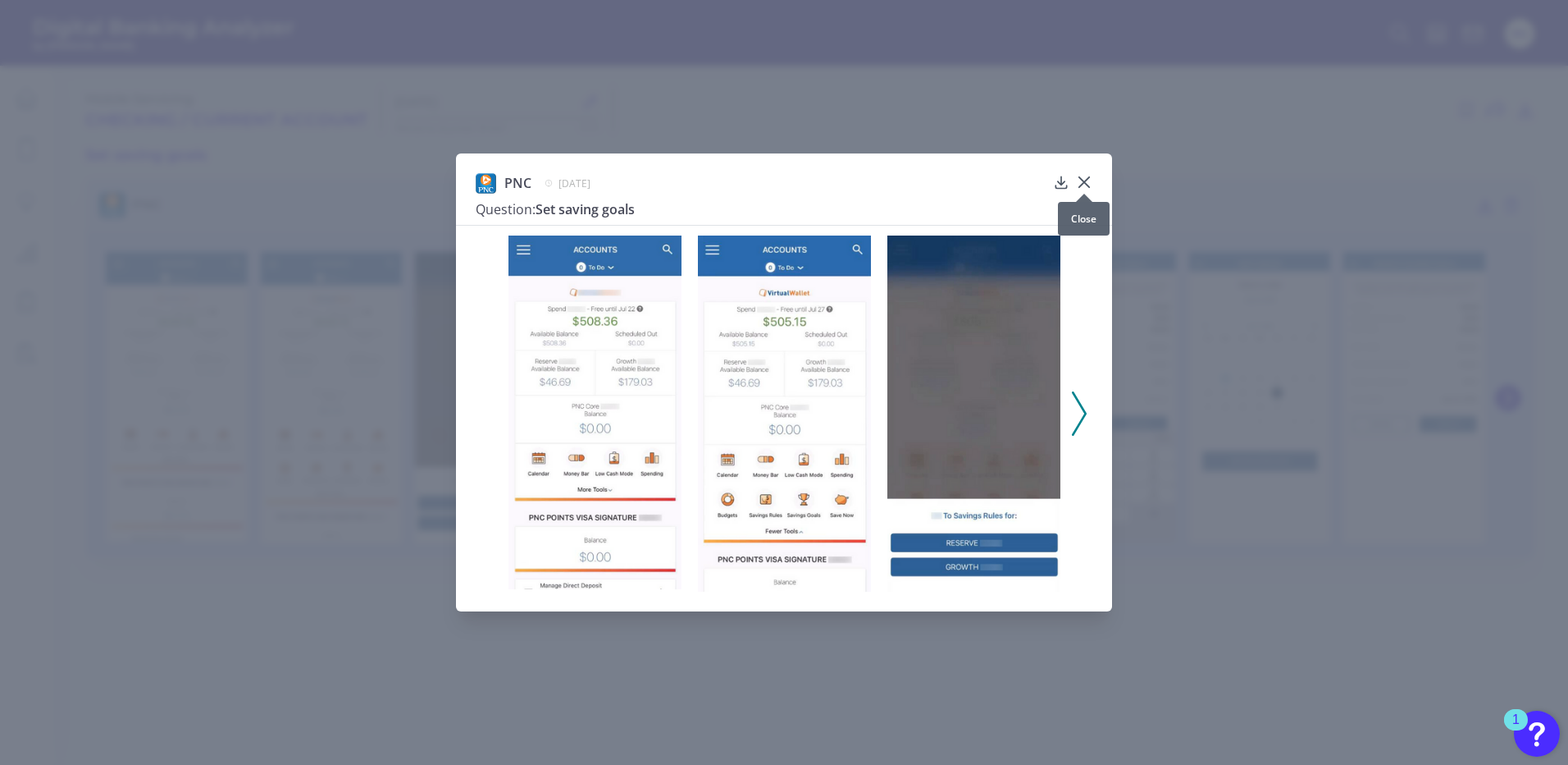
click at [1090, 180] on icon at bounding box center [1084, 181] width 16 height 16
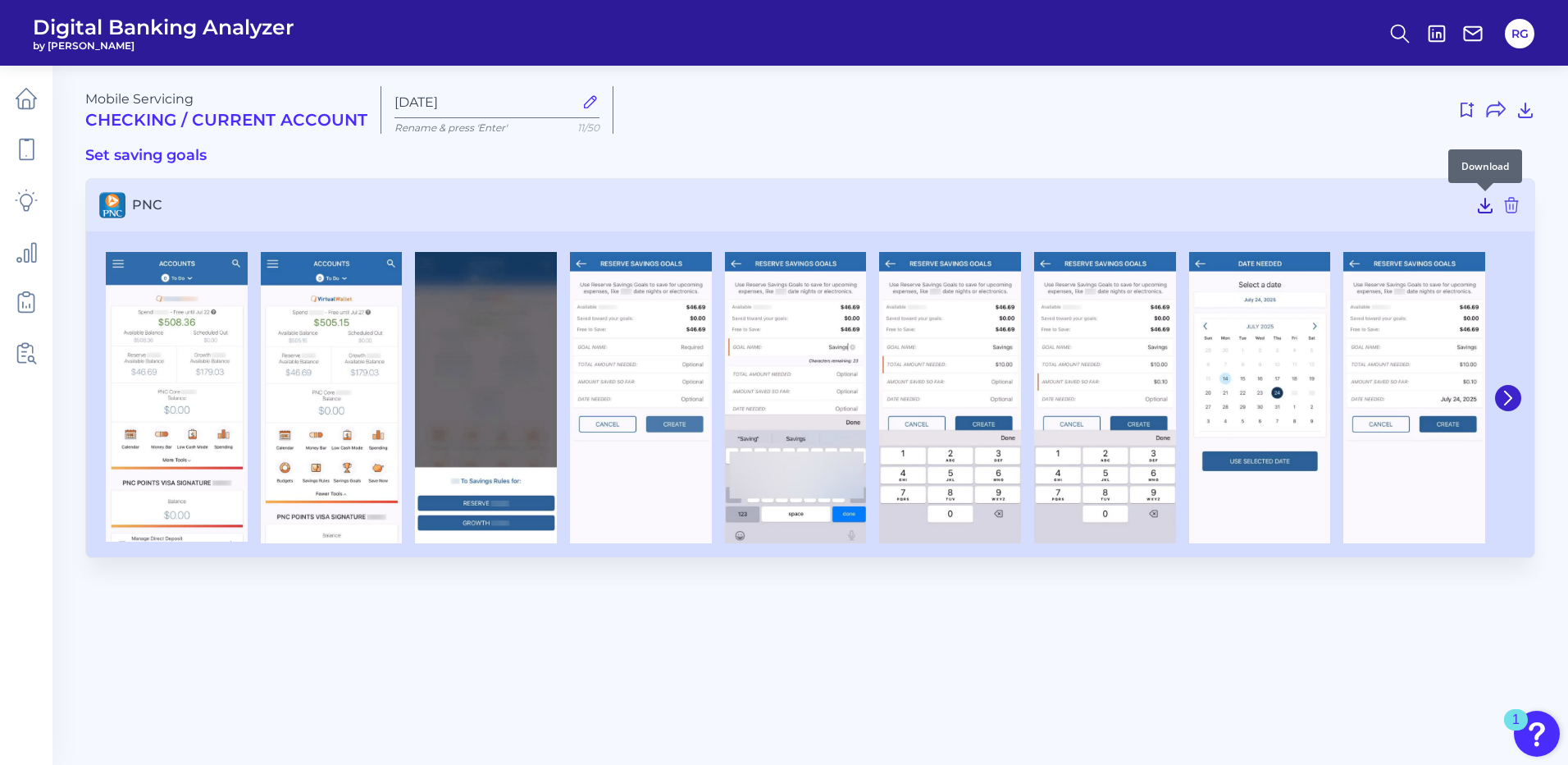
click at [1488, 210] on icon at bounding box center [1485, 205] width 19 height 19
click at [1234, 601] on main "Mobile Servicing Checking / Current Account Oct 08 2025 Rename & press 'Enter' …" at bounding box center [784, 382] width 1568 height 765
click at [278, 661] on main "Mobile Servicing Checking / Current Account Oct 08 2025 Rename & press 'Enter' …" at bounding box center [784, 382] width 1568 height 765
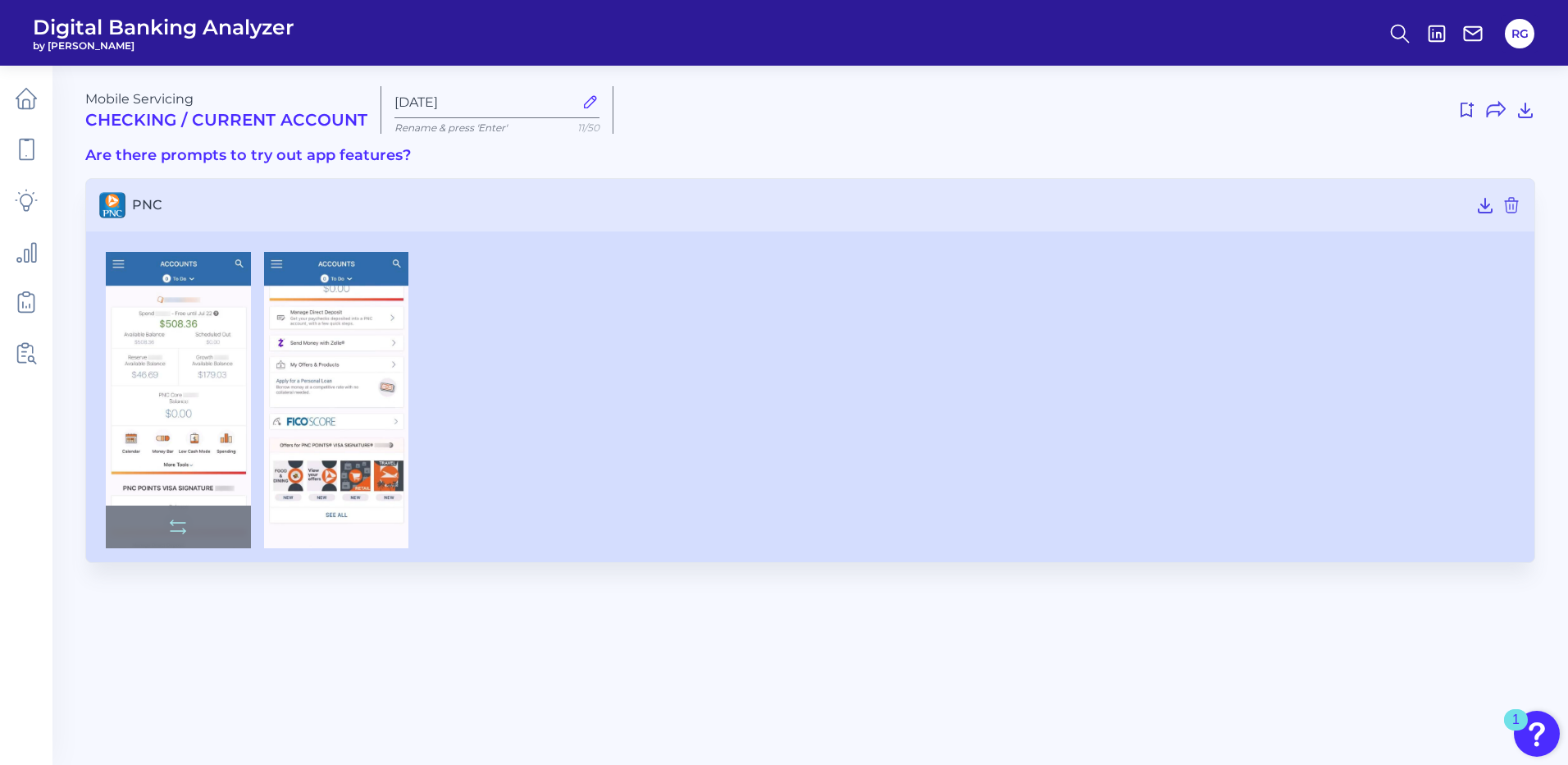
click at [175, 335] on img at bounding box center [178, 400] width 145 height 297
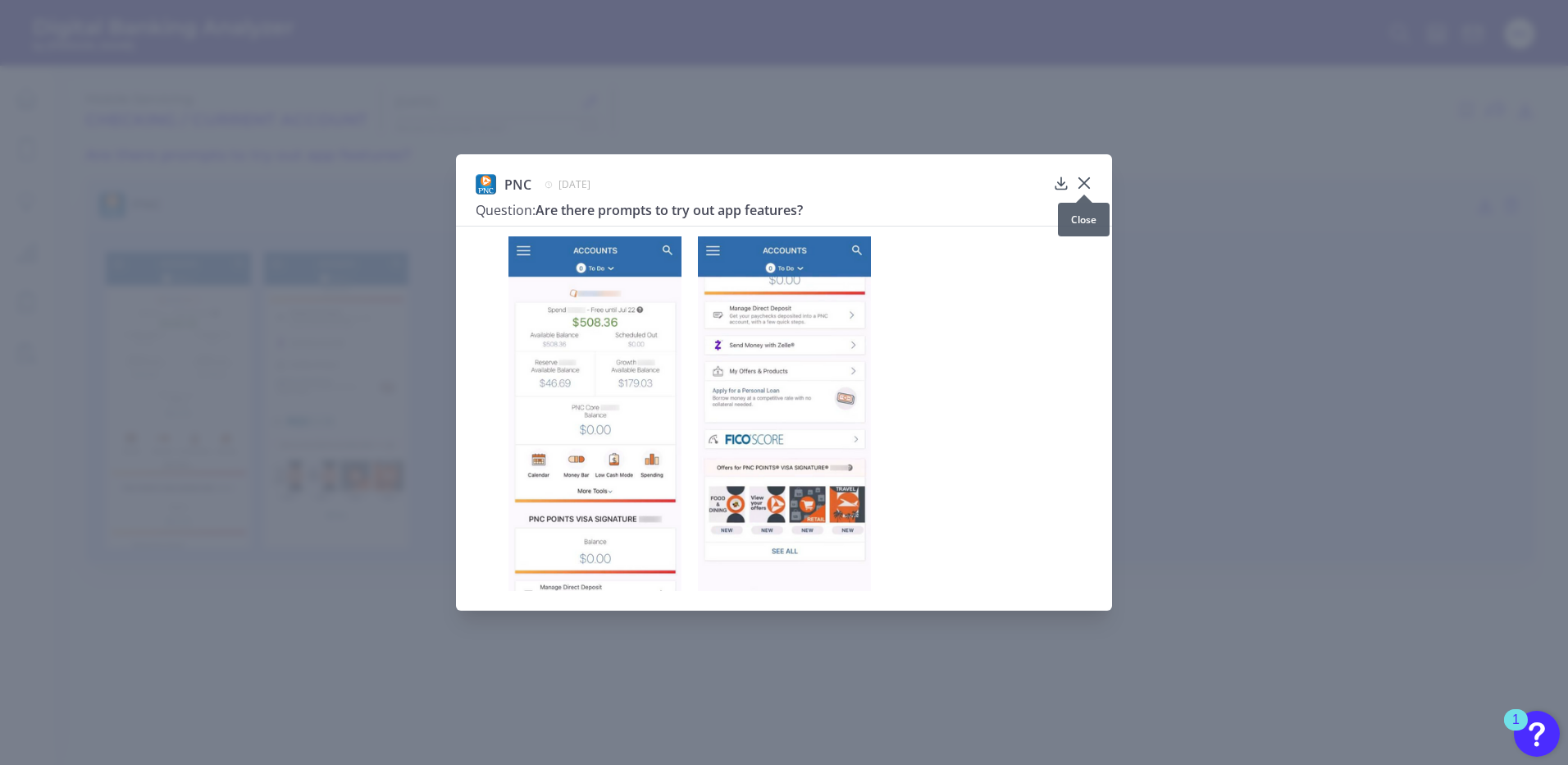
click at [1084, 184] on icon at bounding box center [1085, 183] width 10 height 10
